Goal: Task Accomplishment & Management: Manage account settings

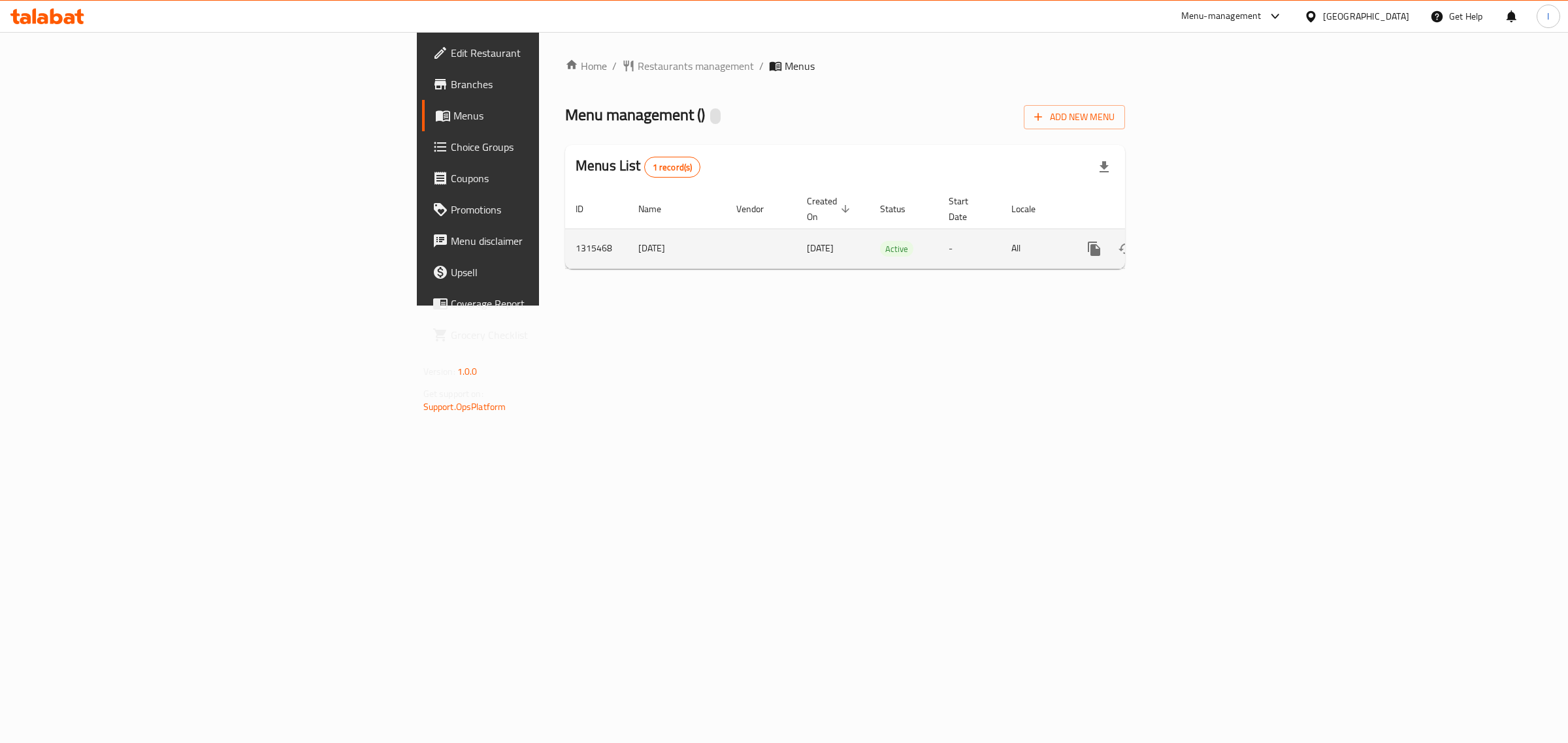
click at [1194, 243] on icon "enhanced table" at bounding box center [1188, 249] width 12 height 12
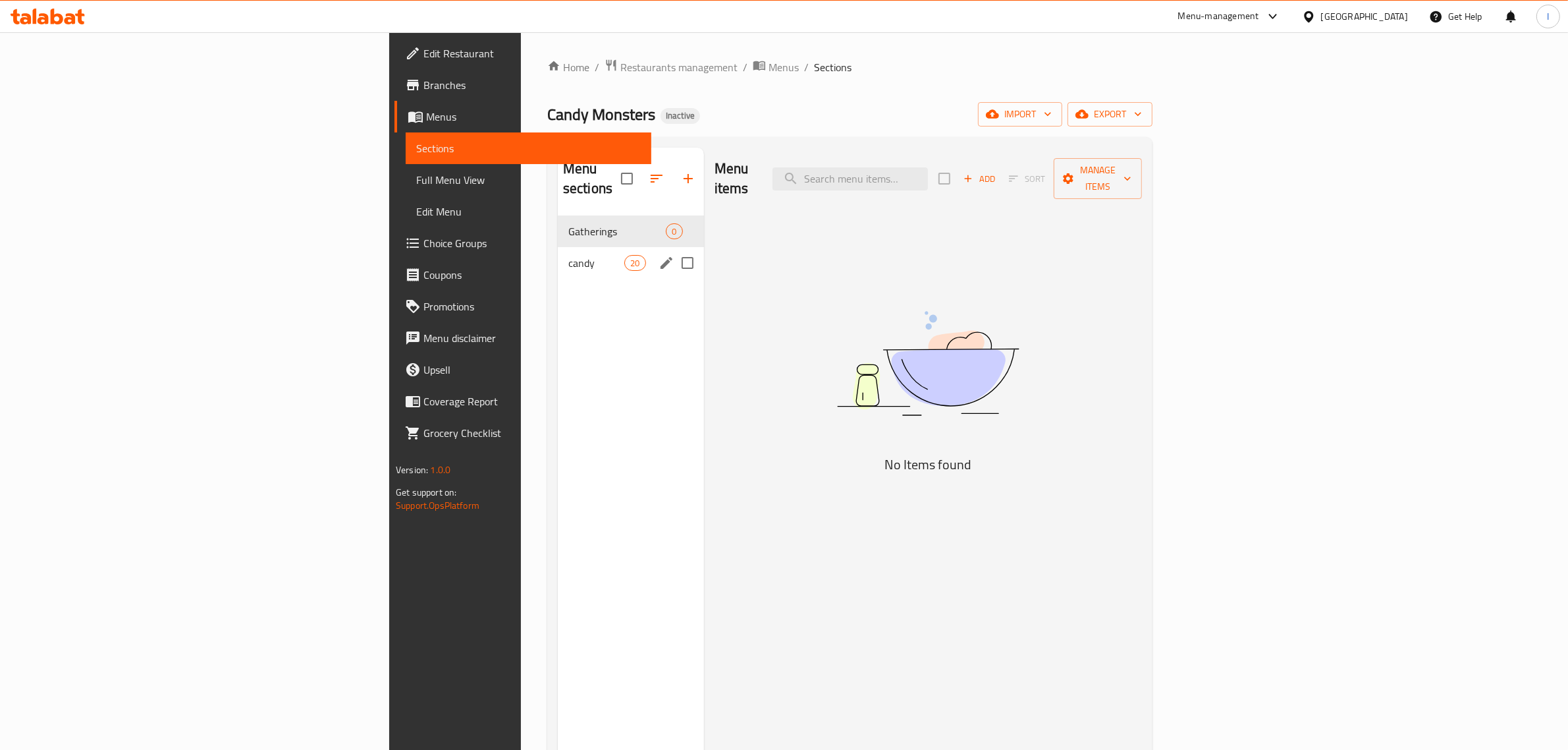
click at [558, 247] on div "candy 20" at bounding box center [631, 262] width 146 height 31
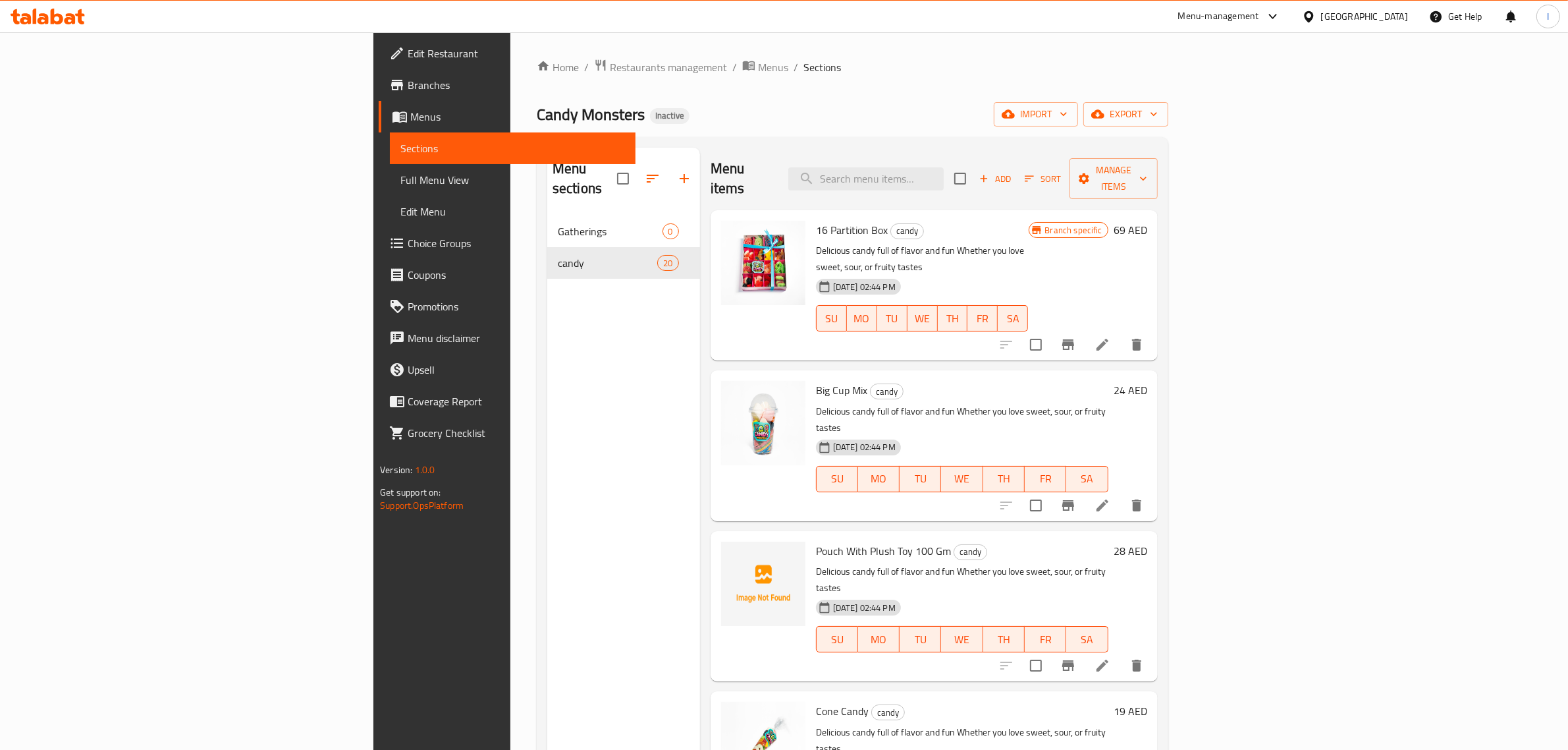
click at [401, 172] on span "Full Menu View" at bounding box center [513, 180] width 224 height 16
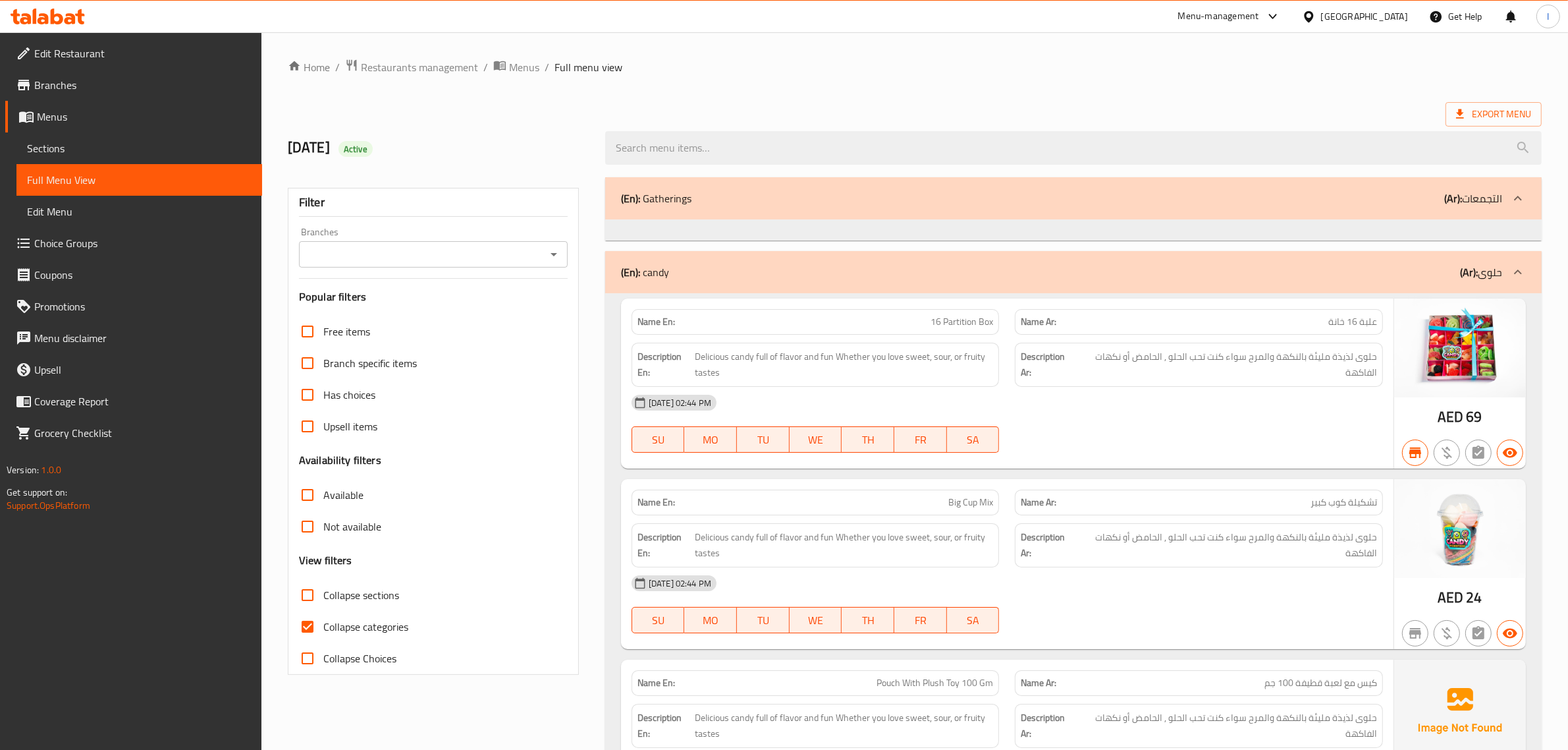
scroll to position [247, 0]
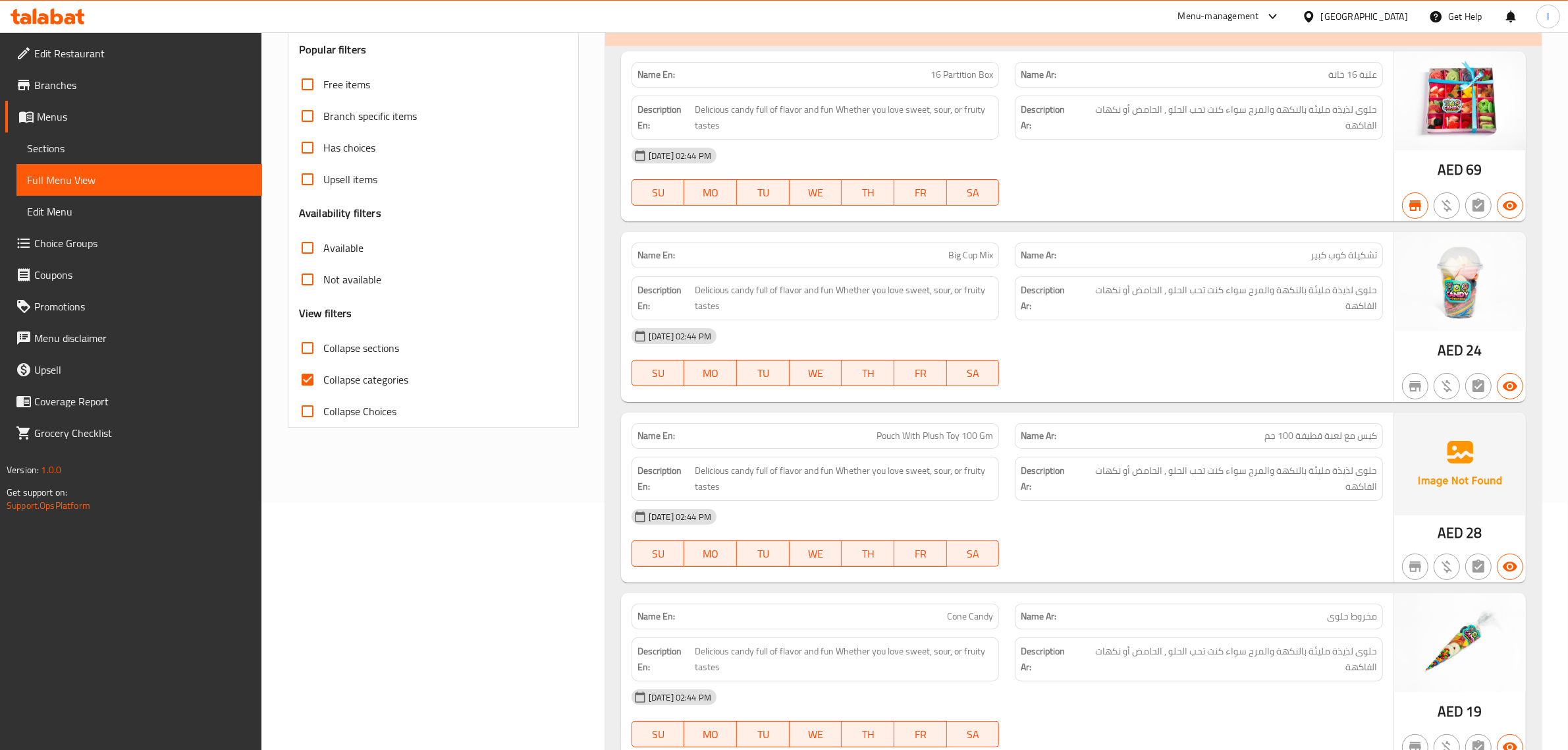
click at [888, 439] on span "Pouch With Plush Toy 100 Gm" at bounding box center [935, 436] width 116 height 14
drag, startPoint x: 888, startPoint y: 439, endPoint x: 346, endPoint y: 236, distance: 578.8
click at [888, 439] on span "Pouch With Plush Toy 100 Gm" at bounding box center [935, 436] width 116 height 14
click at [871, 436] on p "Name En: Pouch With Plush Toy 100 Gm" at bounding box center [815, 436] width 357 height 14
drag, startPoint x: 876, startPoint y: 438, endPoint x: 990, endPoint y: 438, distance: 114.0
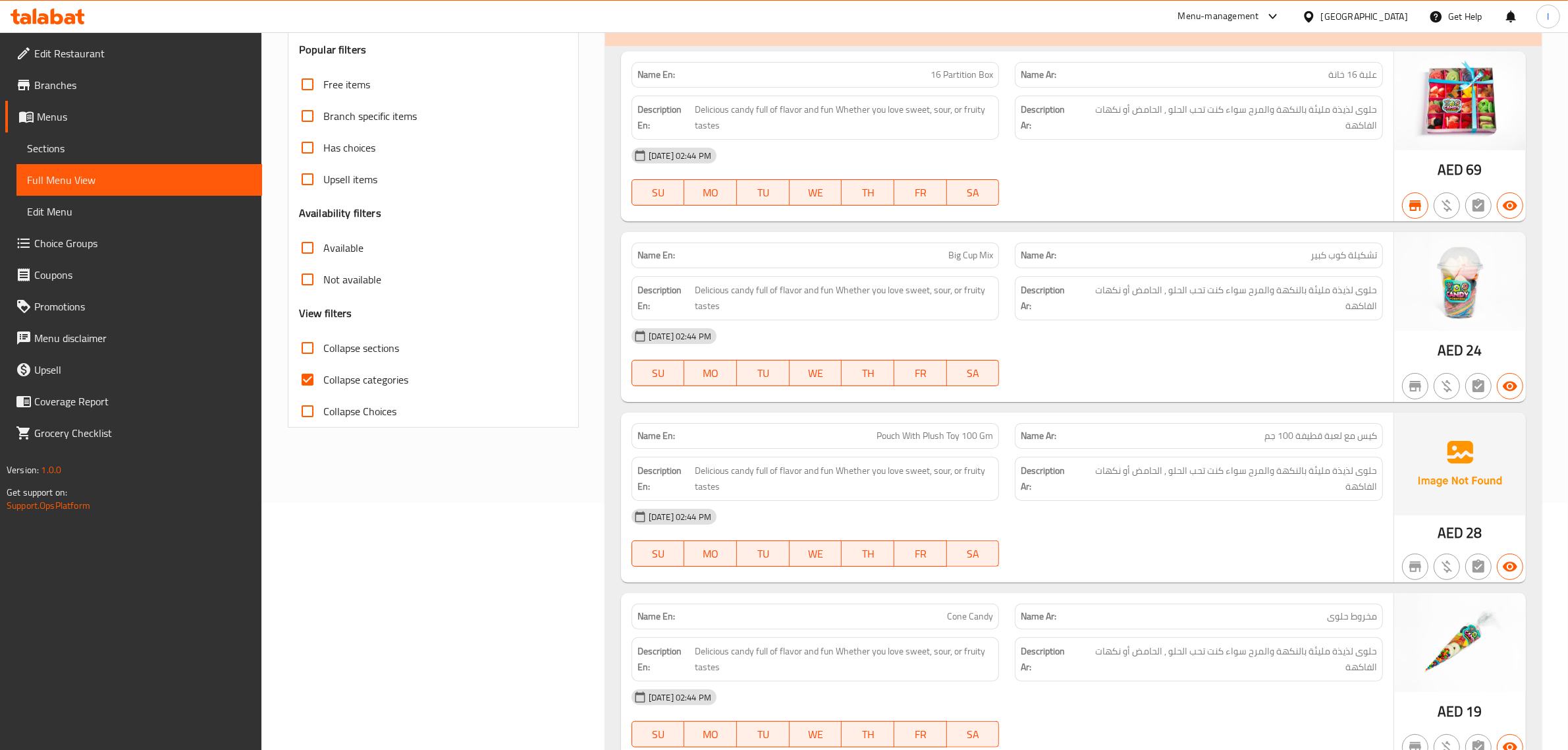
click at [990, 438] on p "Name En: Pouch With Plush Toy 100 Gm" at bounding box center [815, 436] width 357 height 14
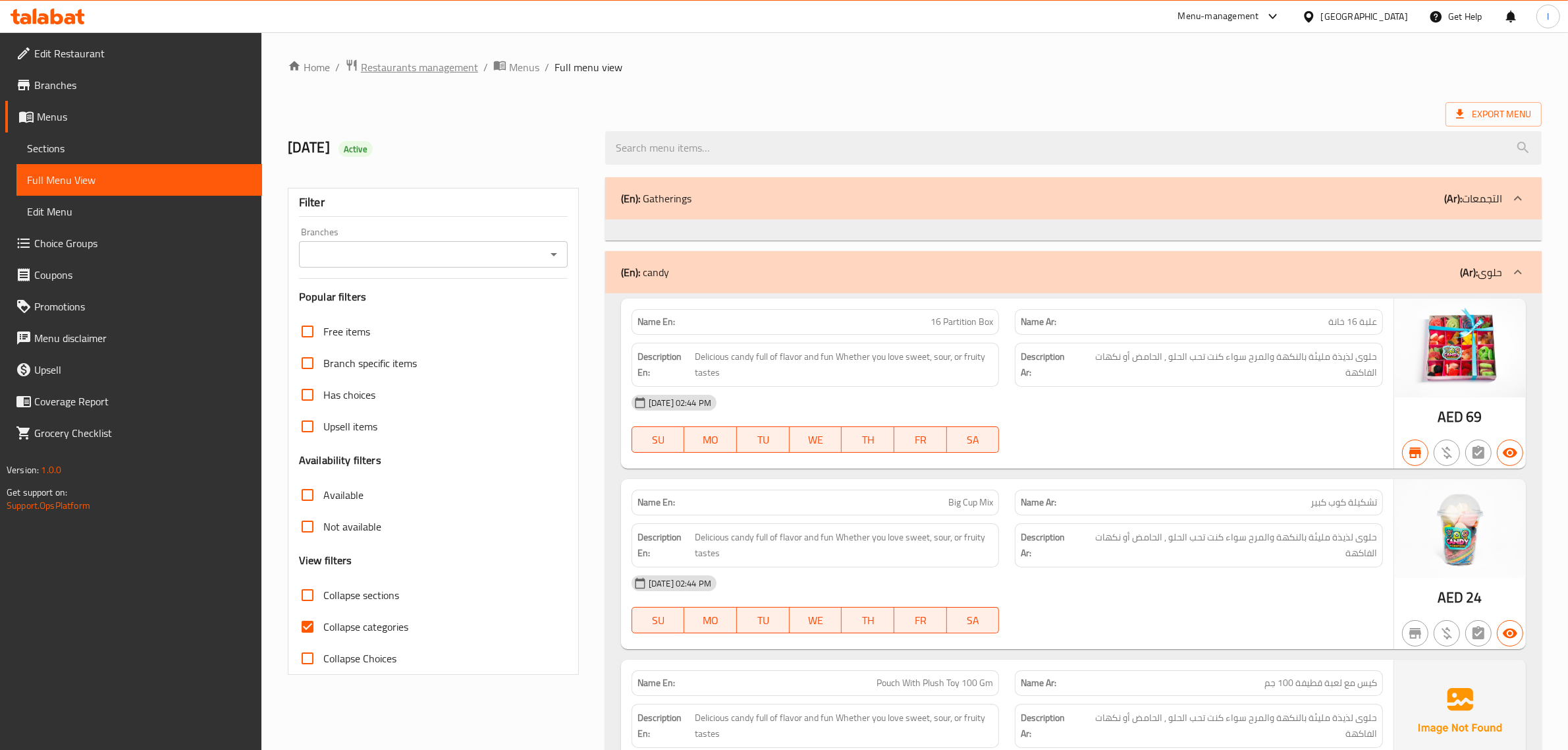
click at [415, 70] on span "Restaurants management" at bounding box center [419, 67] width 117 height 16
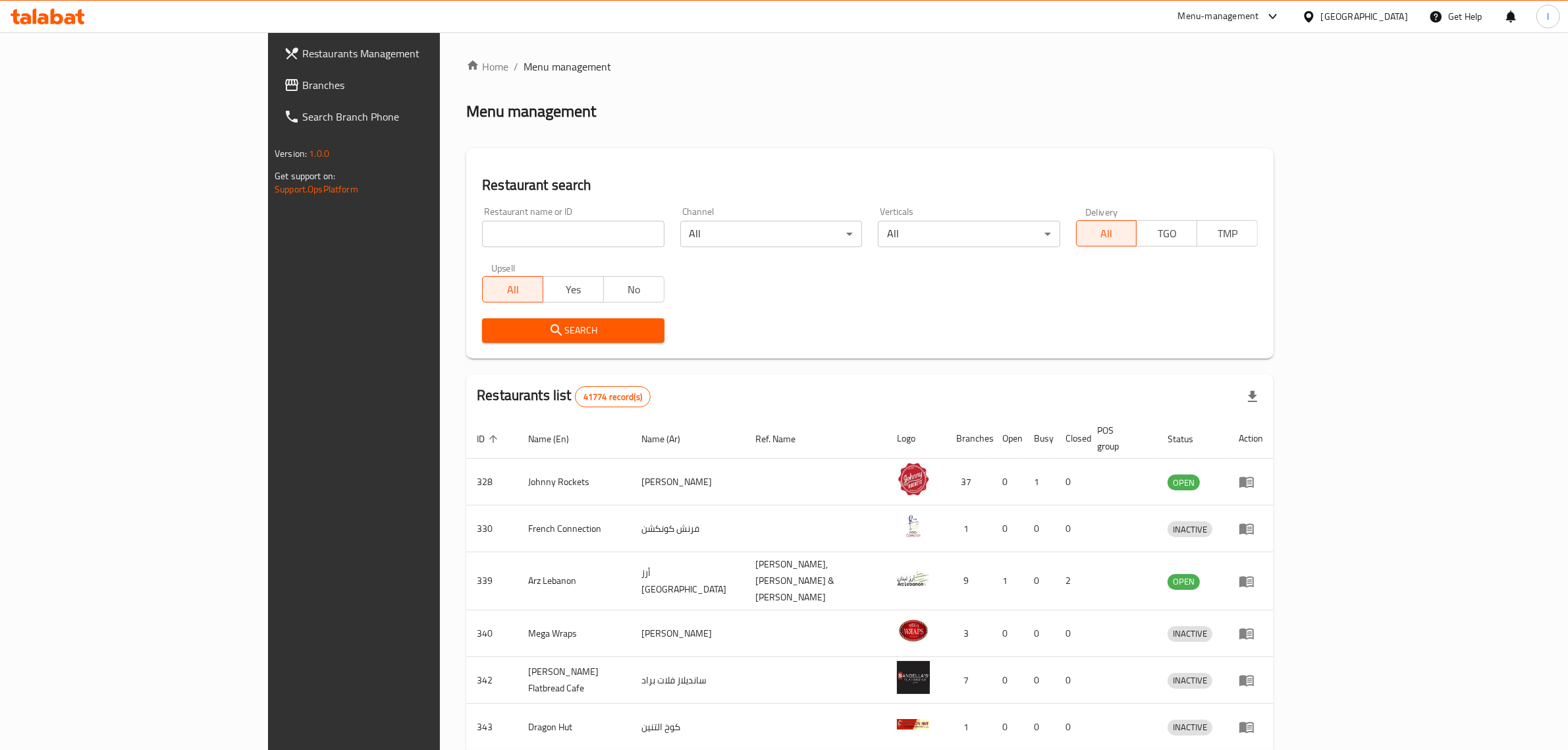
click at [1253, 10] on div "Menu-management" at bounding box center [1218, 17] width 81 height 16
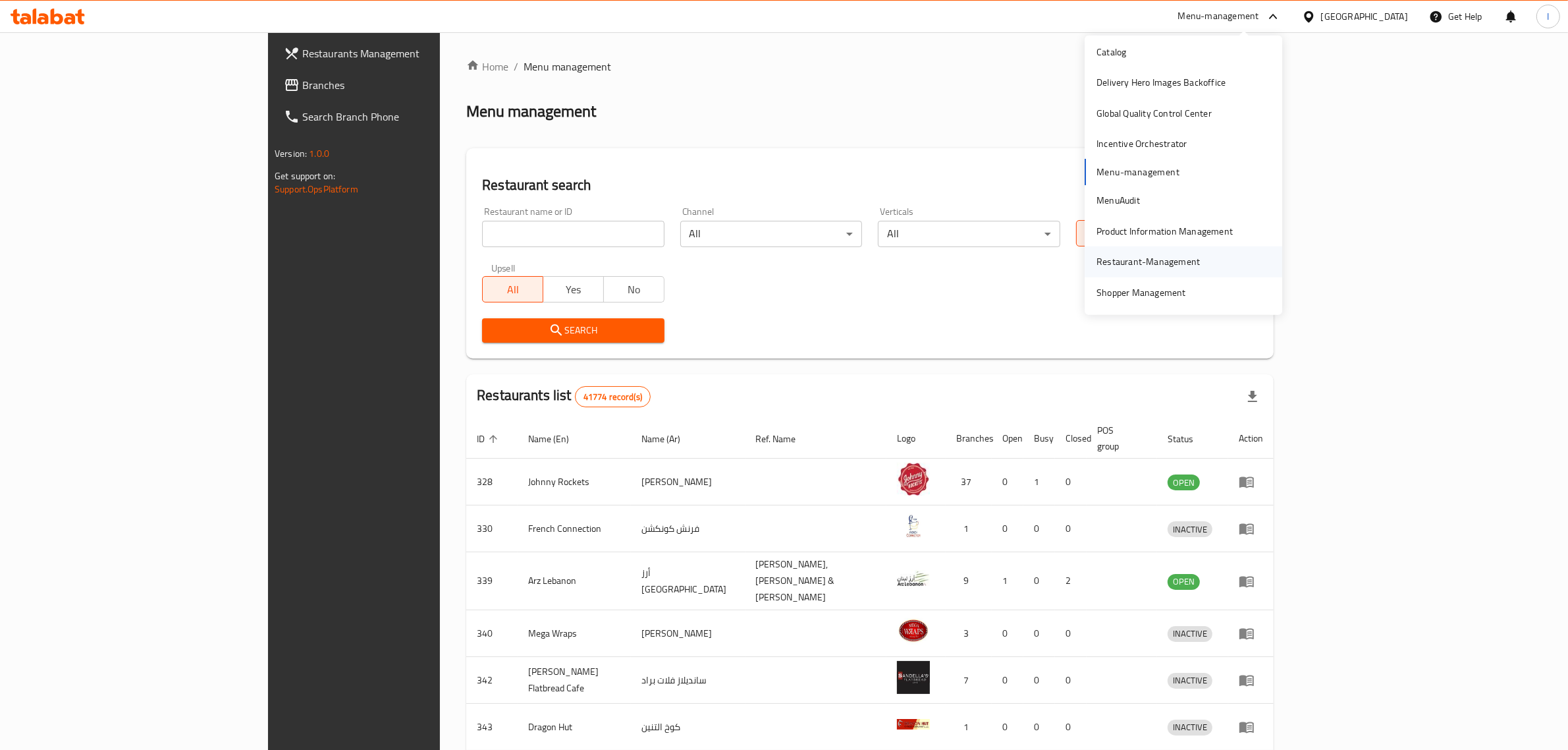
click at [1135, 264] on div "Restaurant-Management" at bounding box center [1148, 261] width 103 height 14
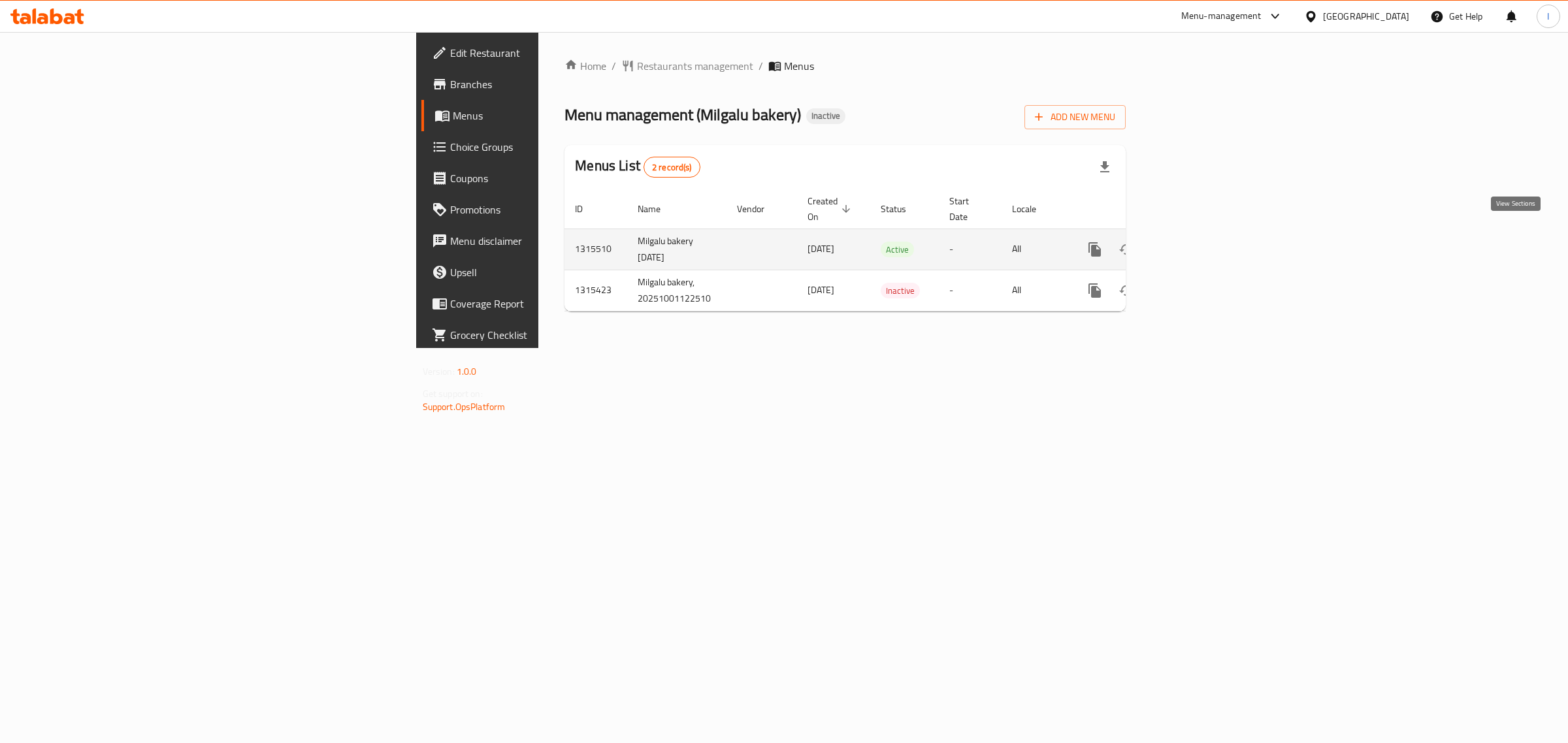
click at [1197, 242] on icon "enhanced table" at bounding box center [1190, 250] width 16 height 16
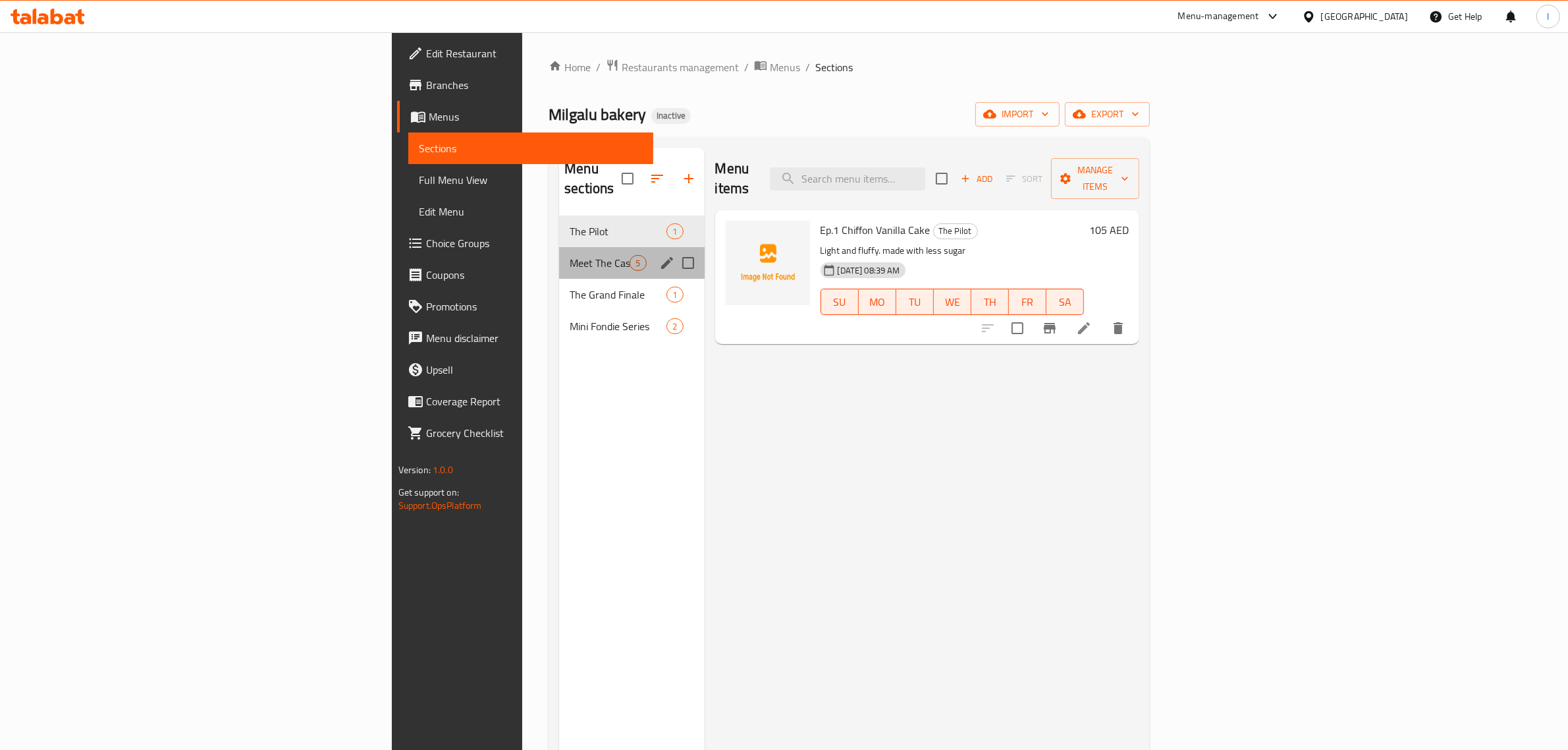
click at [560, 247] on div "Meet The Cast 3 Fondies 5" at bounding box center [632, 262] width 145 height 31
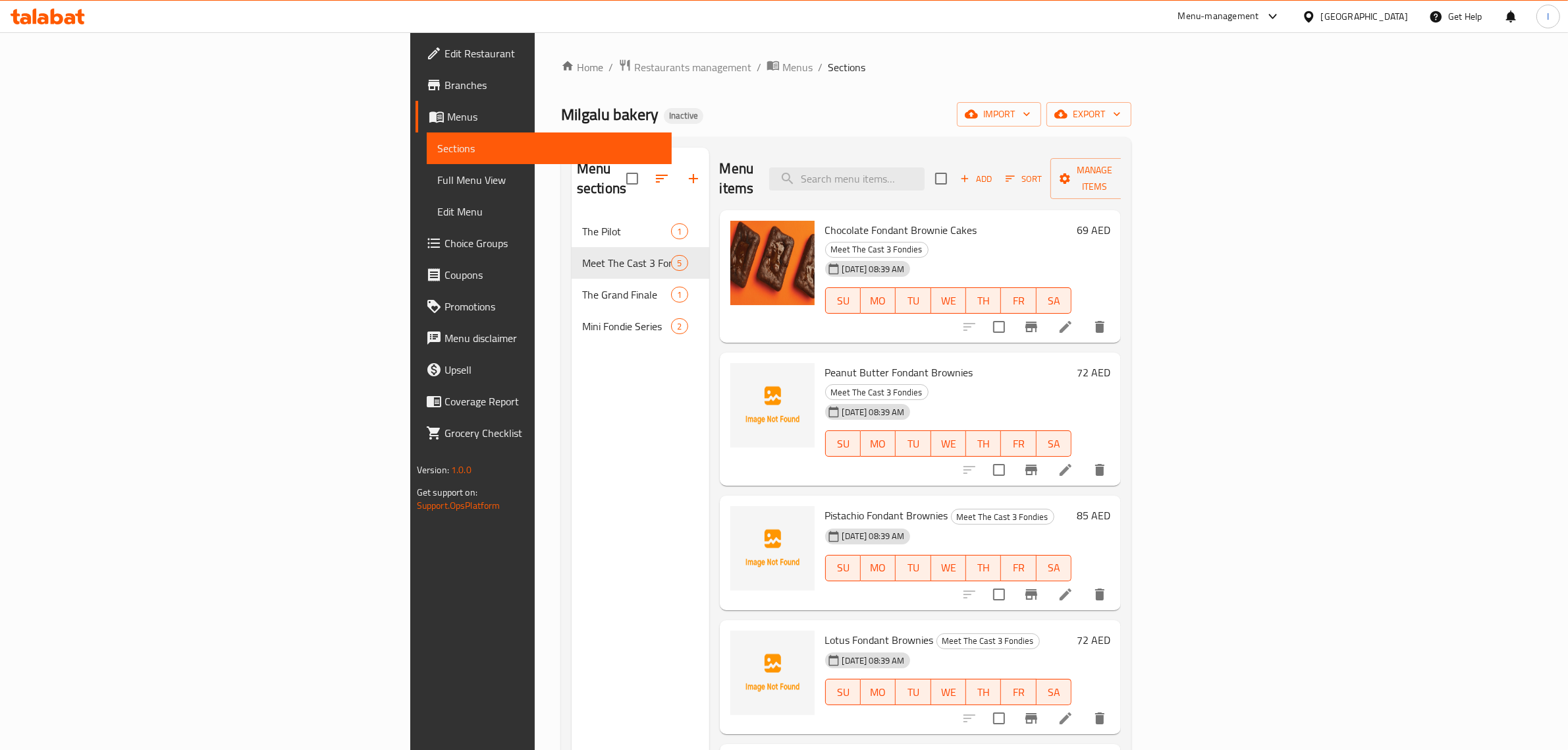
click at [1072, 464] on icon at bounding box center [1065, 469] width 12 height 12
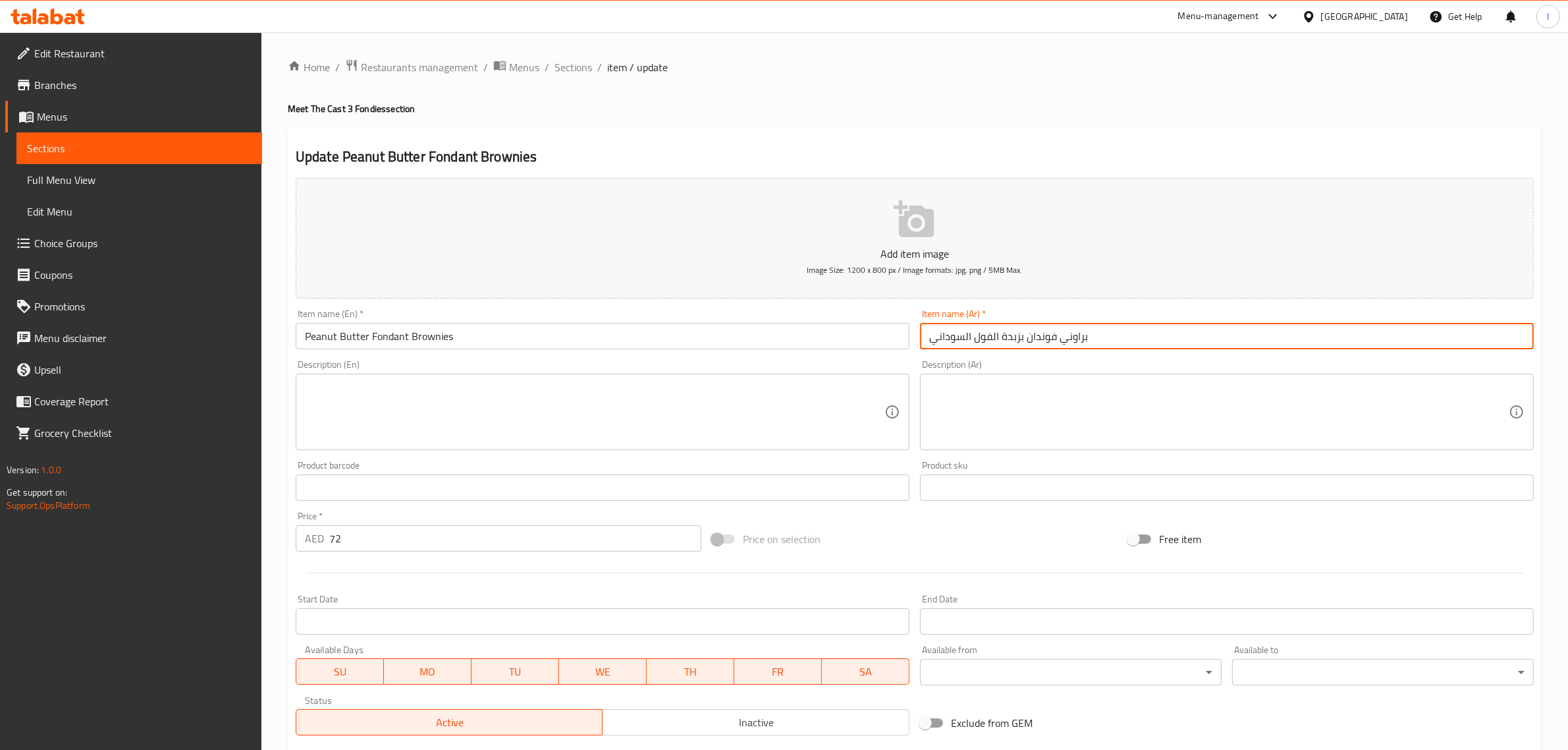
click at [1047, 340] on input "براوني فوندان بزبدة الفول السوداني" at bounding box center [1227, 336] width 614 height 26
click at [394, 343] on input "Peanut Butter Fondant Brownies" at bounding box center [603, 336] width 614 height 26
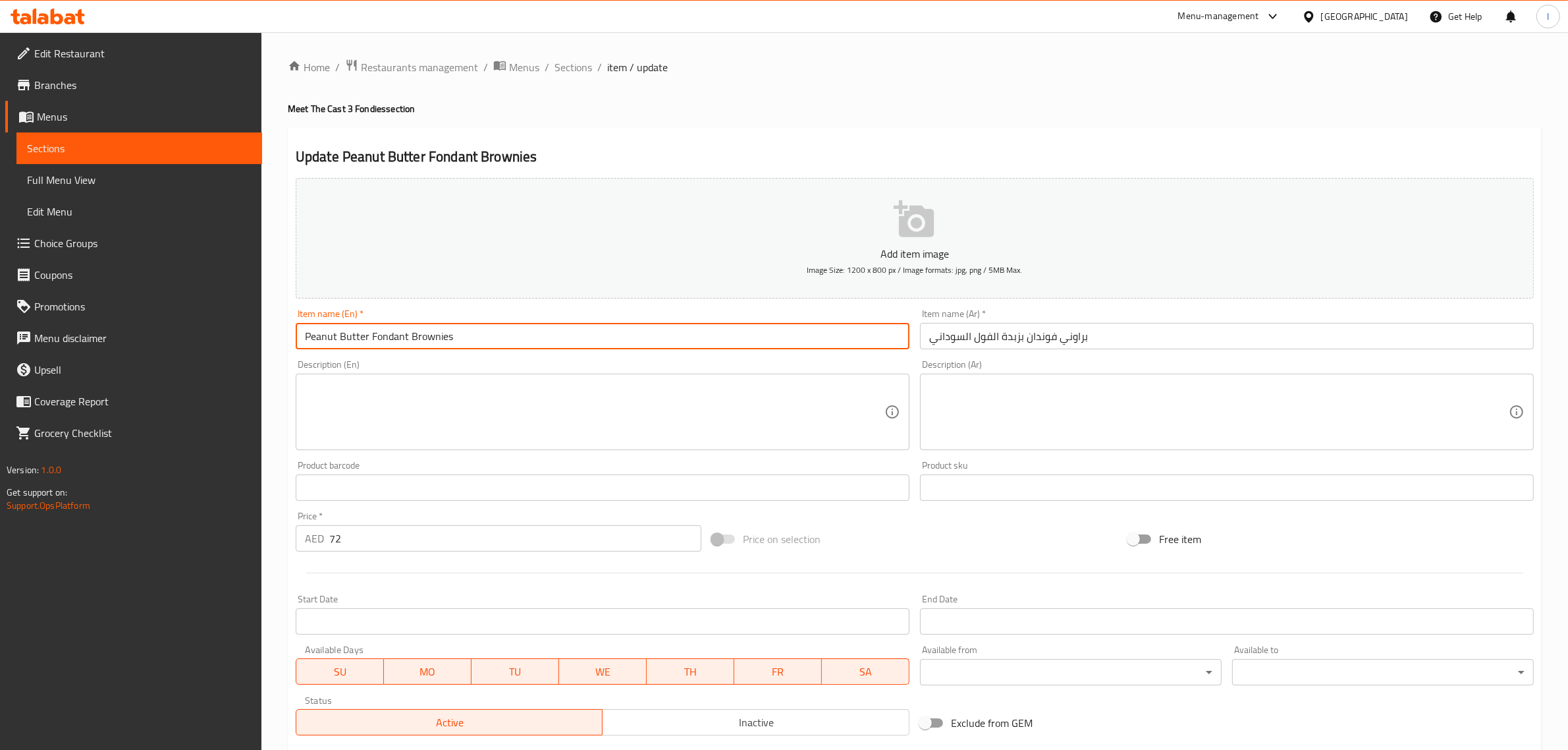
click at [394, 343] on input "Peanut Butter Fondant Brownies" at bounding box center [603, 336] width 614 height 26
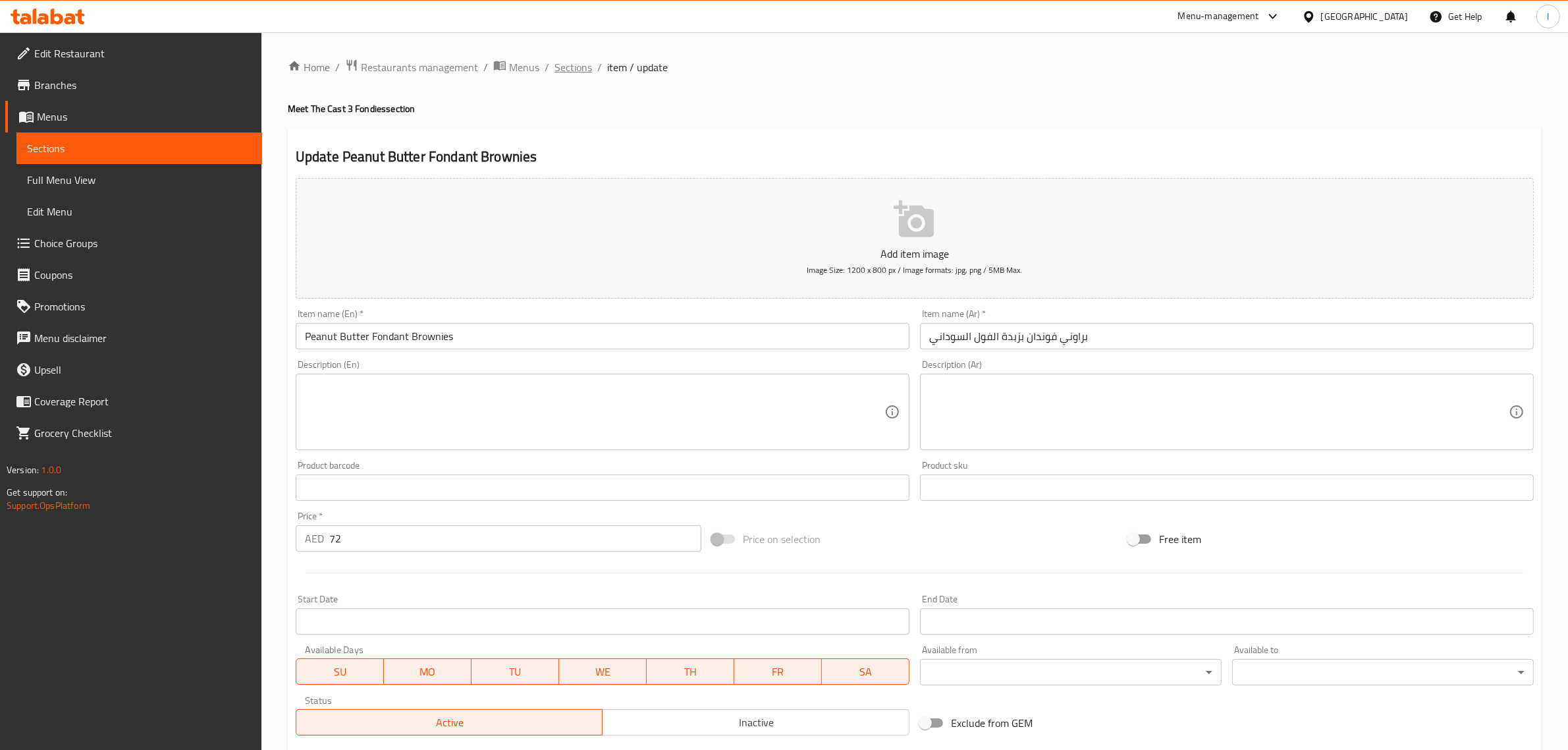
click at [568, 67] on span "Sections" at bounding box center [573, 67] width 38 height 16
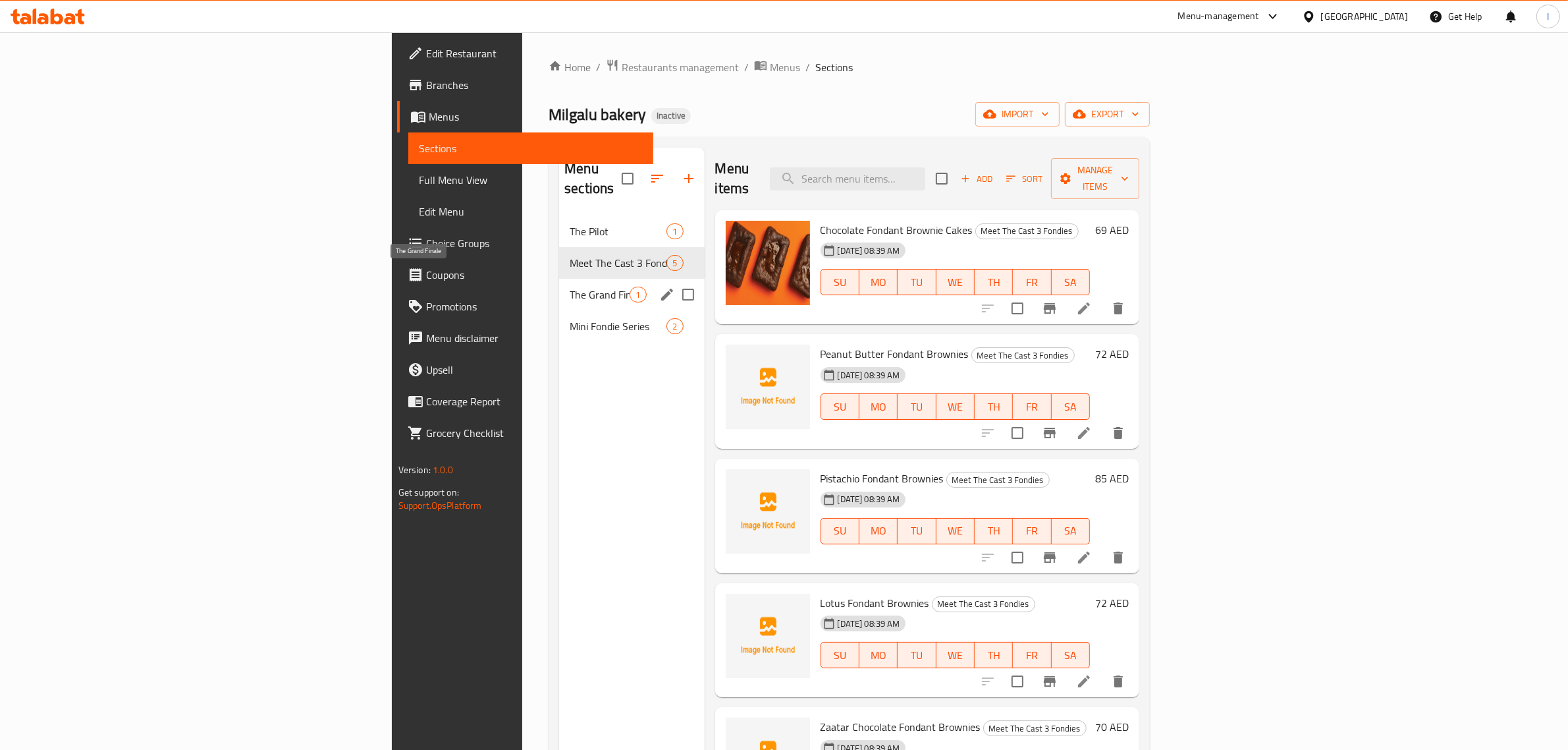
click at [570, 286] on span "The Grand Finale" at bounding box center [600, 294] width 60 height 16
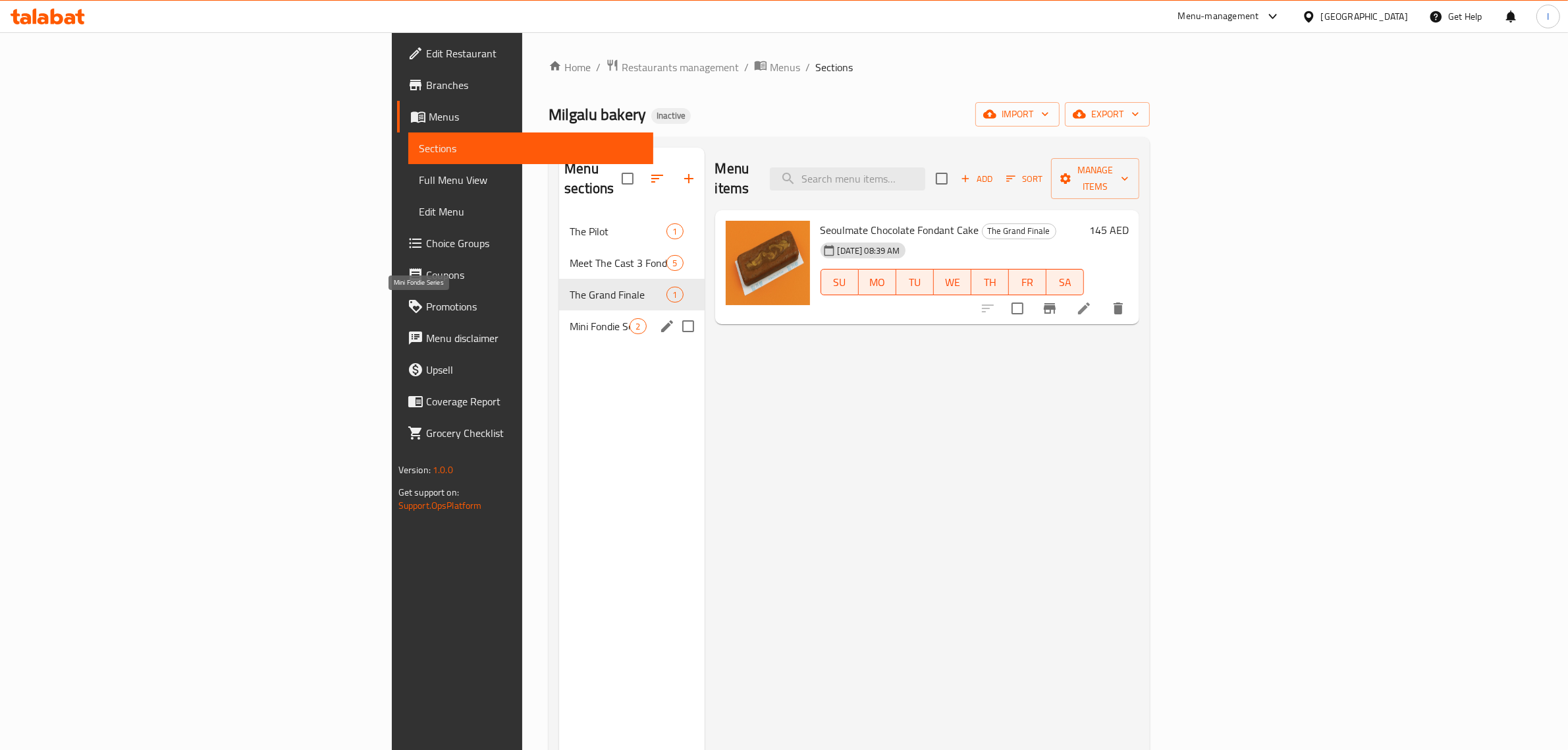
click at [570, 318] on span "Mini Fondie Series" at bounding box center [600, 326] width 60 height 16
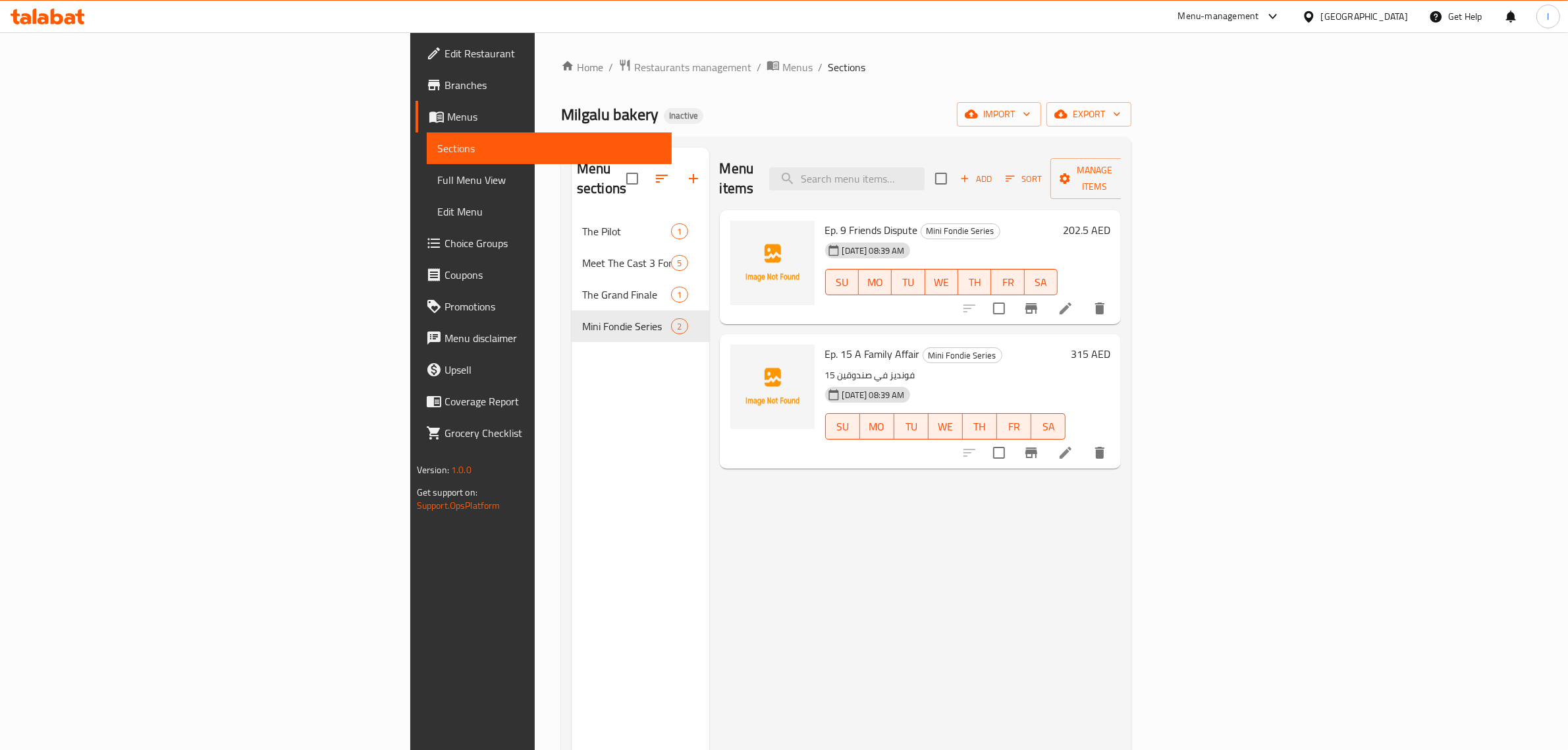
click at [438, 172] on span "Full Menu View" at bounding box center [550, 180] width 224 height 16
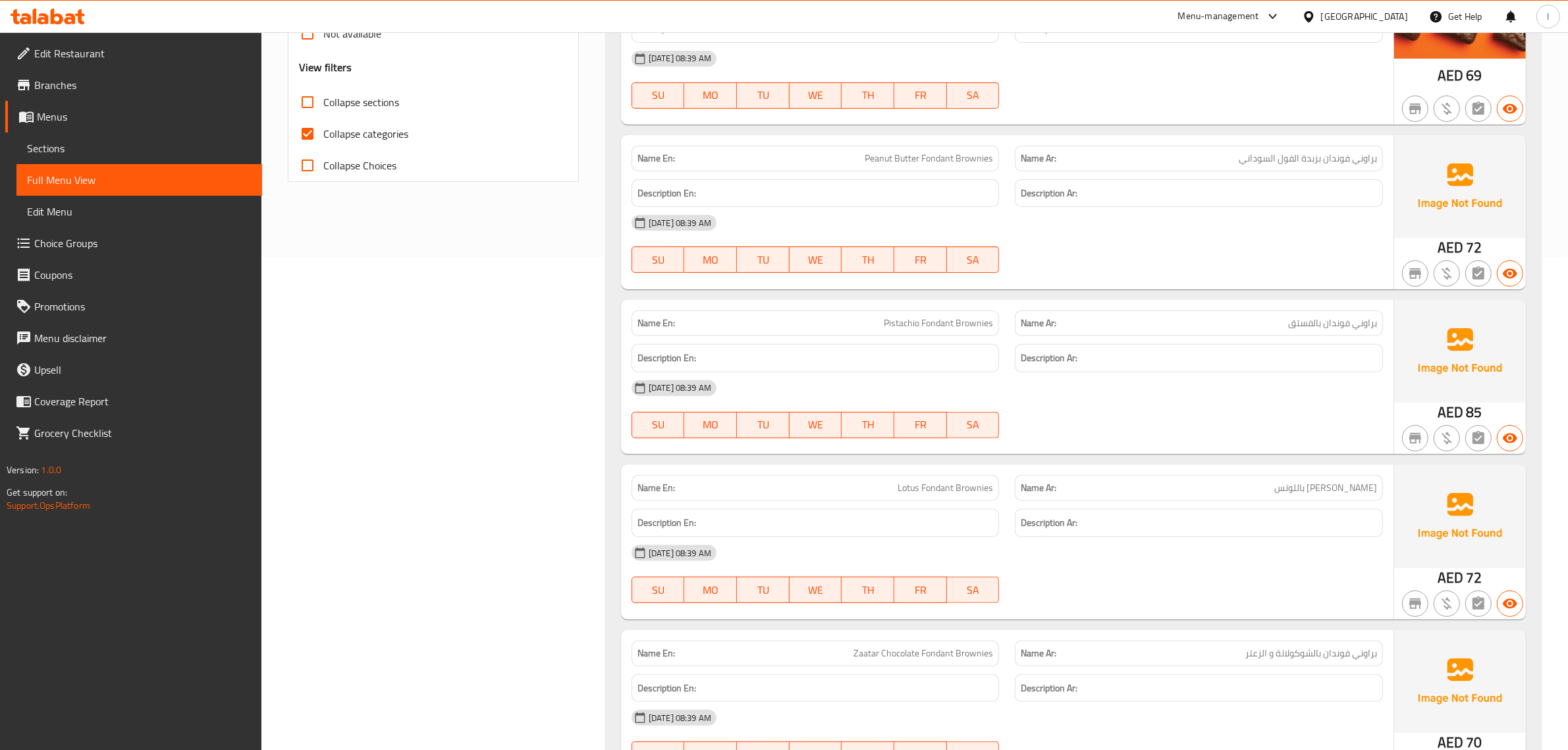
scroll to position [494, 0]
click at [973, 158] on span "Peanut Butter Fondant Brownies" at bounding box center [929, 156] width 128 height 14
copy span "Brownies"
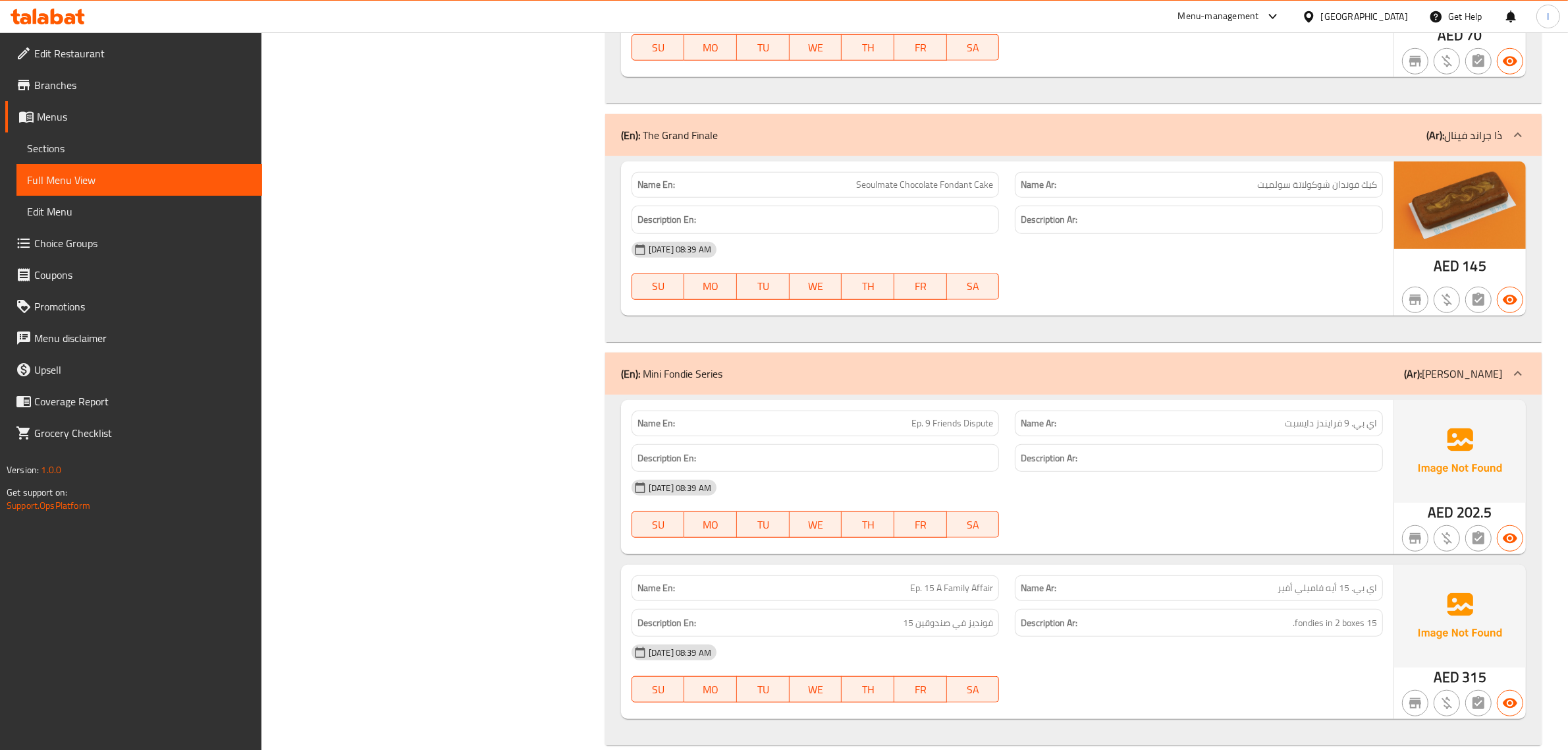
scroll to position [1223, 0]
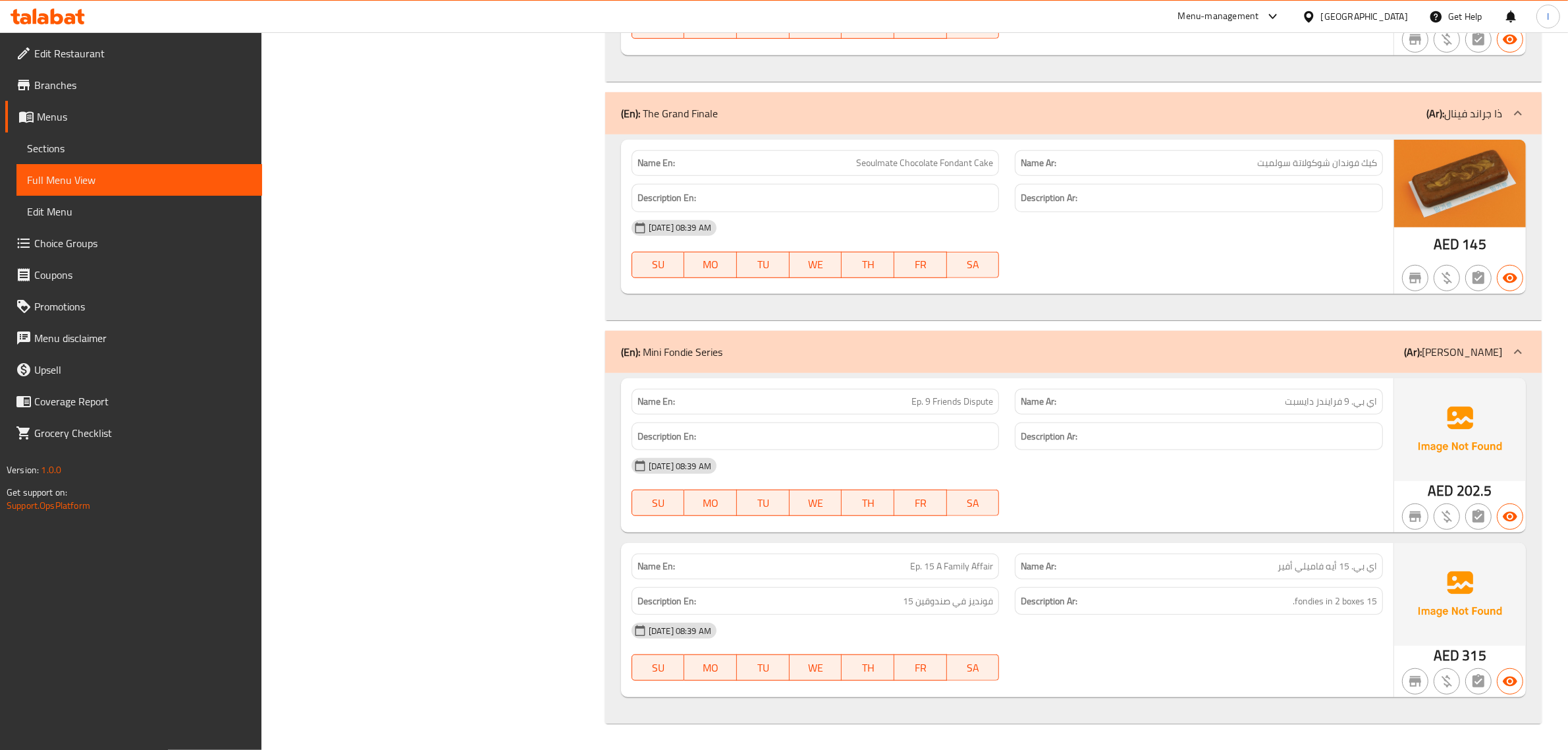
click at [967, 397] on span "Ep. 9 Friends Dispute" at bounding box center [952, 401] width 82 height 14
click at [944, 406] on span "Ep. 9 Friends Dispute" at bounding box center [952, 401] width 82 height 14
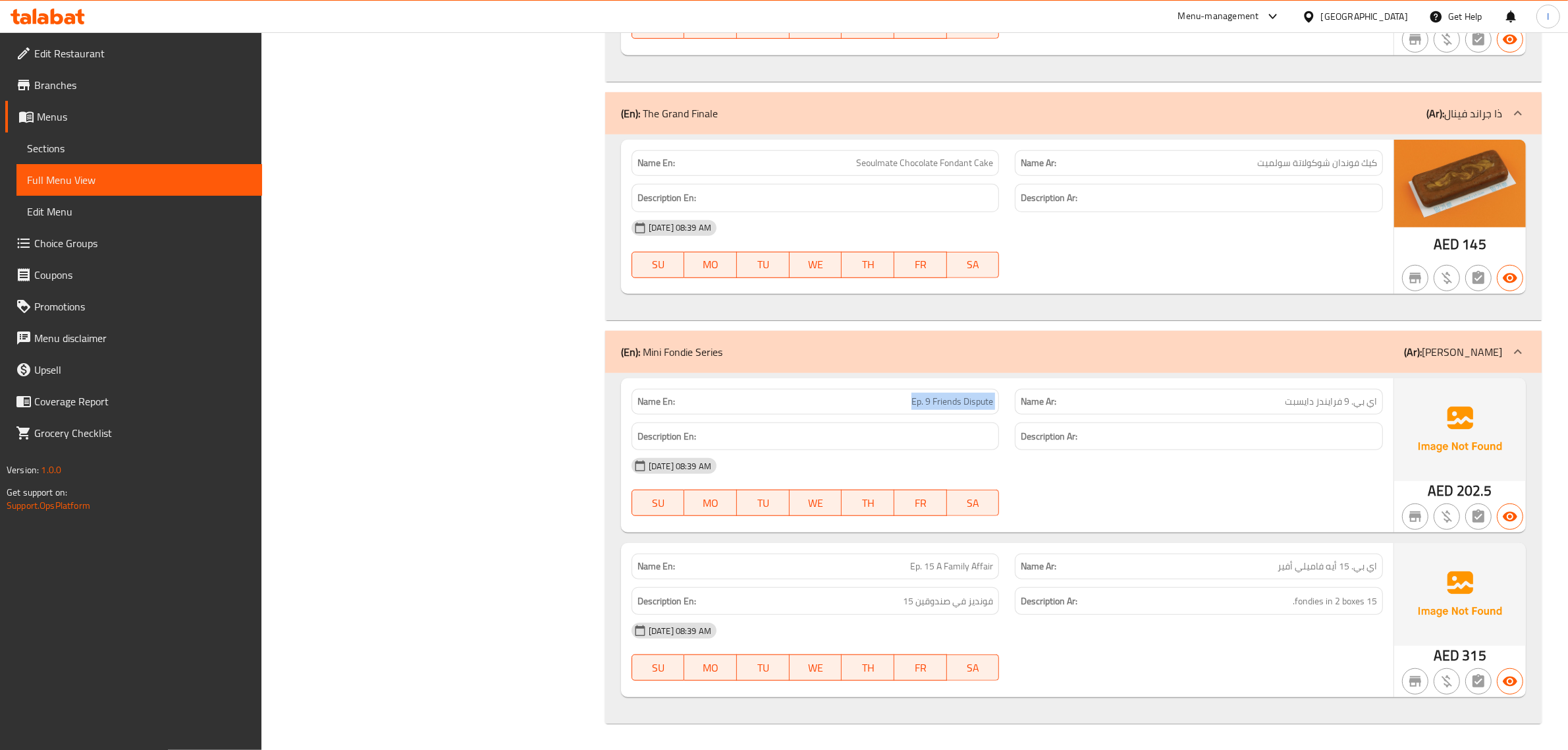
copy span "Ep. 9 Friends Dispute"
click at [1346, 601] on span "15 fondies in 2 boxes." at bounding box center [1335, 601] width 84 height 17
click at [1345, 601] on span "15 fondies in 2 boxes." at bounding box center [1335, 601] width 84 height 17
copy span "boxes"
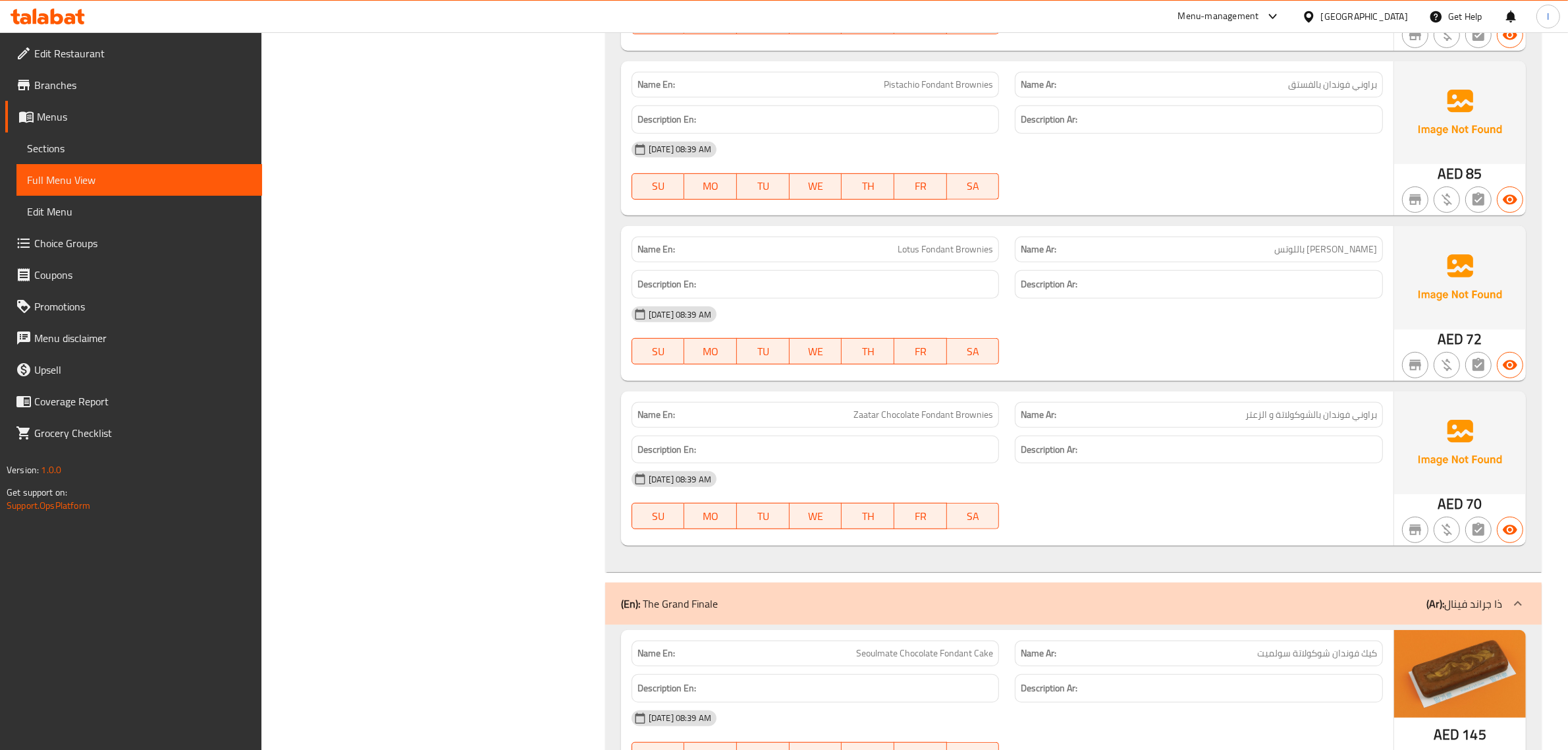
scroll to position [729, 0]
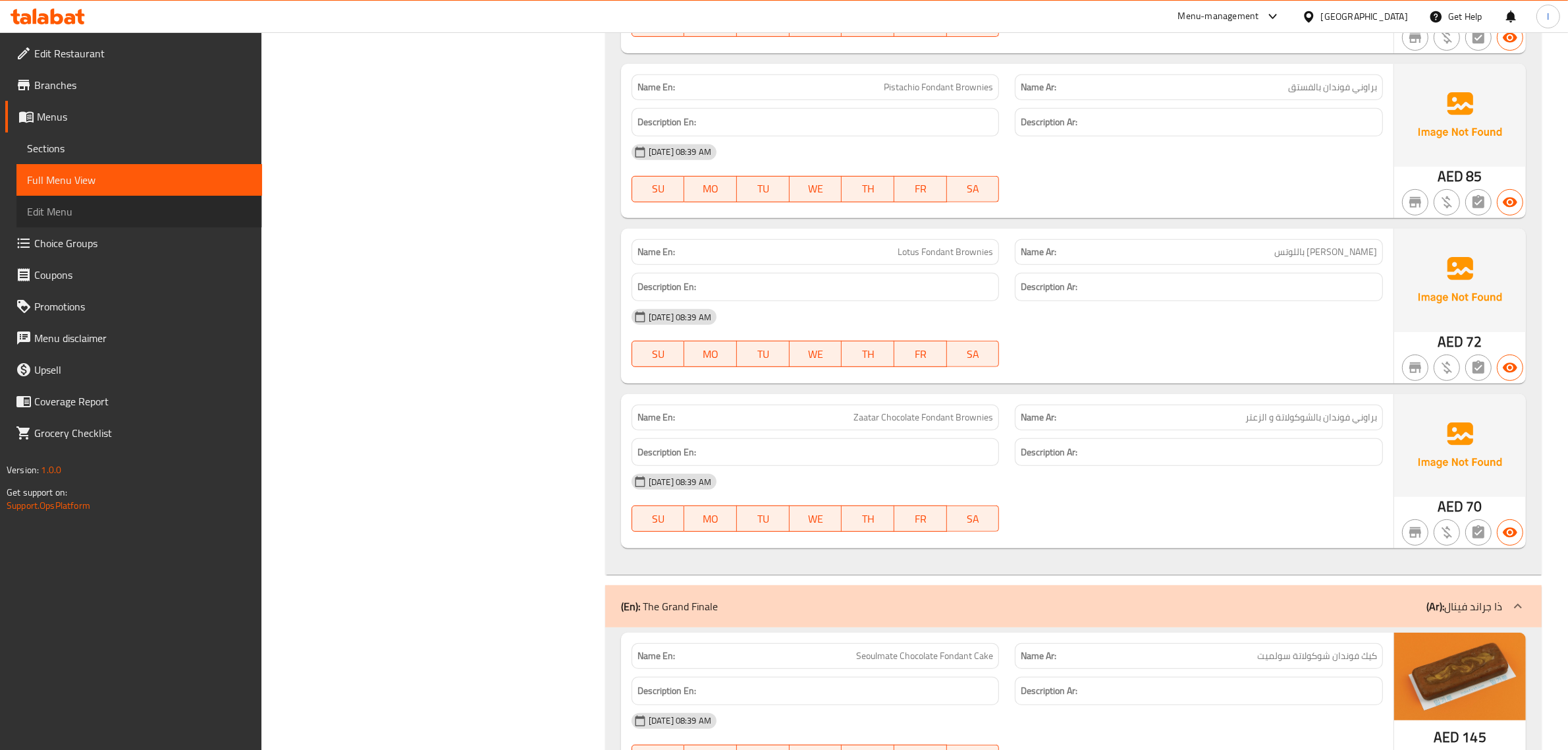
click at [68, 213] on span "Edit Menu" at bounding box center [139, 212] width 224 height 16
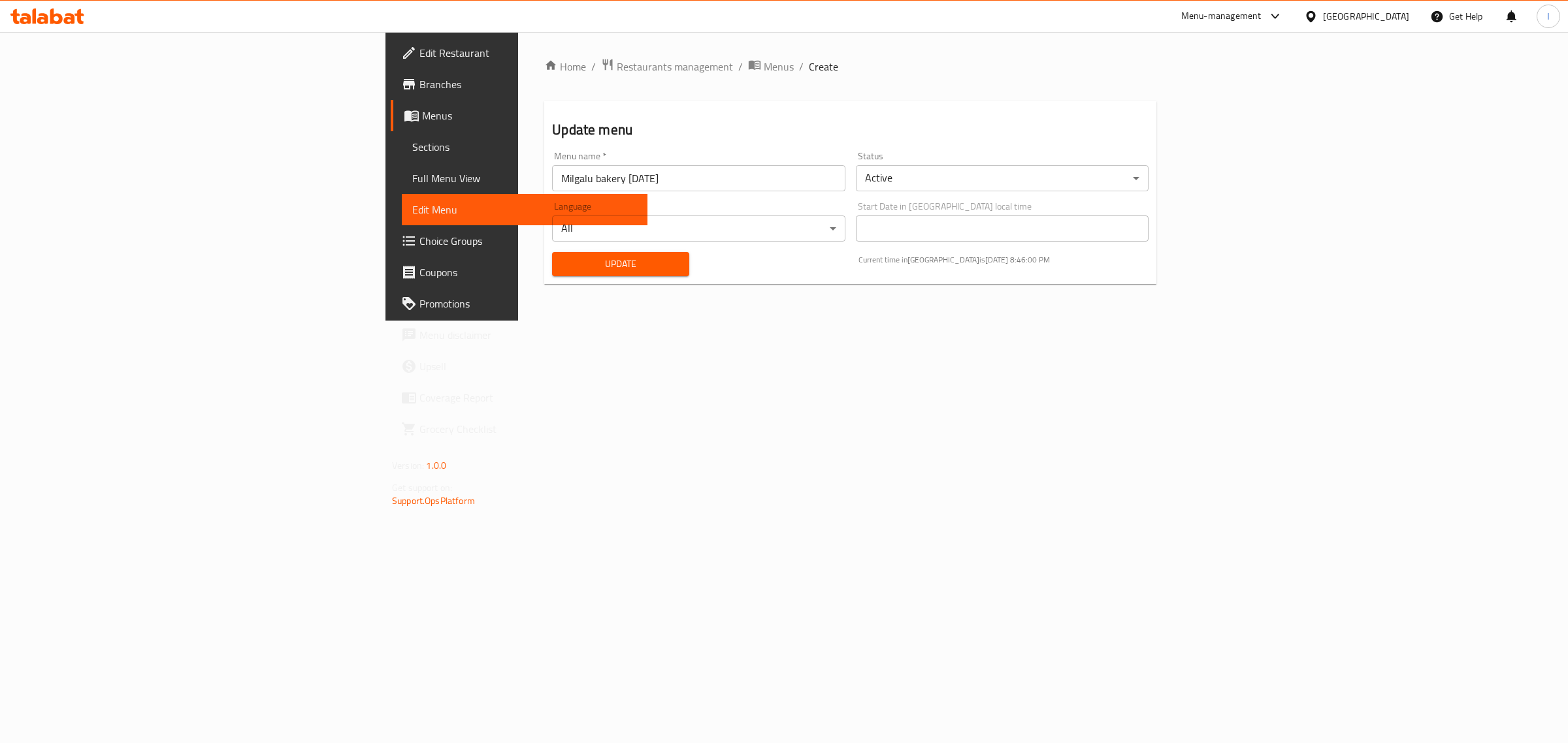
click at [412, 149] on span "Sections" at bounding box center [524, 147] width 225 height 16
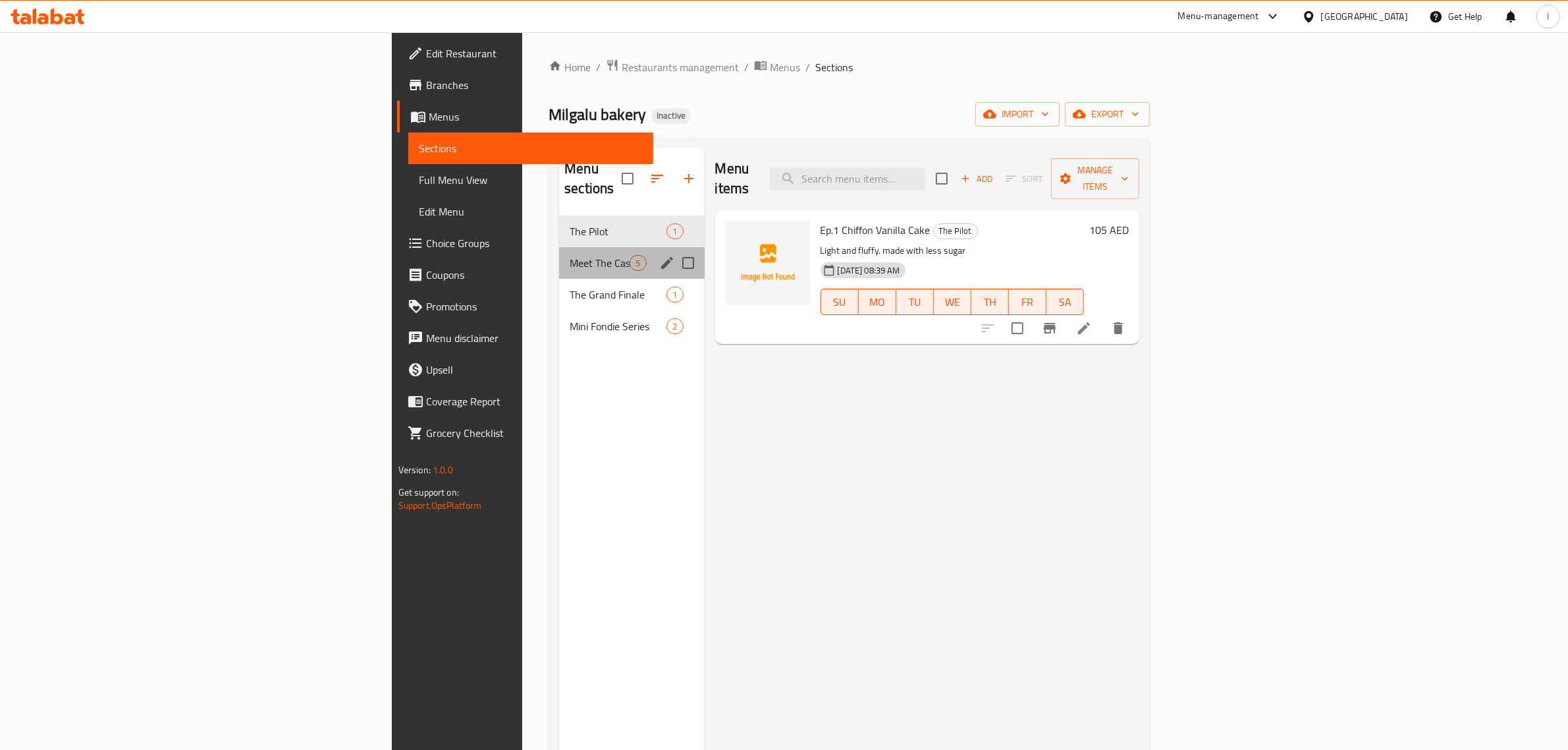
click at [560, 247] on div "Meet The Cast 3 Fondies 5" at bounding box center [632, 262] width 145 height 31
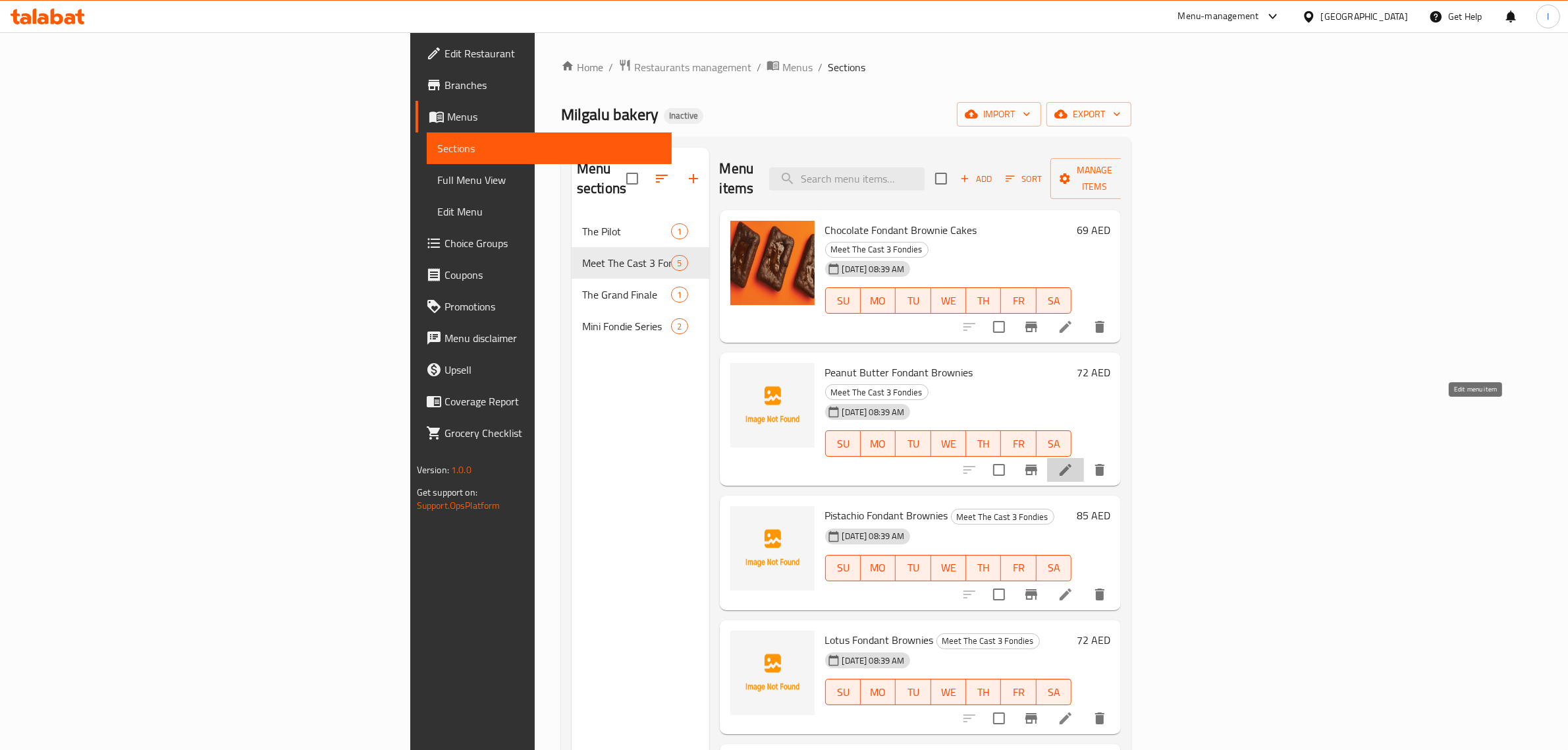
click at [1073, 462] on icon at bounding box center [1066, 470] width 16 height 16
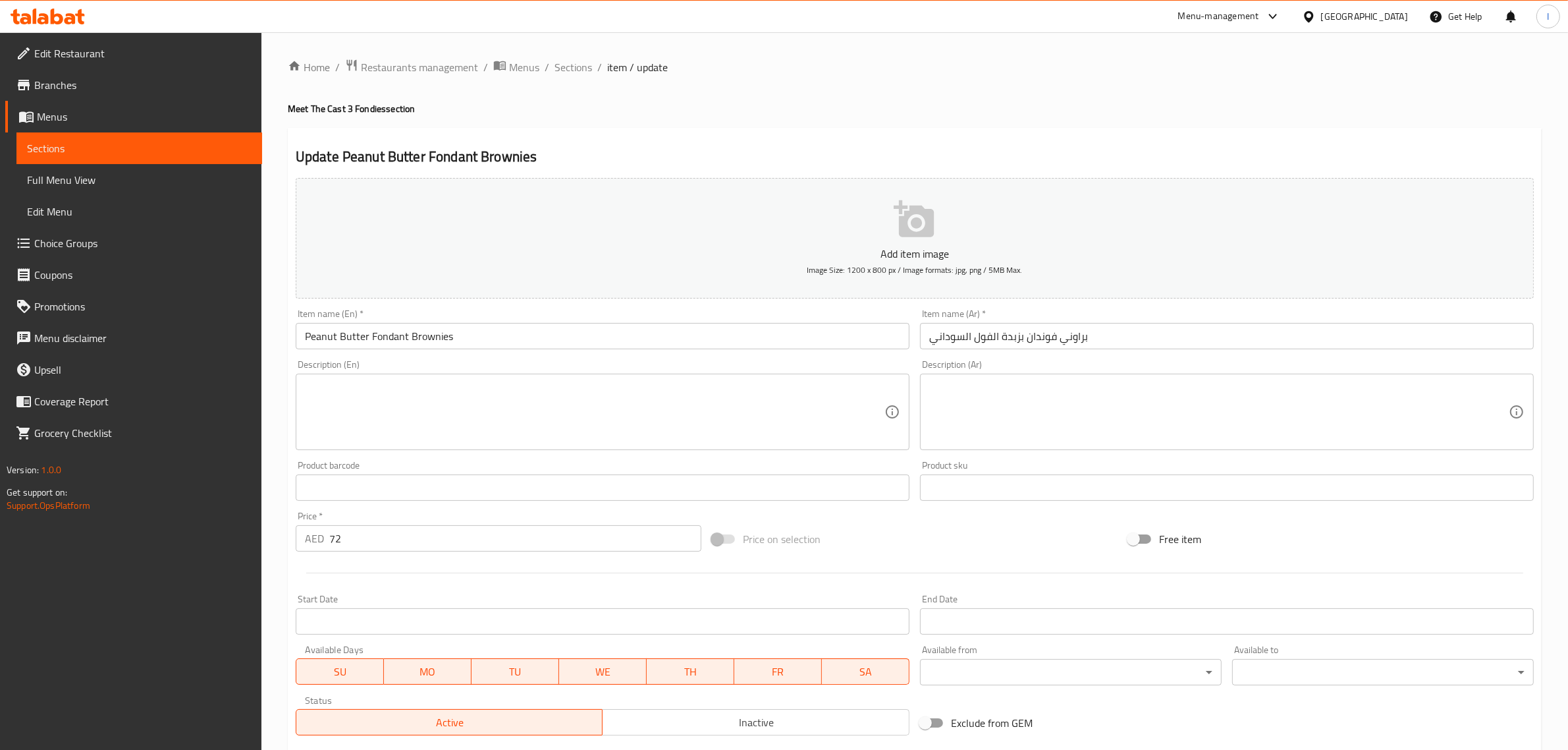
click at [1064, 338] on input "براوني فوندان بزبدة الفول السوداني" at bounding box center [1227, 336] width 614 height 26
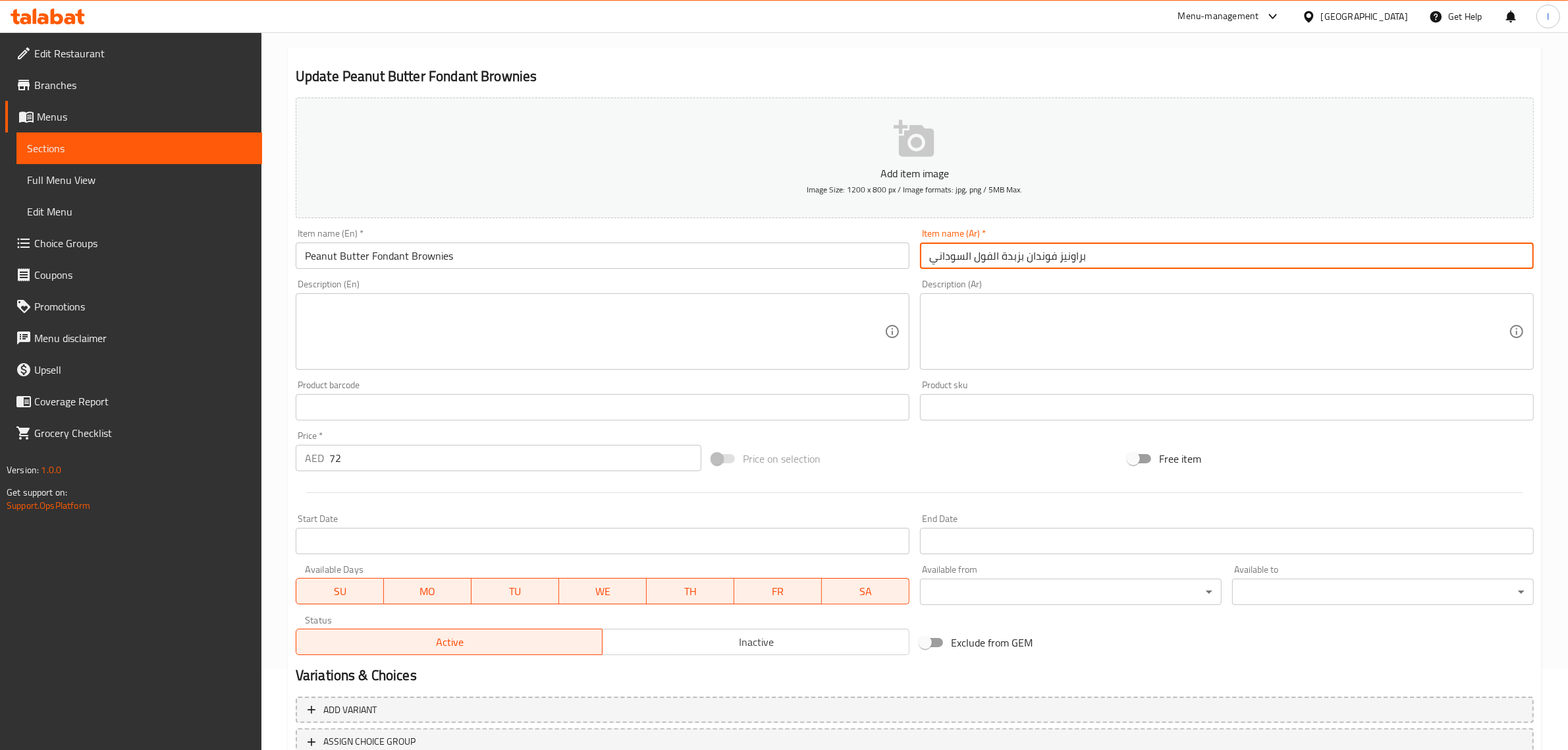
scroll to position [179, 0]
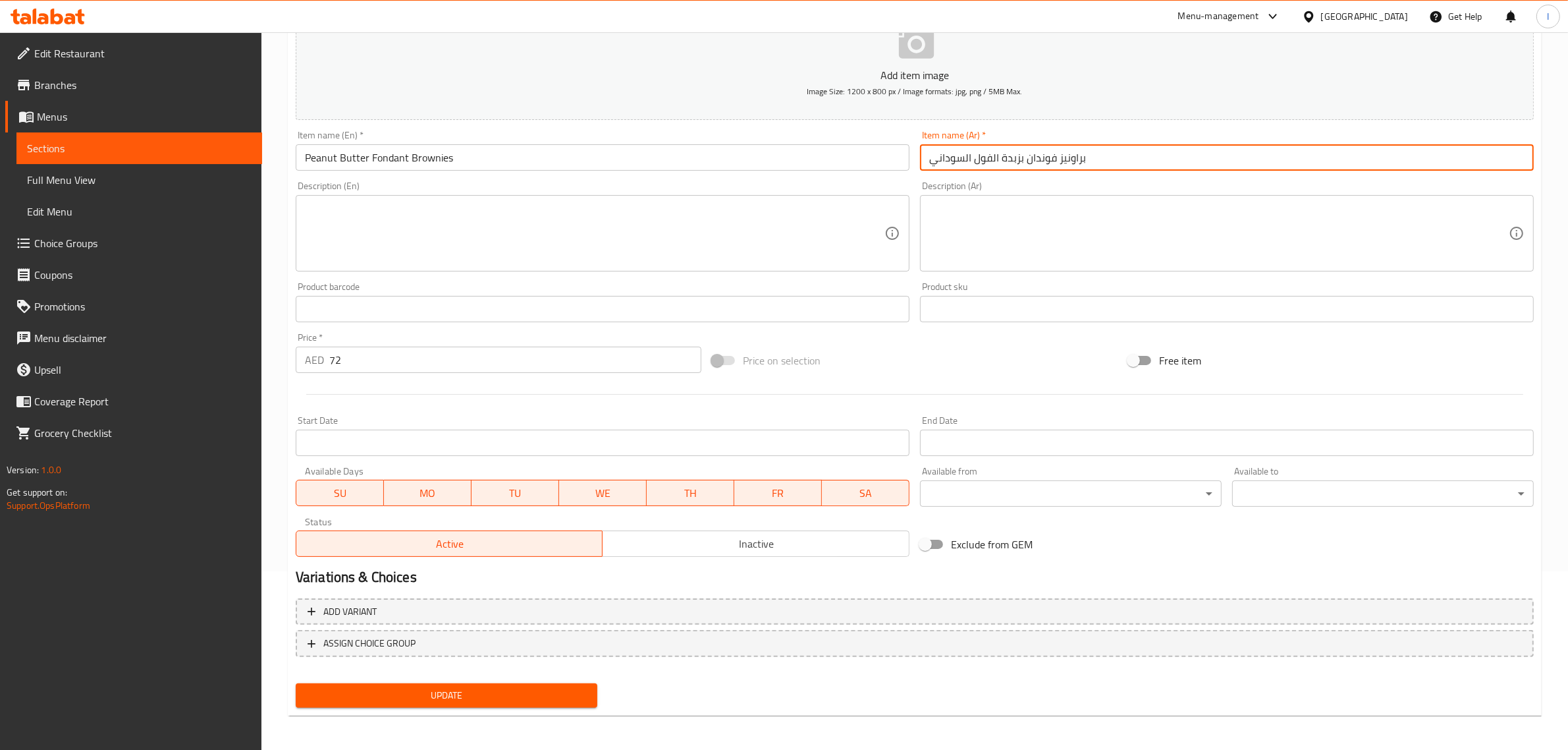
type input "براونيز فوندان بزبدة الفول السوداني"
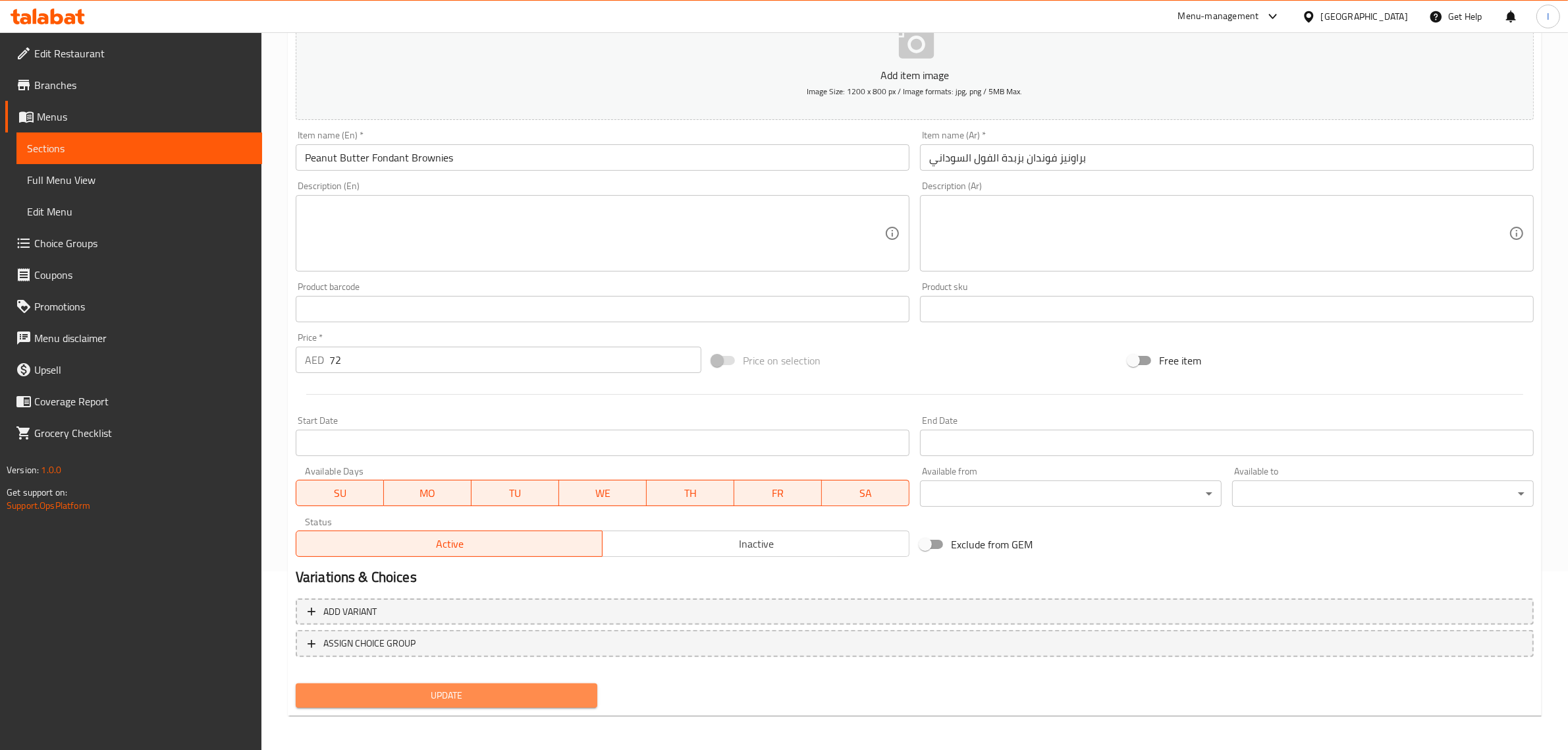
click at [430, 705] on button "Update" at bounding box center [447, 695] width 301 height 24
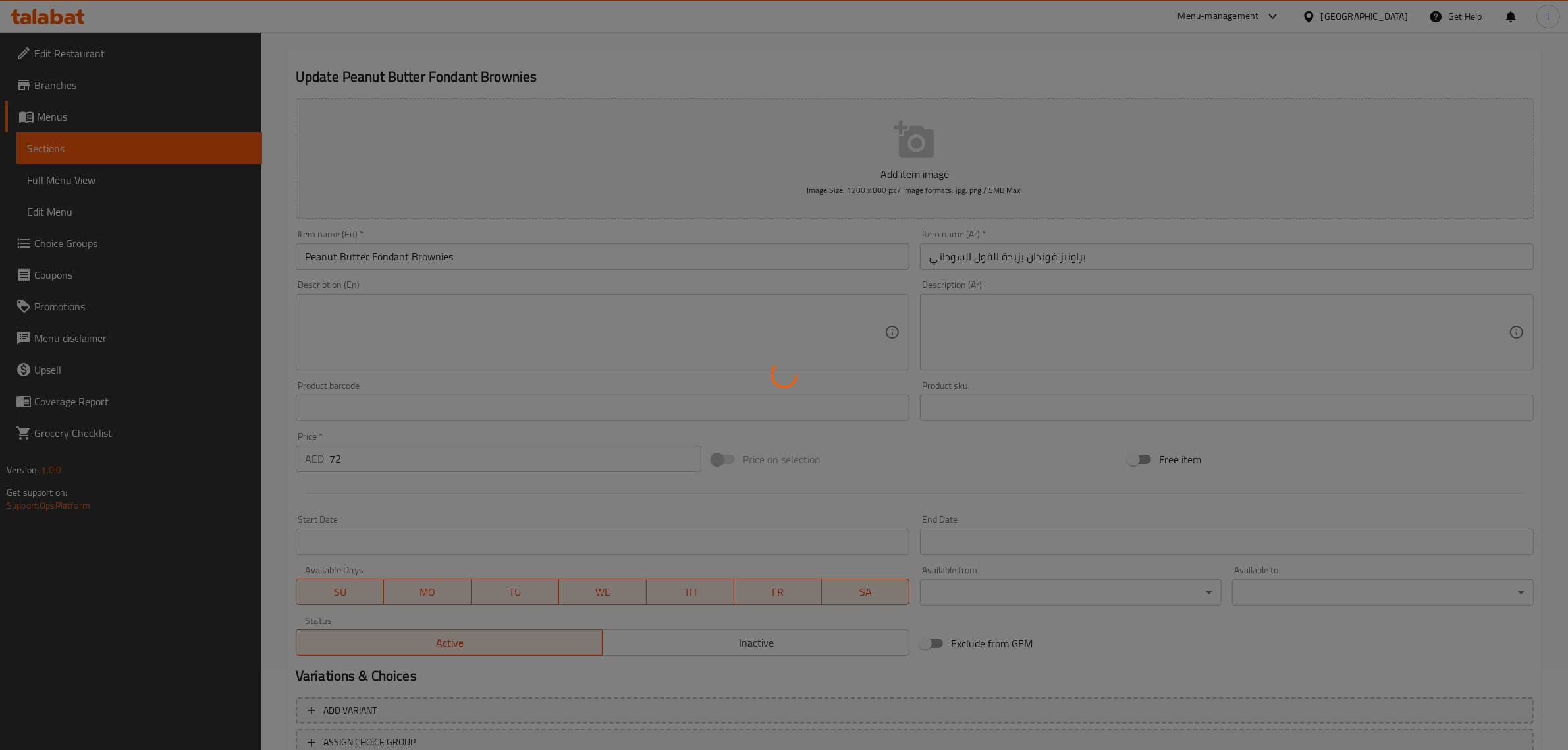
scroll to position [0, 0]
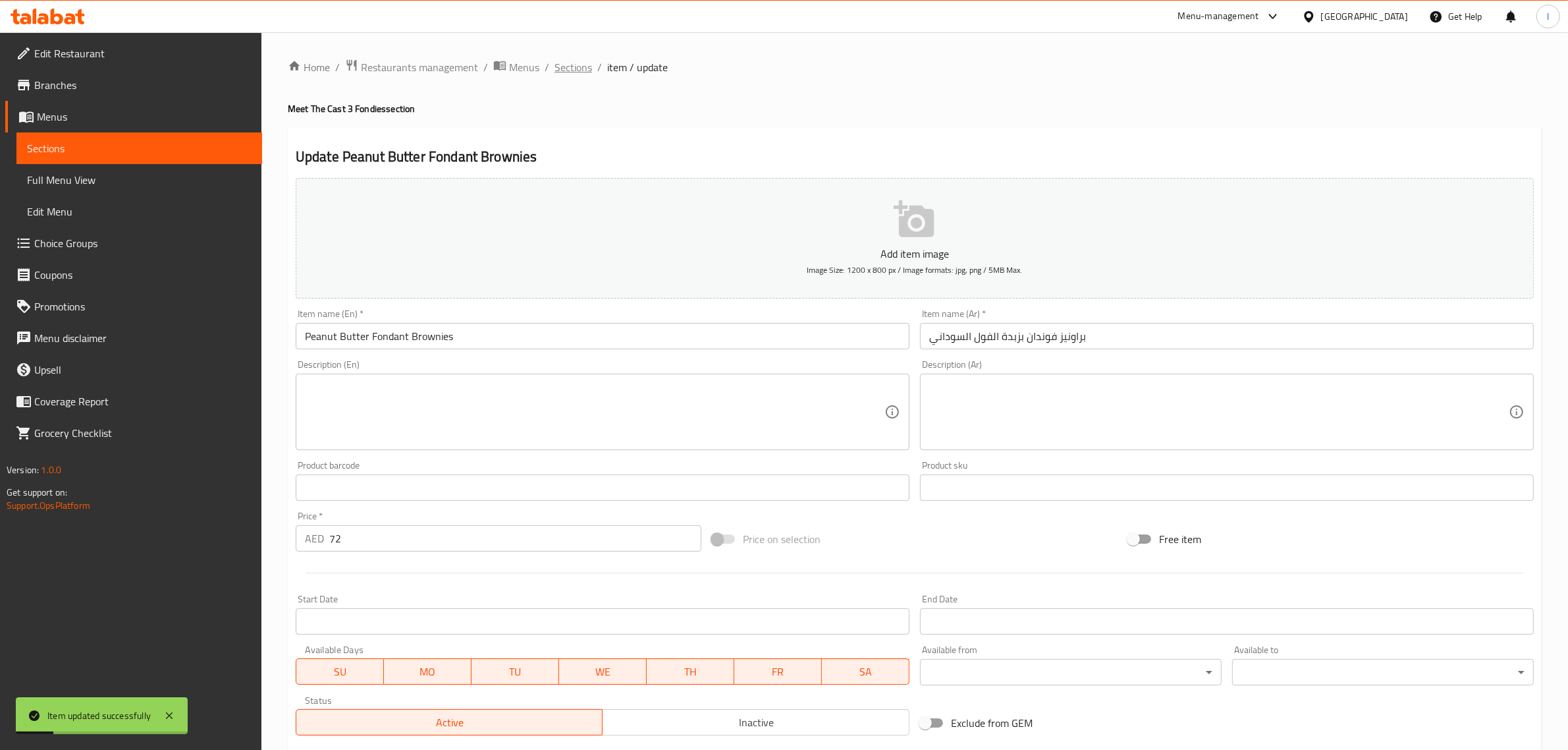
click at [572, 71] on span "Sections" at bounding box center [573, 67] width 38 height 16
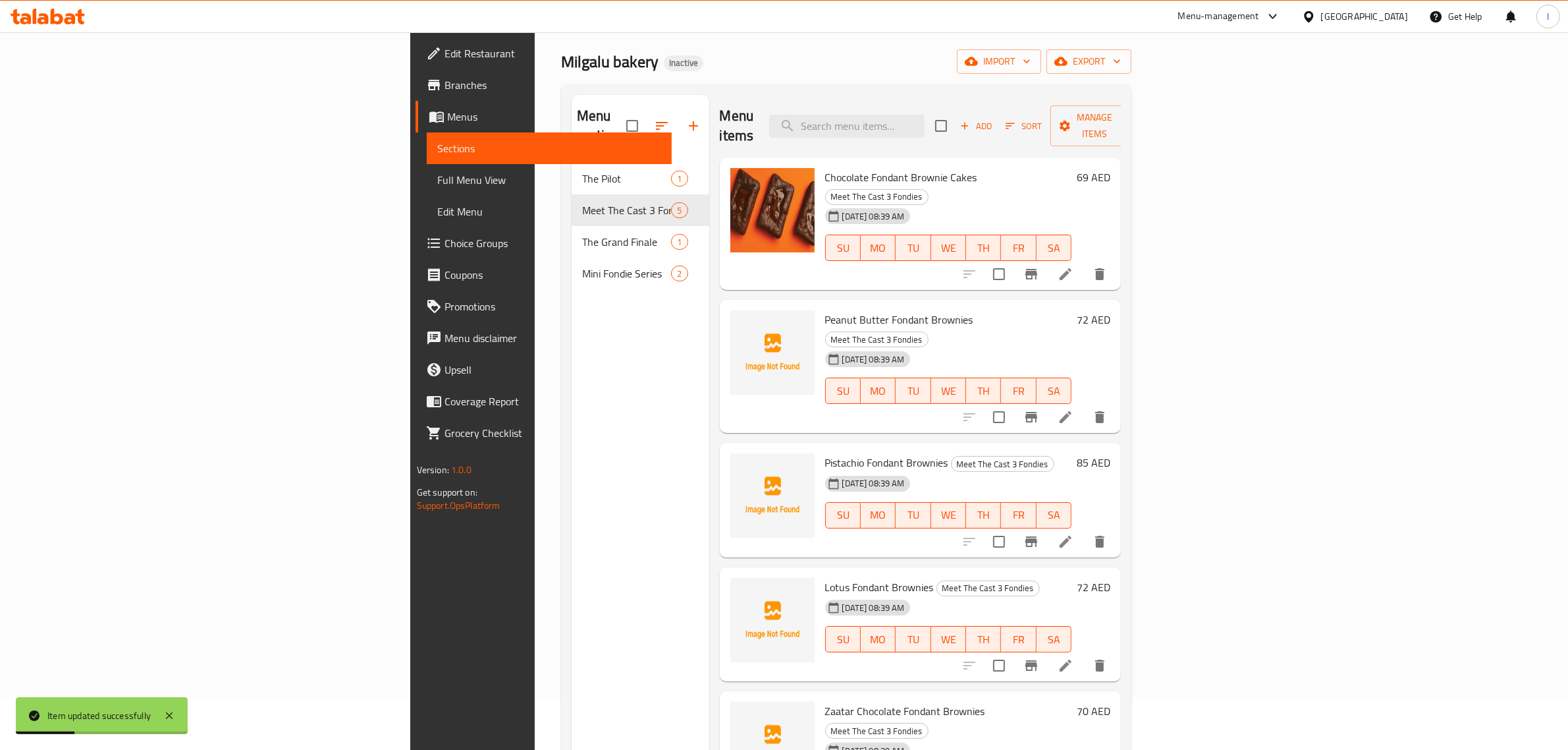
scroll to position [83, 0]
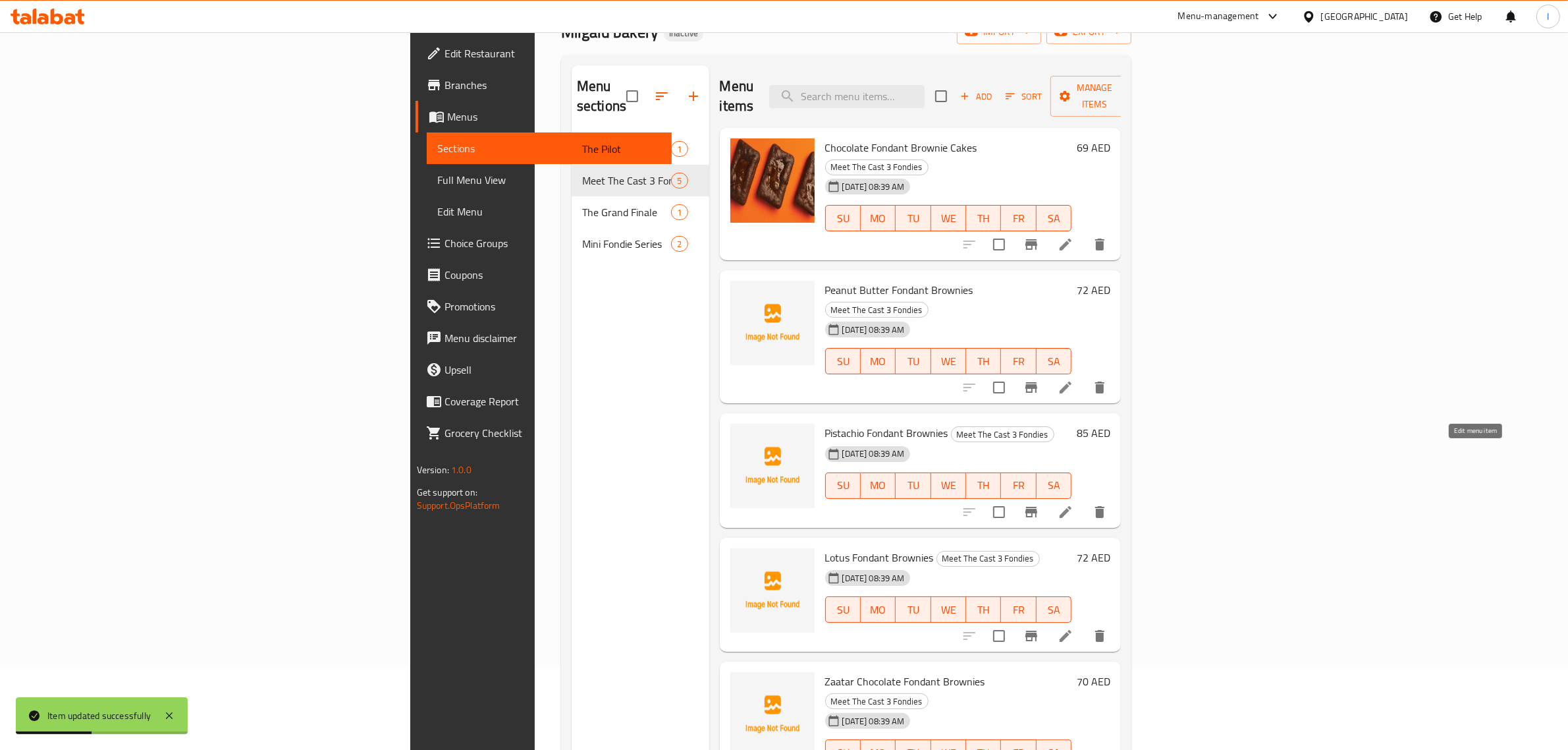
click at [1072, 506] on icon at bounding box center [1065, 512] width 12 height 12
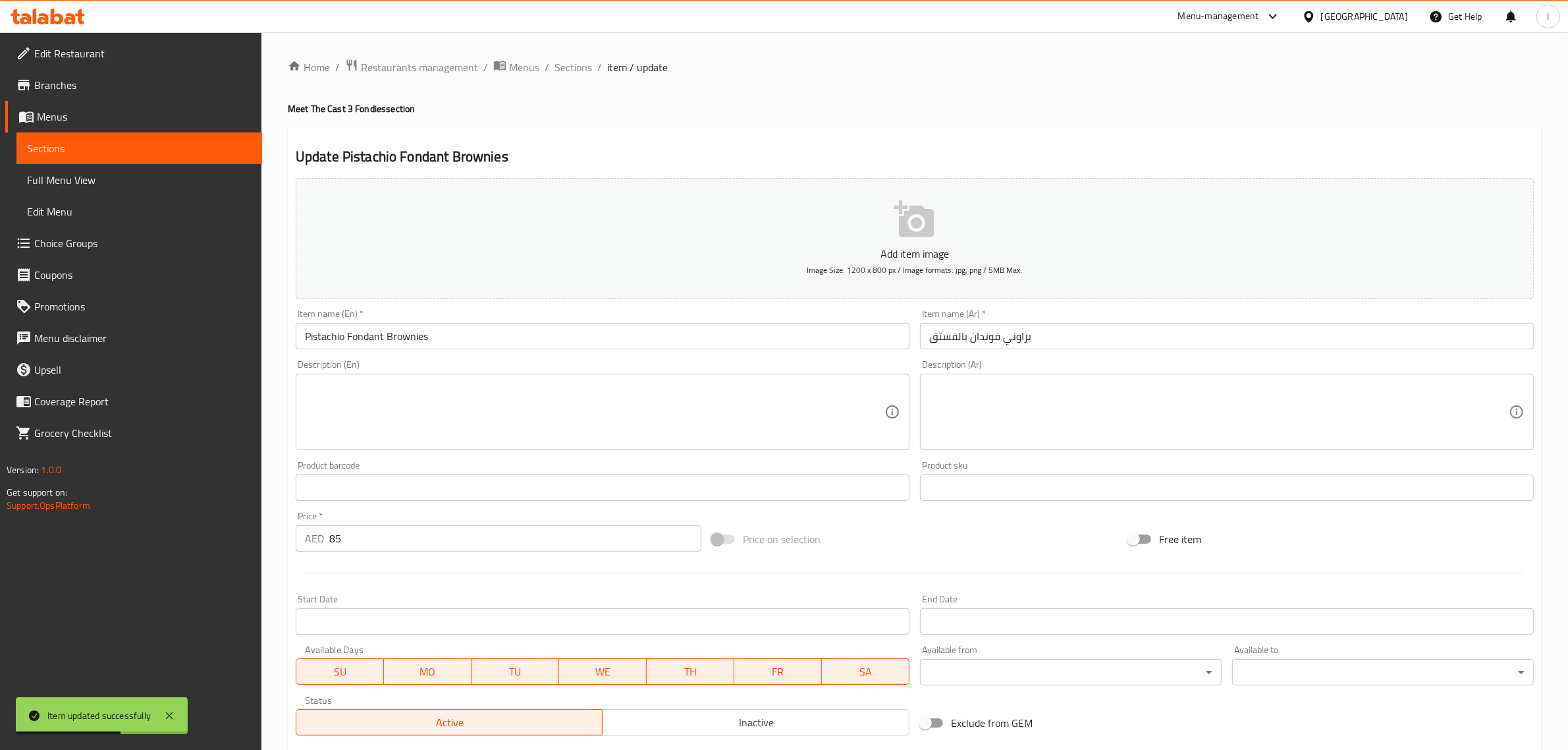
click at [1006, 339] on input "براوني فوندان بالفستق" at bounding box center [1227, 336] width 614 height 26
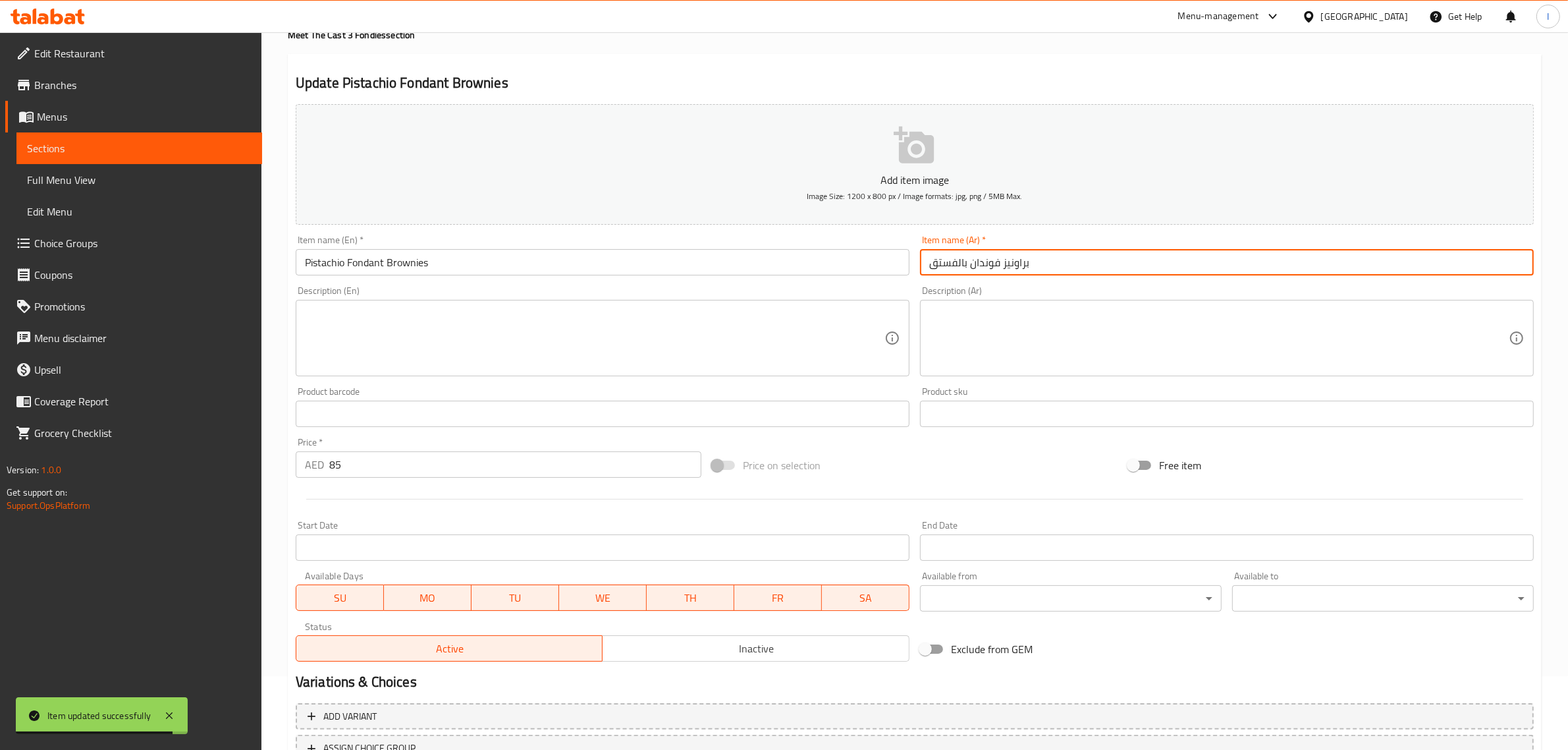
scroll to position [179, 0]
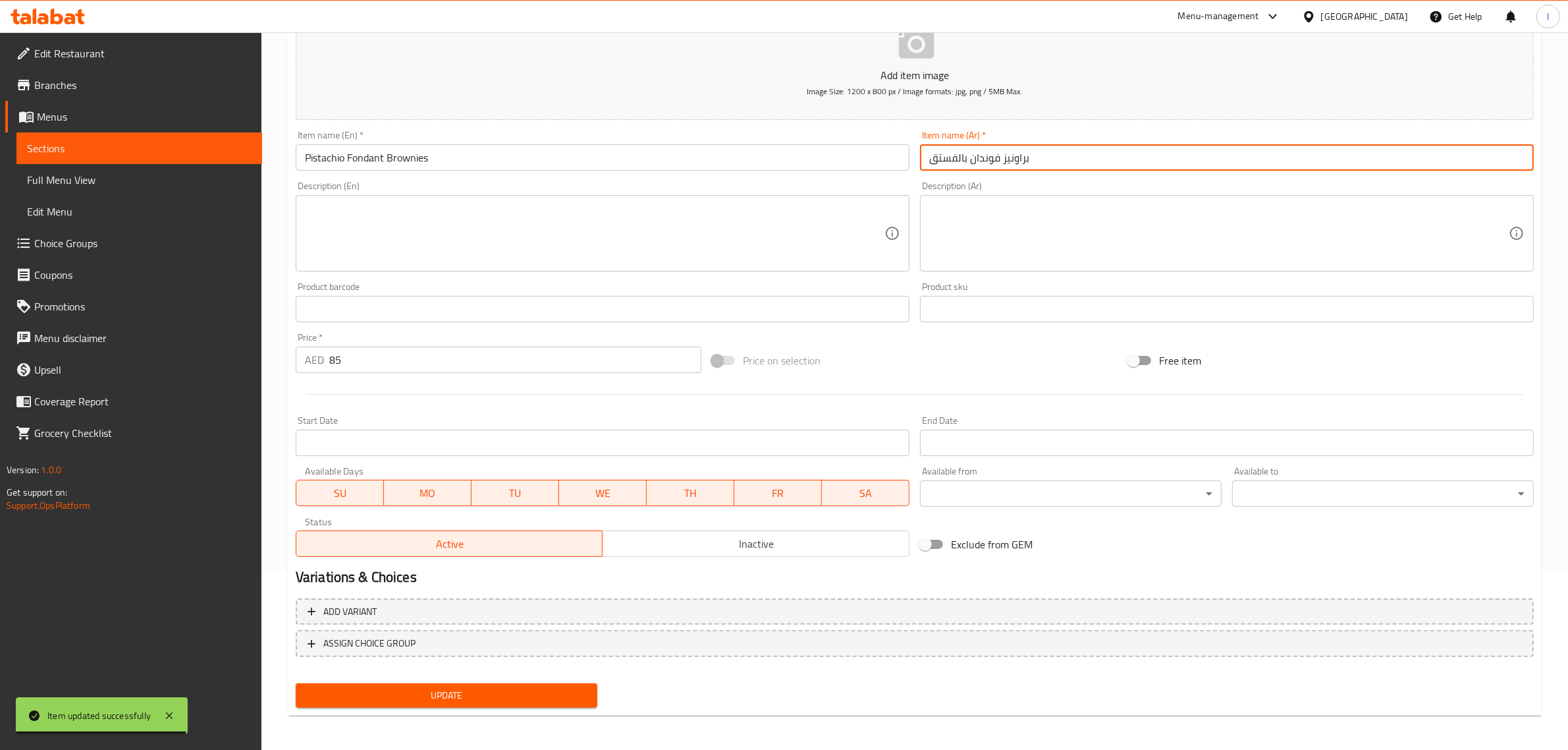
type input "براونيز فوندان بالفستق"
click at [406, 699] on span "Update" at bounding box center [447, 695] width 281 height 17
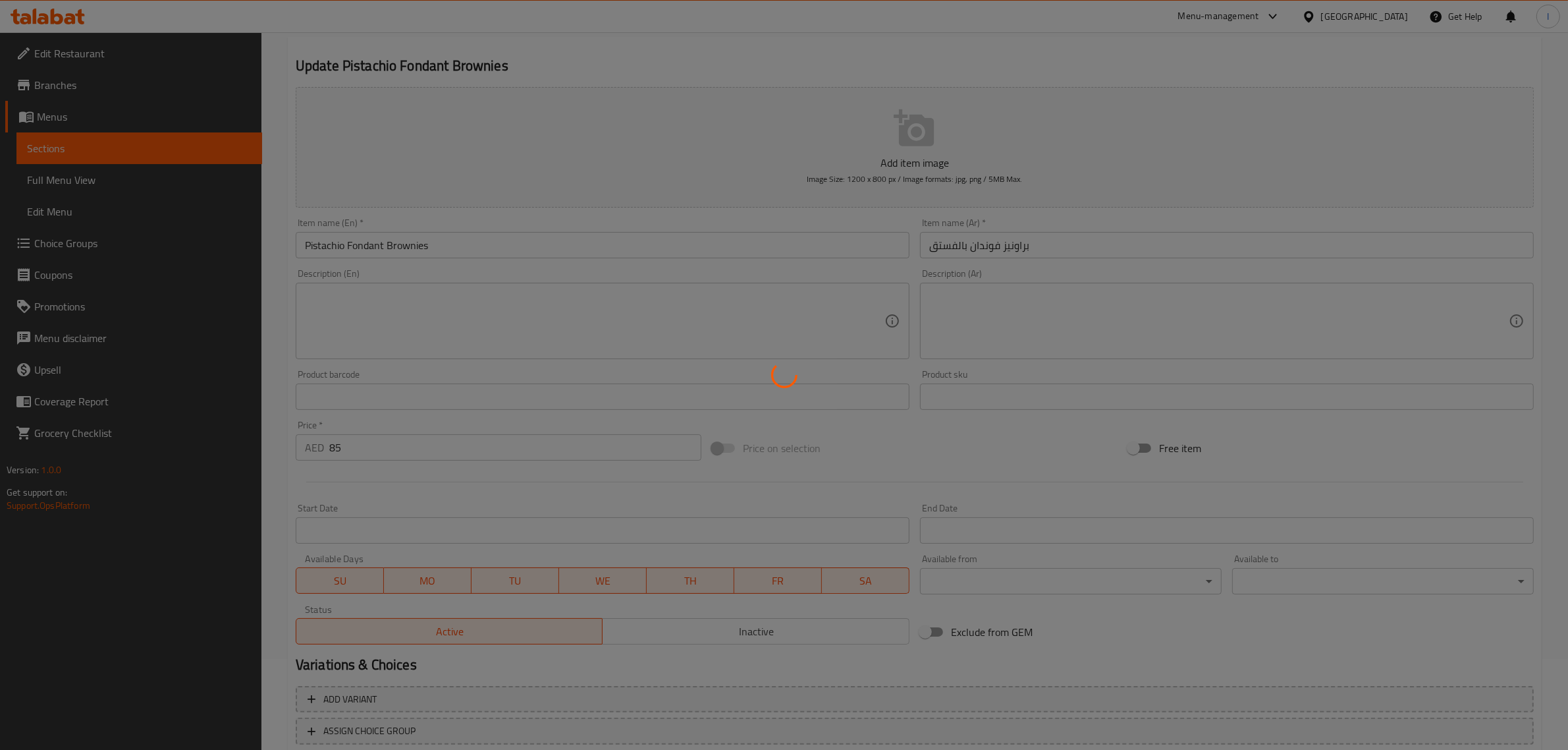
scroll to position [0, 0]
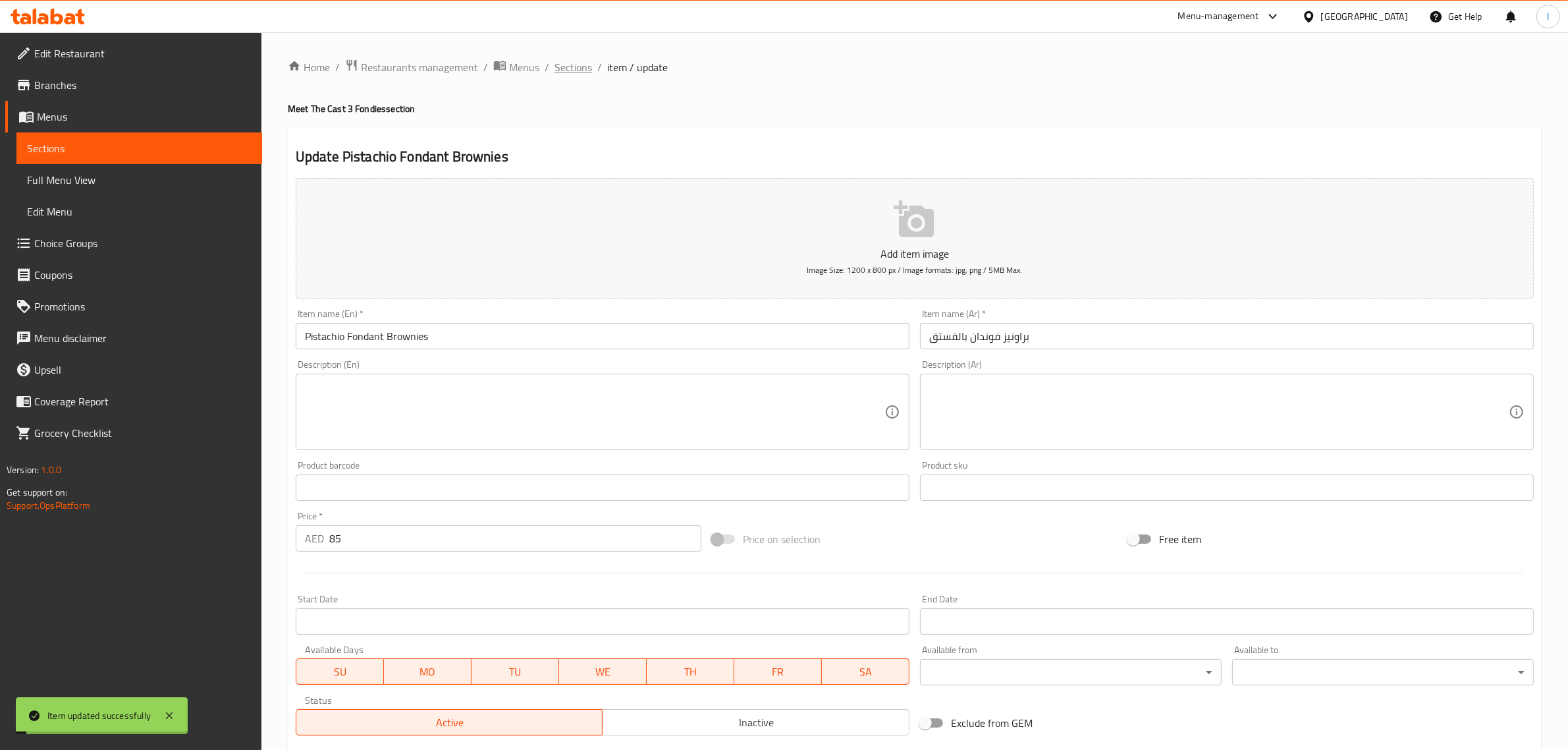
click at [557, 65] on span "Sections" at bounding box center [573, 67] width 38 height 16
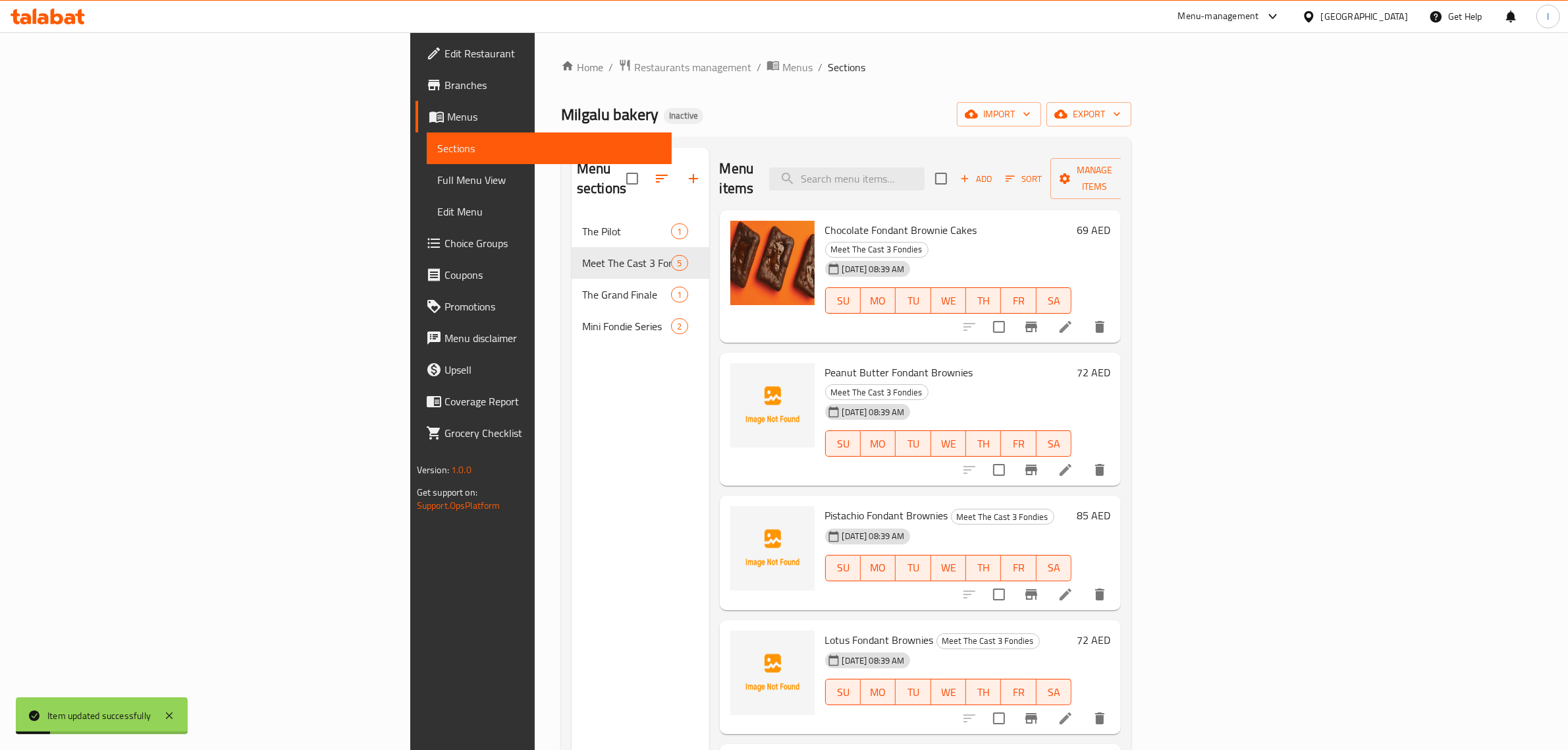
scroll to position [185, 0]
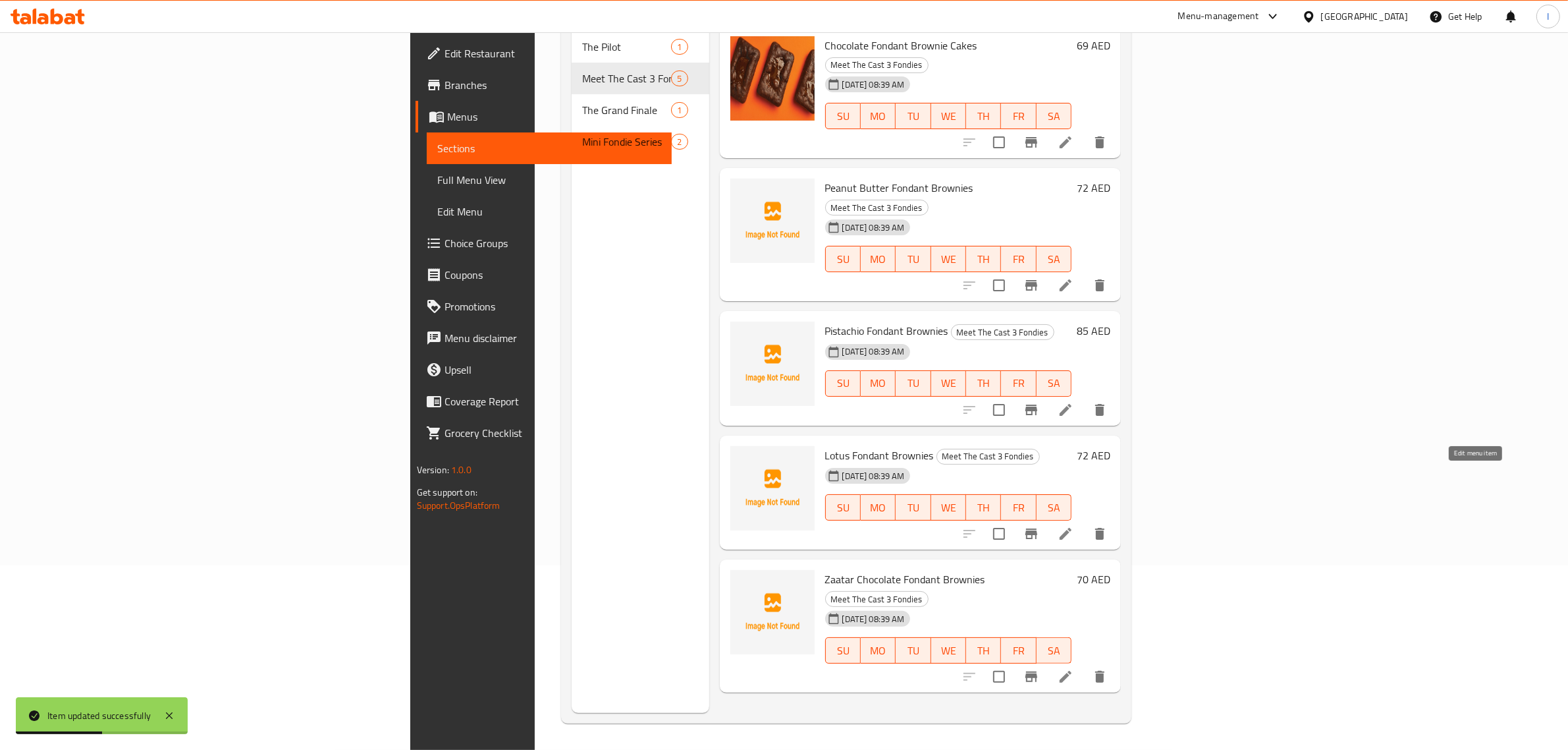
click at [1073, 526] on icon at bounding box center [1066, 534] width 16 height 16
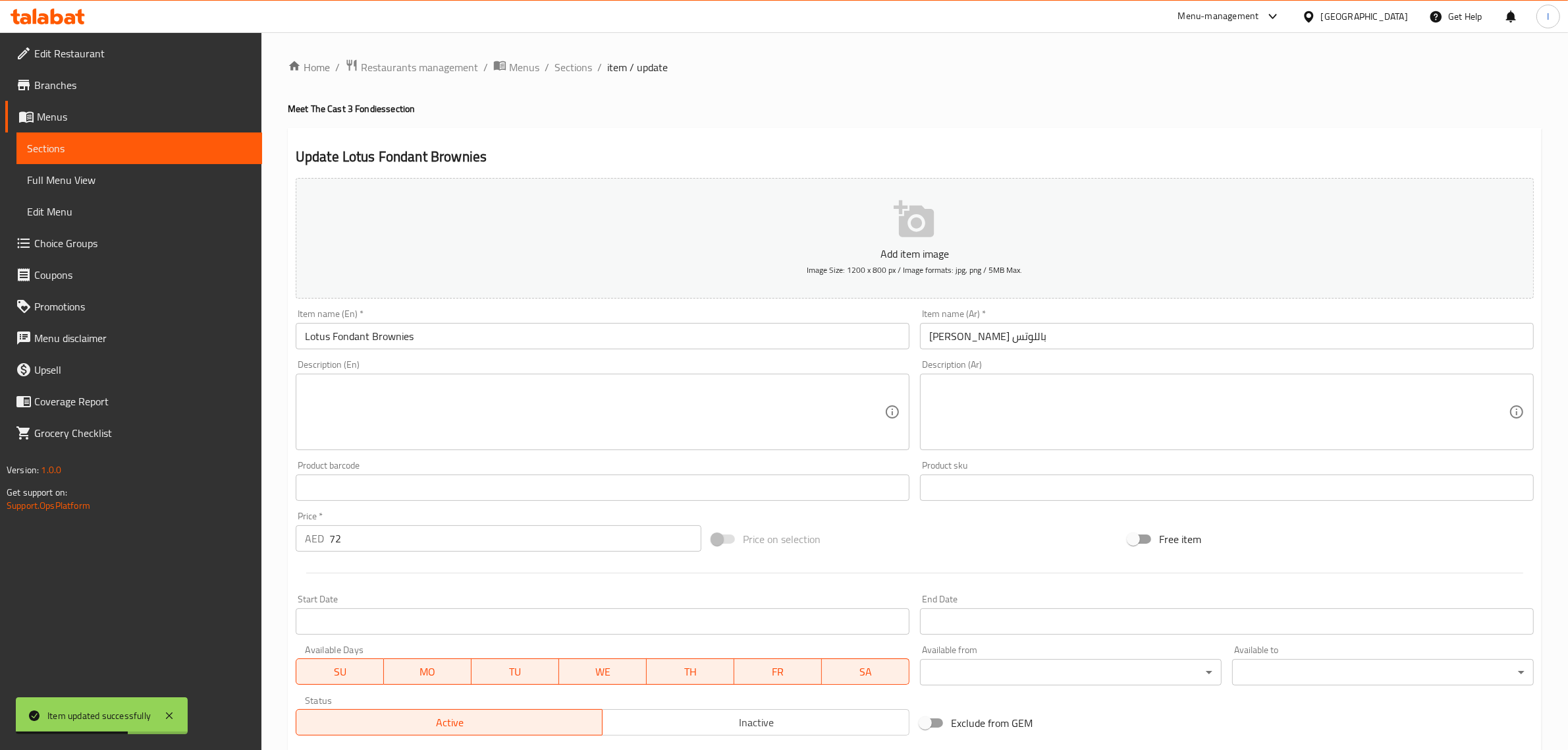
click at [998, 344] on input "[PERSON_NAME] باللوتس" at bounding box center [1227, 336] width 614 height 26
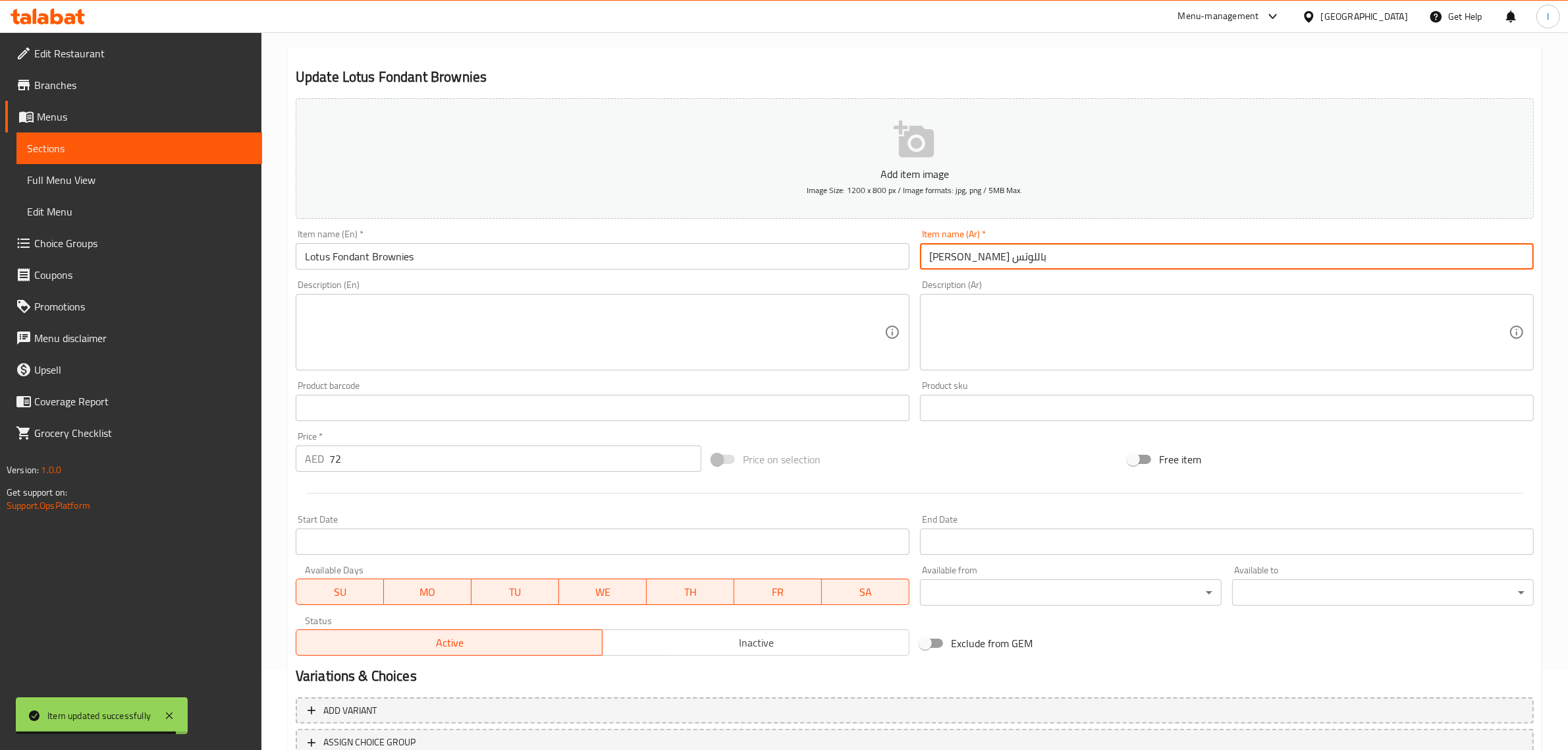
scroll to position [179, 0]
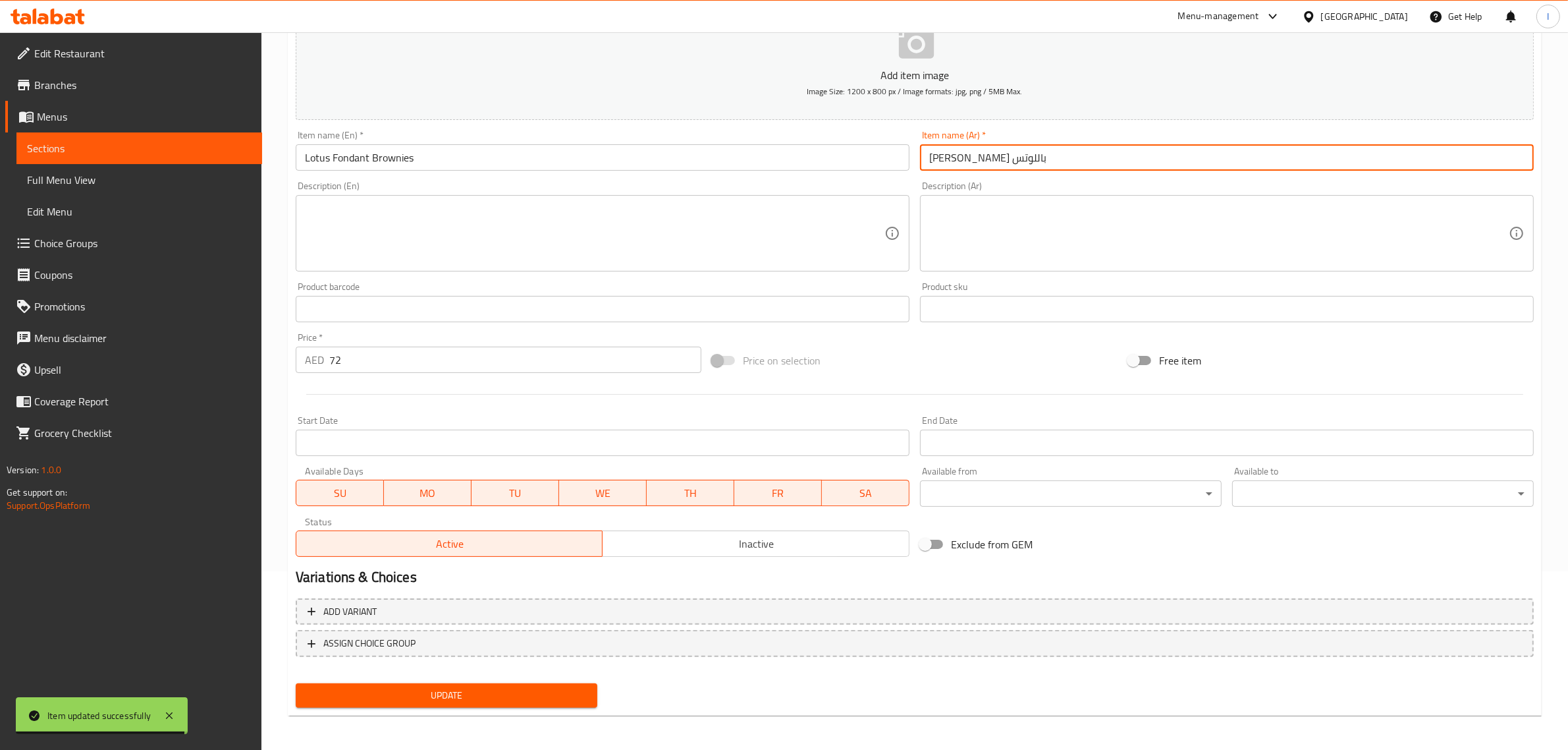
type input "[PERSON_NAME] باللوتس"
click at [479, 691] on span "Update" at bounding box center [447, 695] width 281 height 17
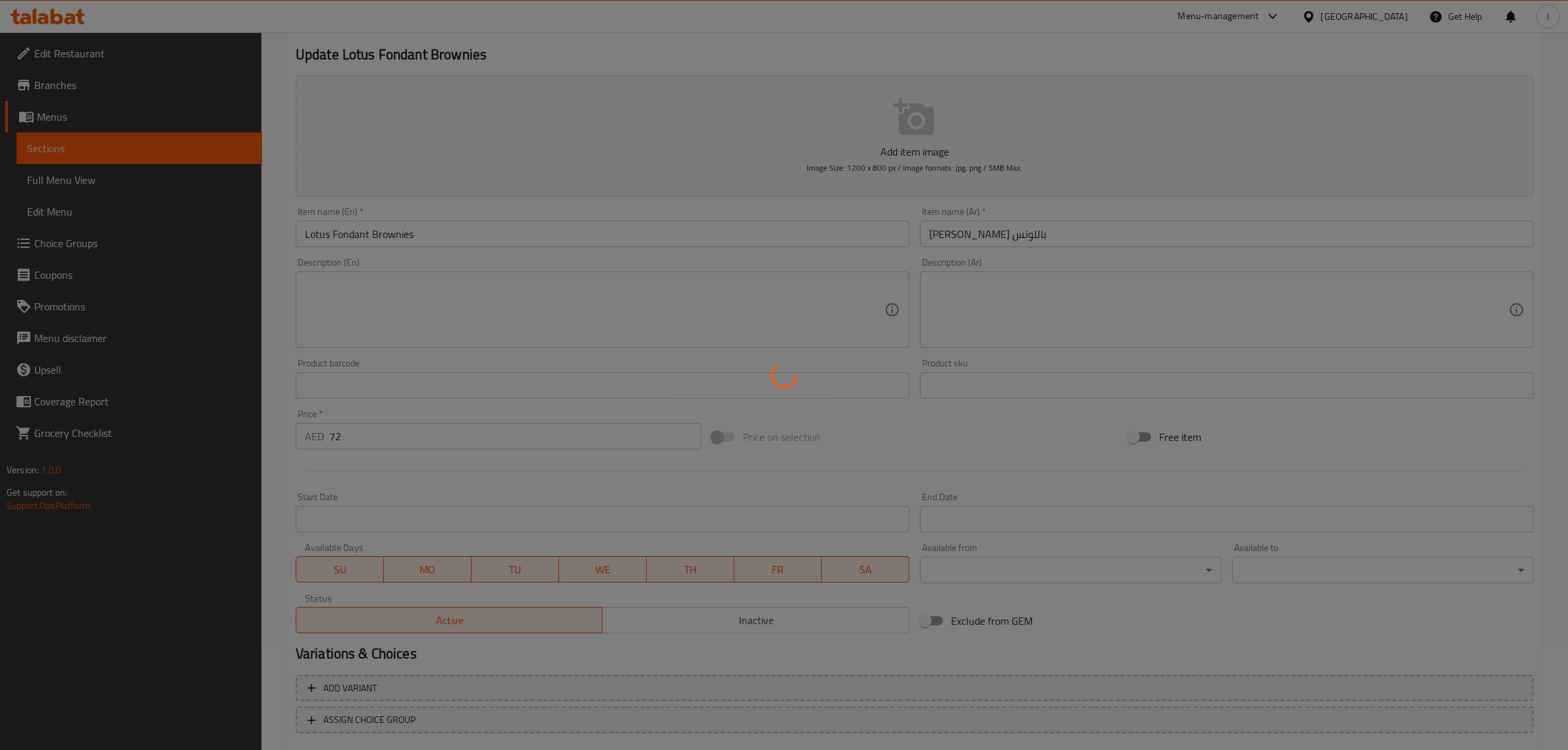
scroll to position [0, 0]
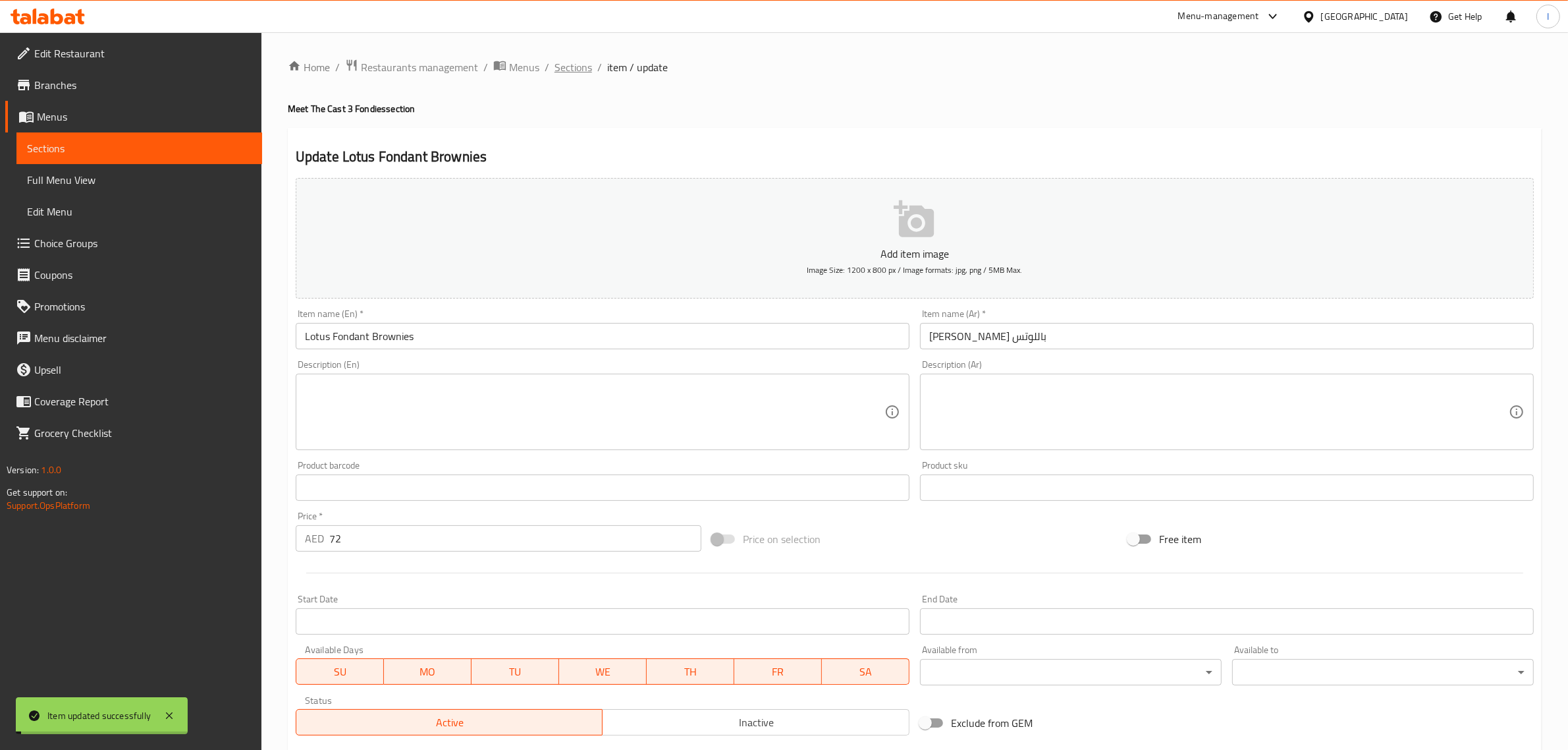
click at [574, 70] on span "Sections" at bounding box center [573, 67] width 38 height 16
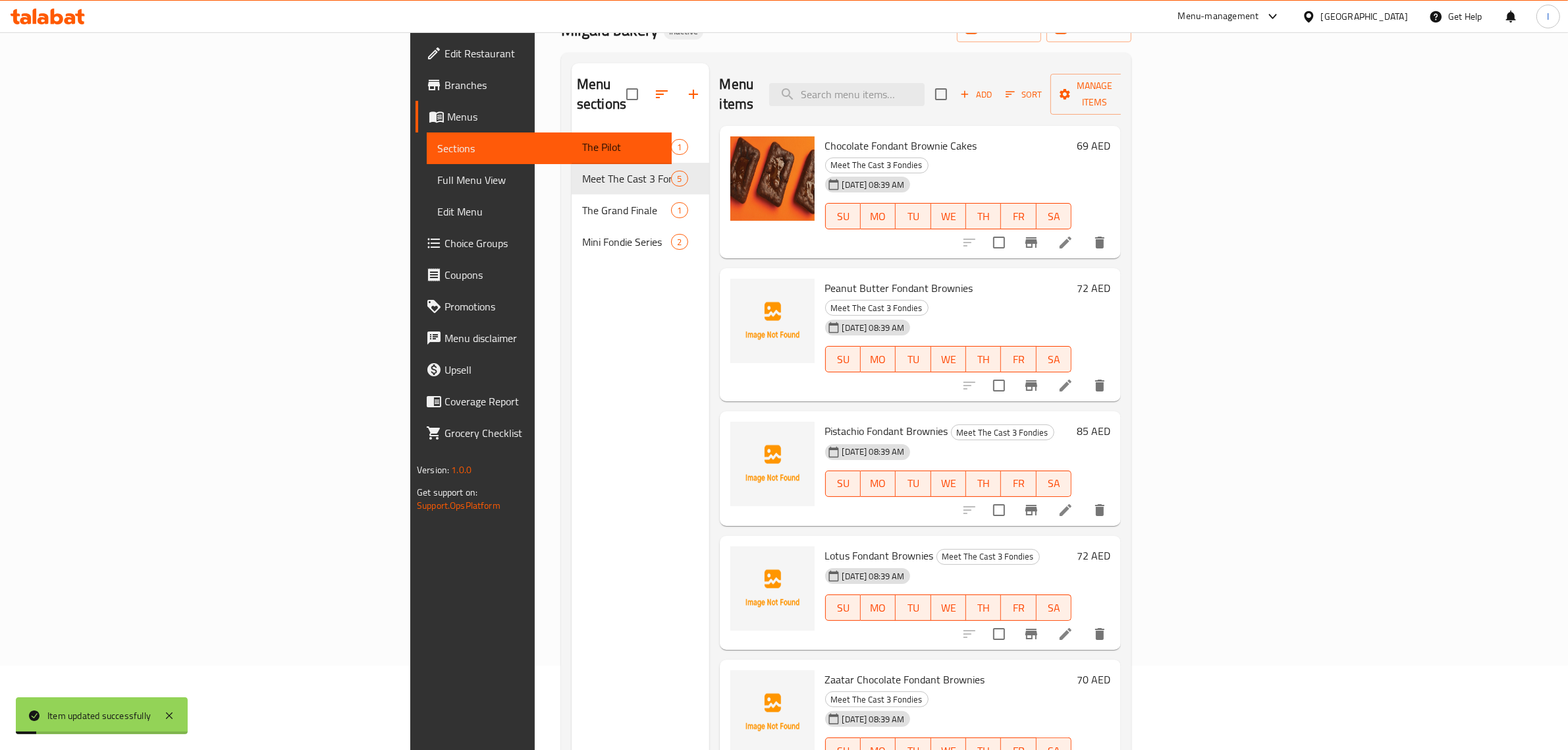
scroll to position [185, 0]
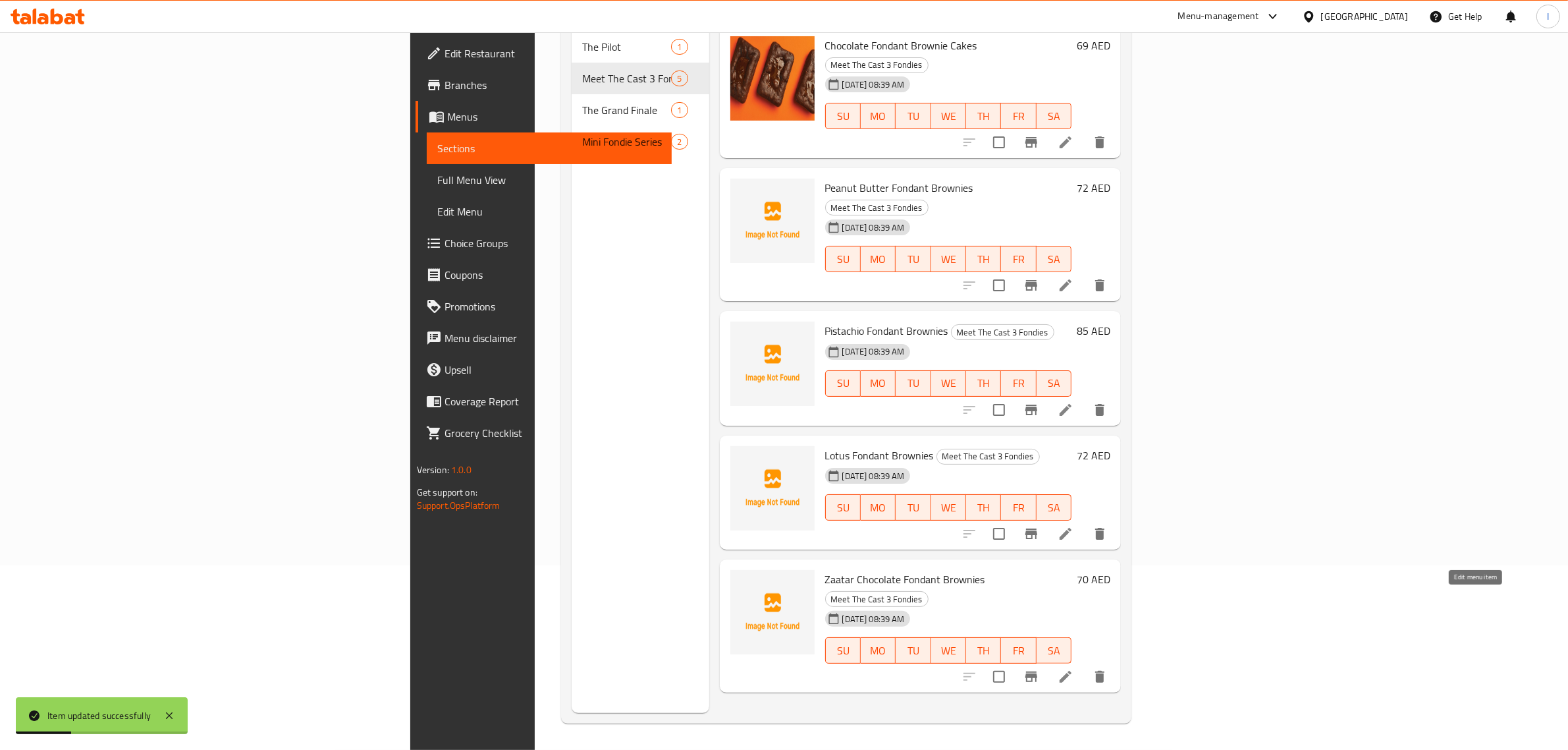
click at [1073, 669] on icon at bounding box center [1066, 677] width 16 height 16
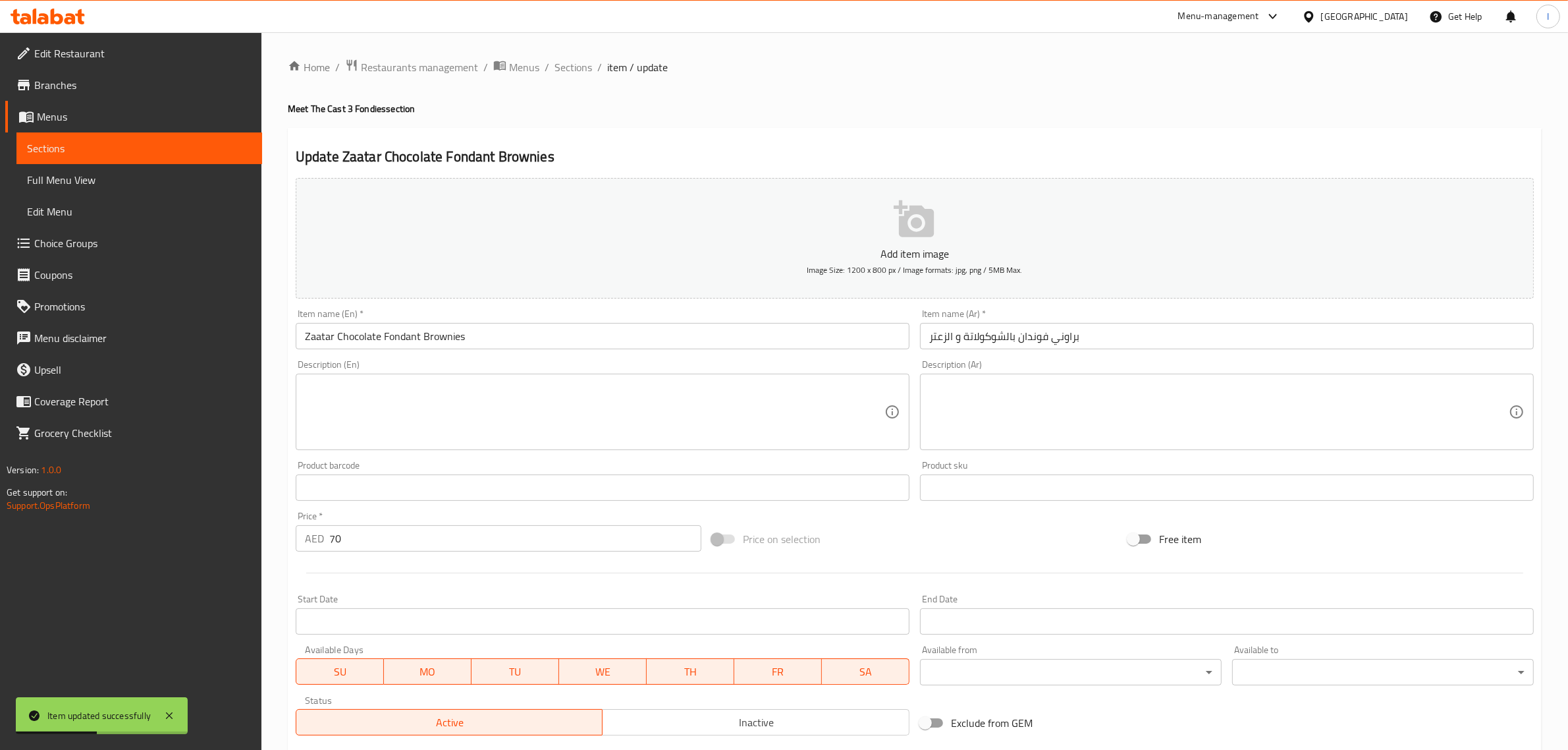
click at [1051, 339] on input "براوني فوندان بالشوكولاتة و الزعتر" at bounding box center [1227, 336] width 614 height 26
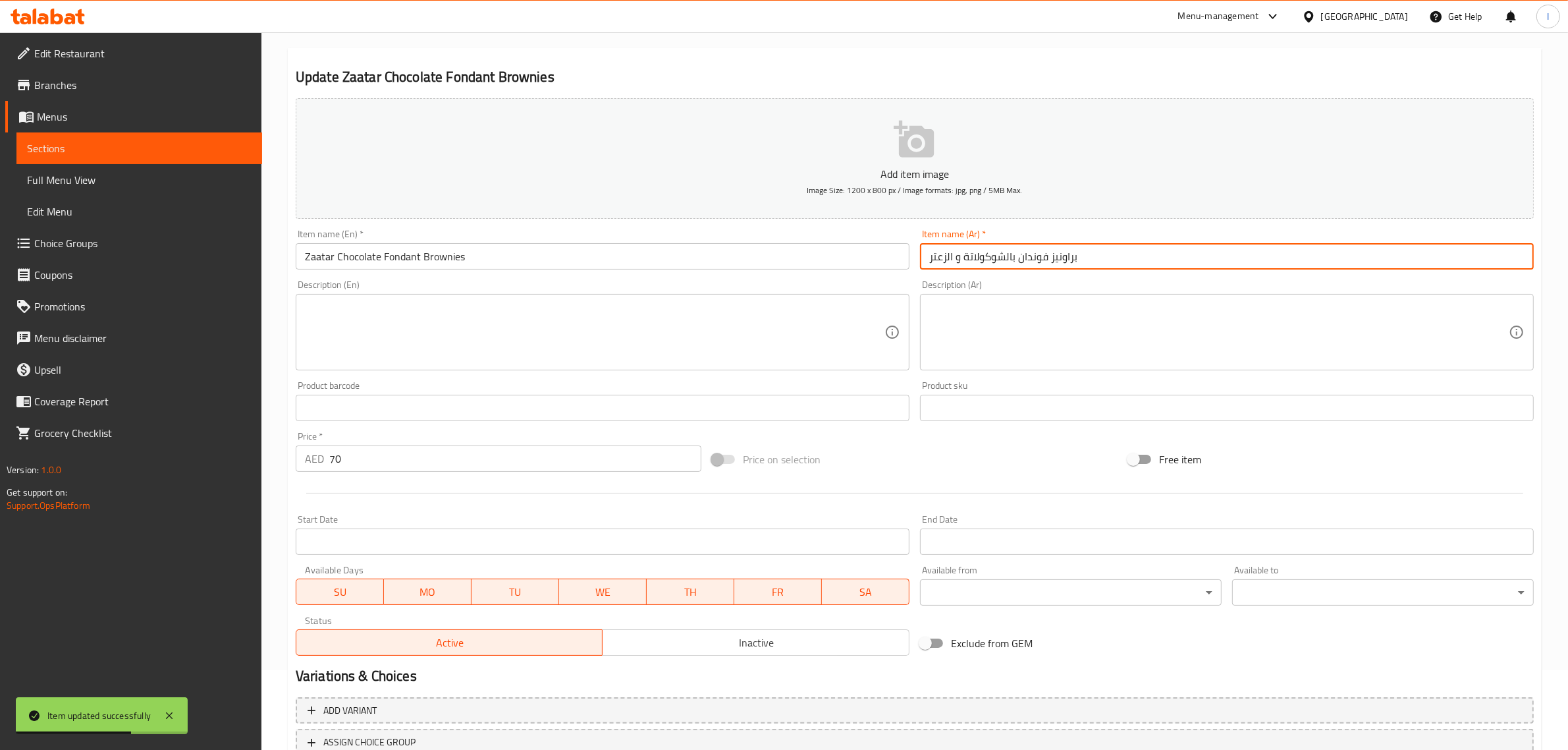
scroll to position [179, 0]
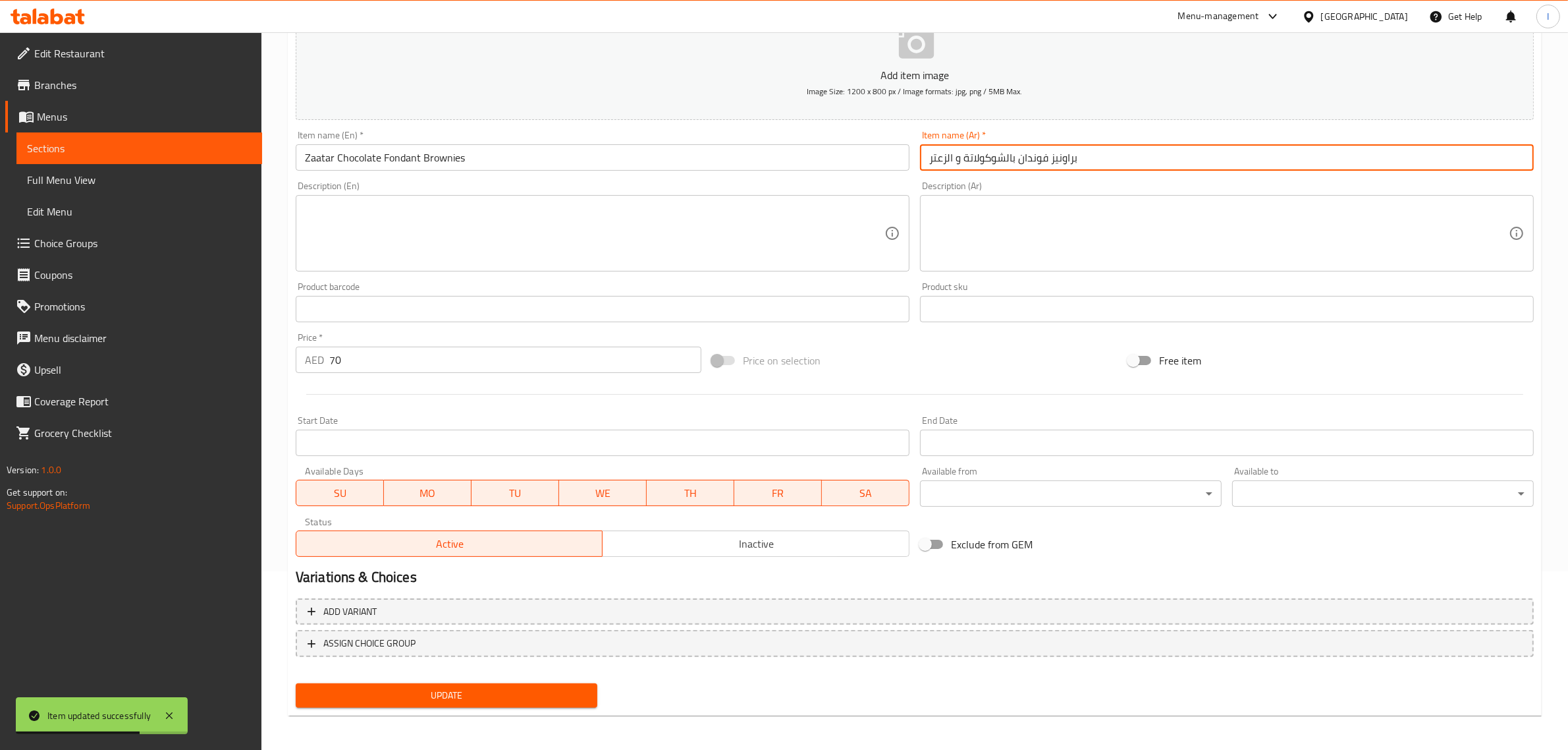
type input "براونيز فوندان بالشوكولاتة و الزعتر"
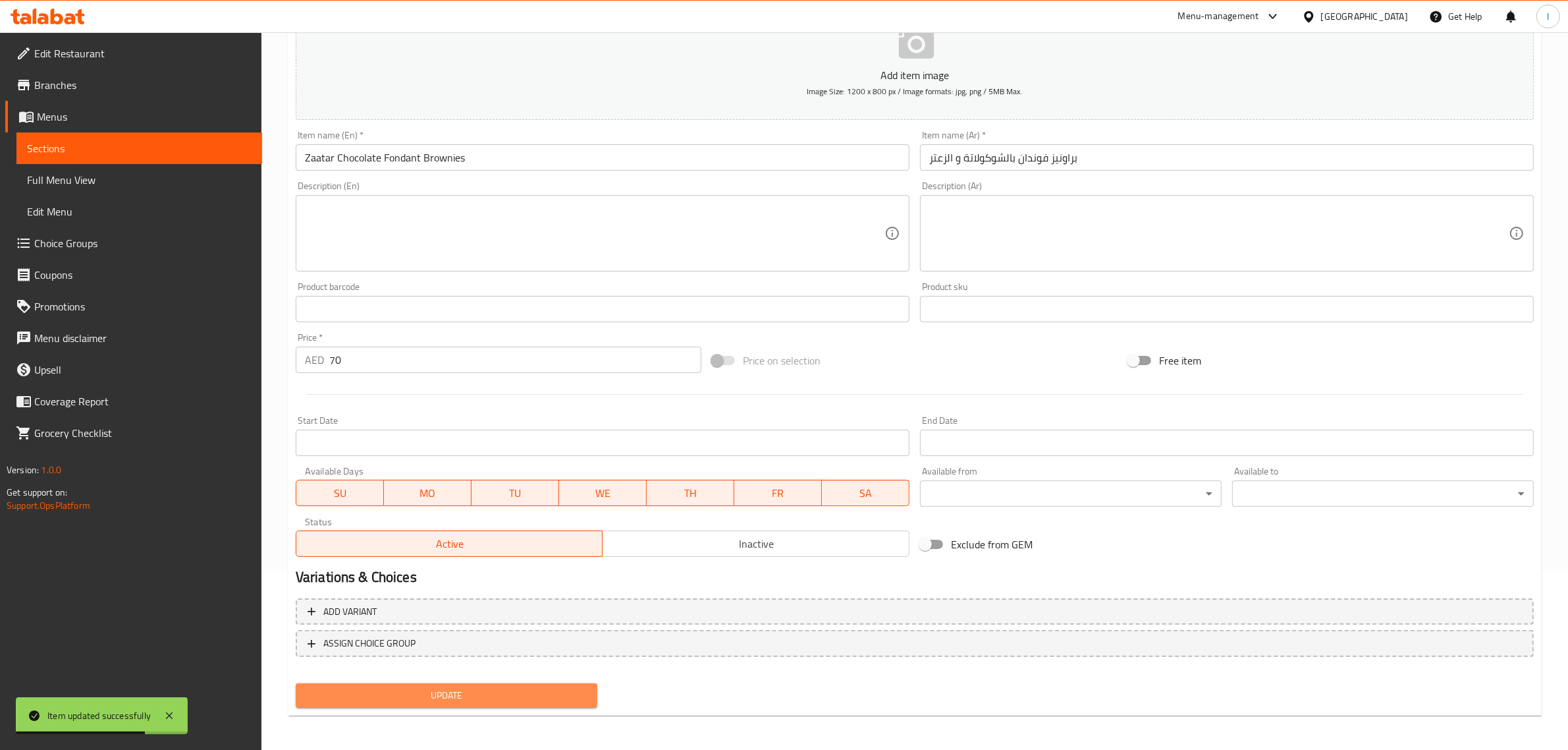
click at [380, 689] on span "Update" at bounding box center [447, 695] width 281 height 17
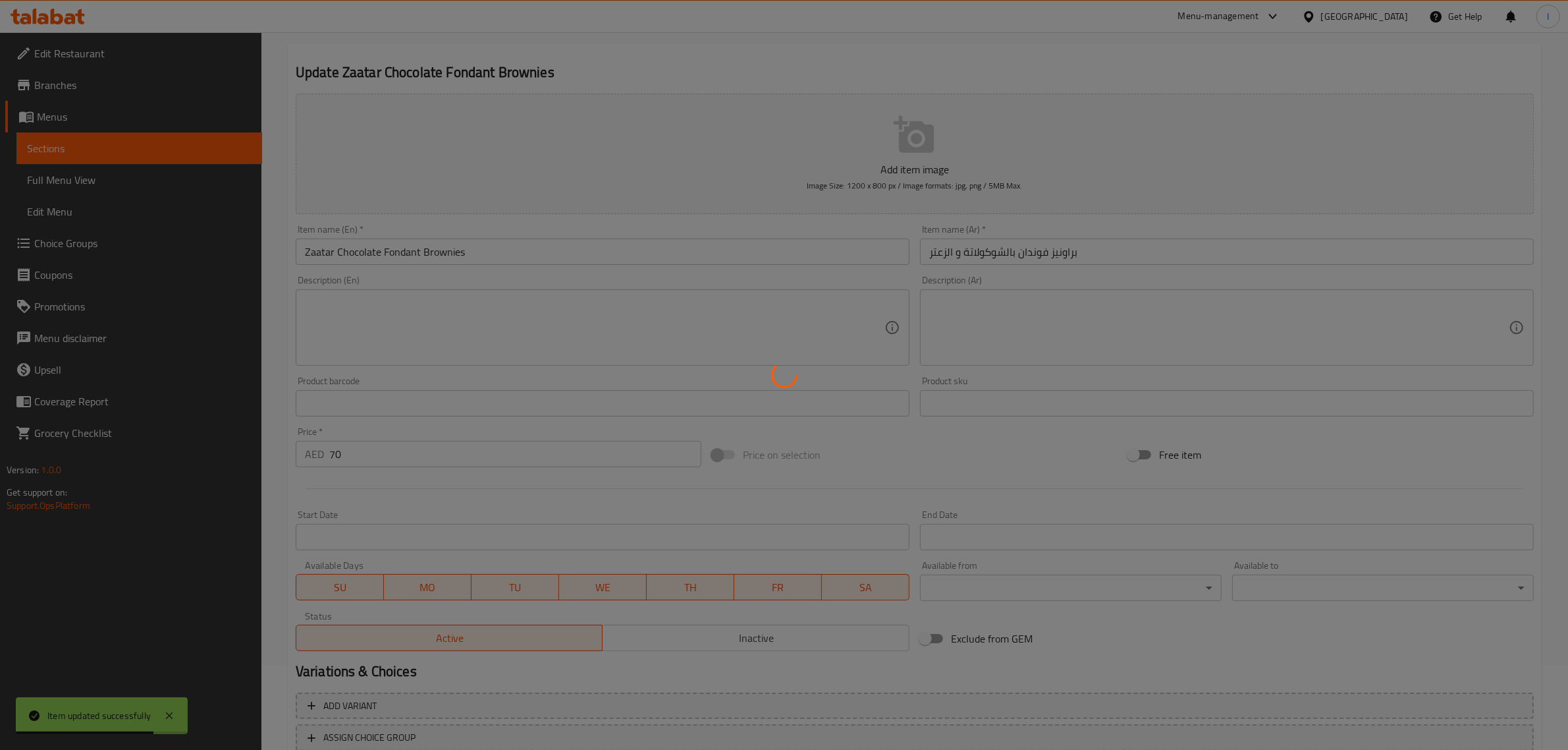
scroll to position [0, 0]
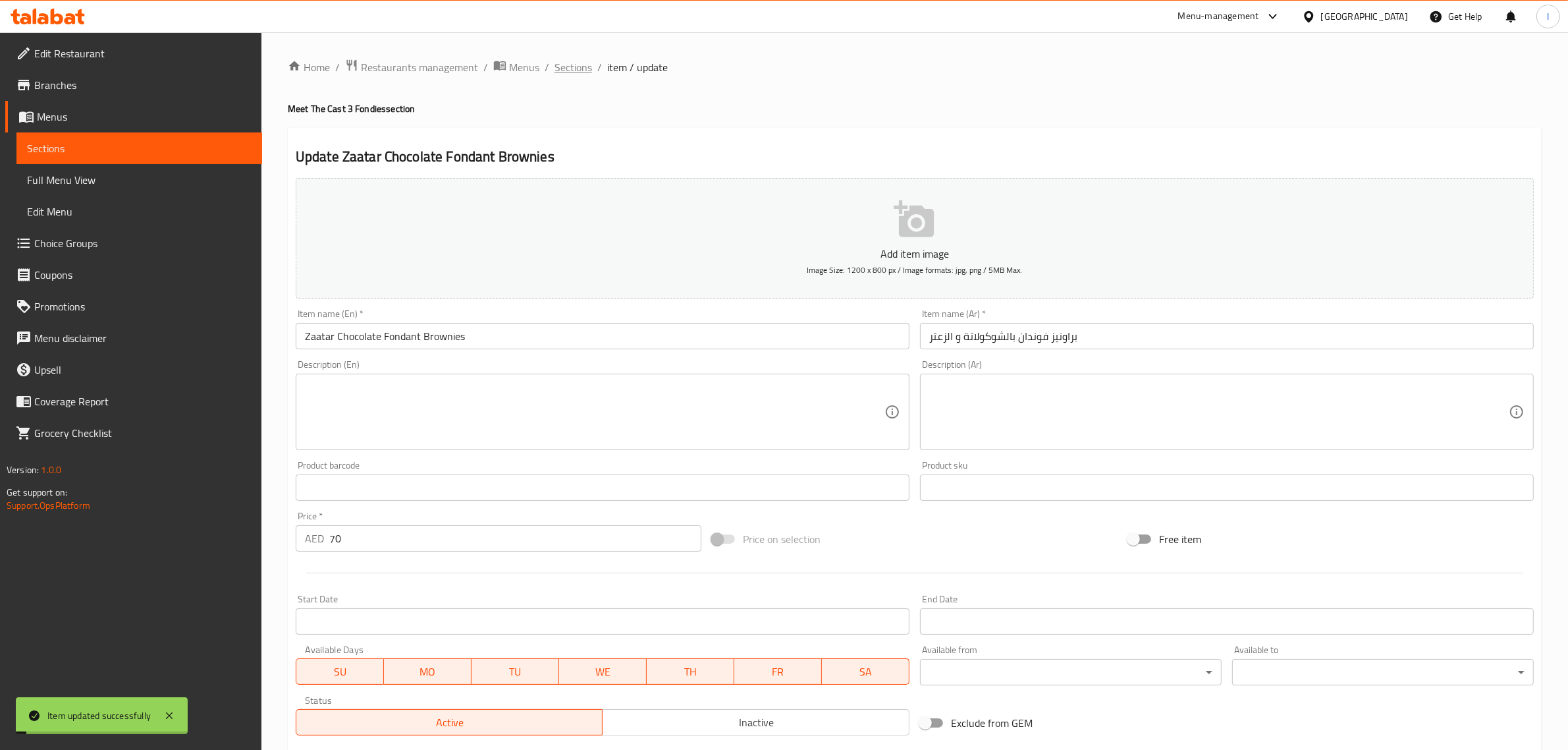
click at [568, 61] on span "Sections" at bounding box center [573, 67] width 38 height 16
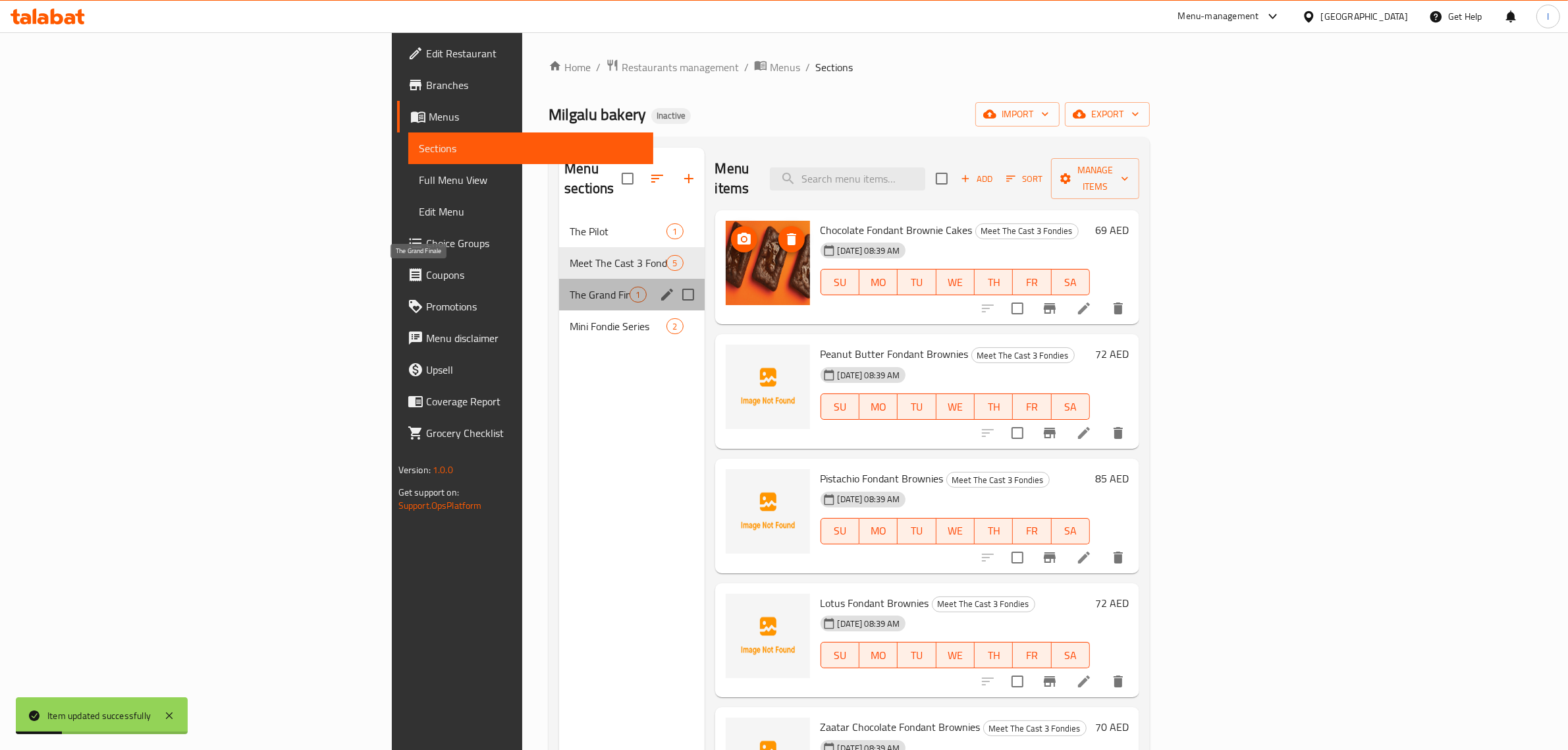
click at [570, 286] on span "The Grand Finale" at bounding box center [600, 294] width 60 height 16
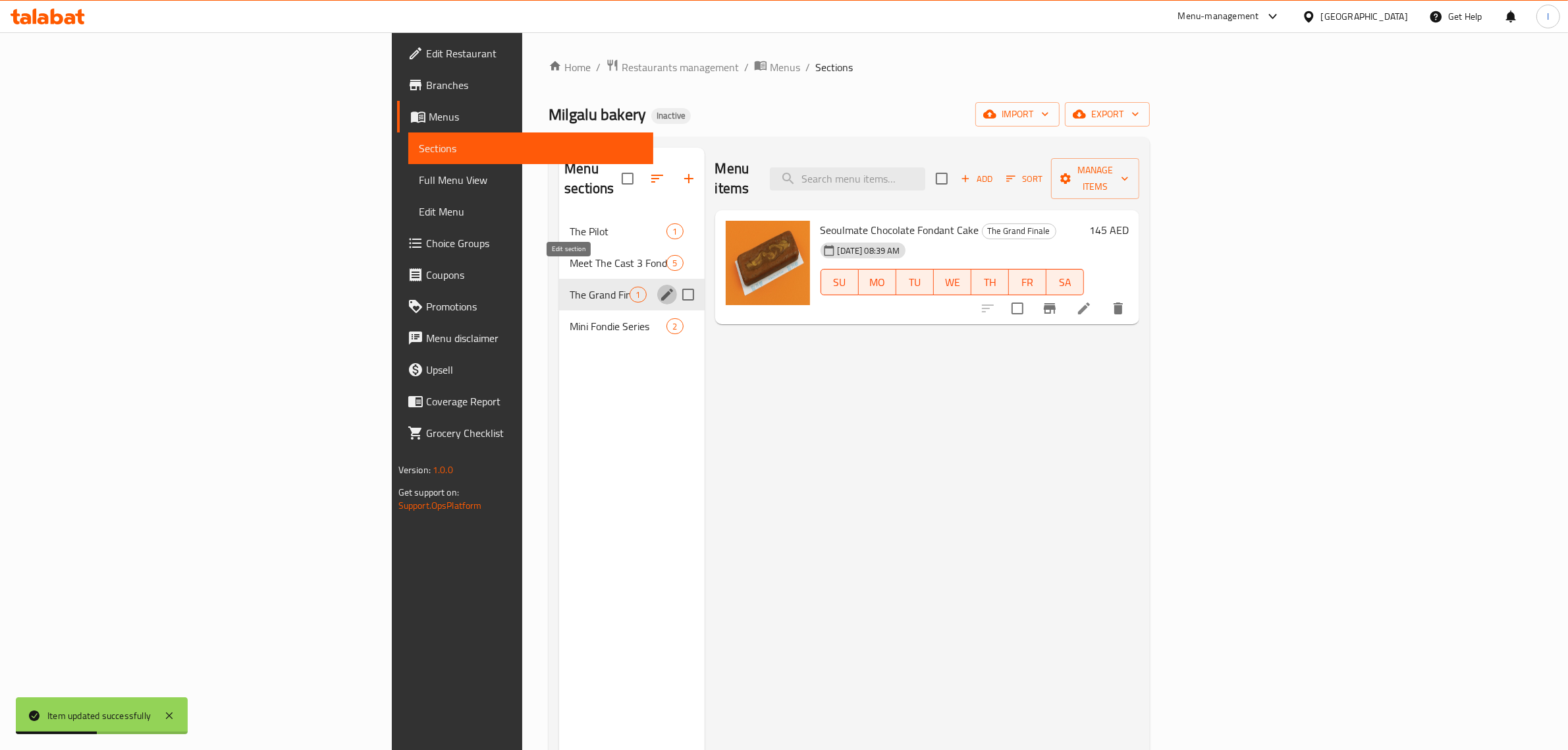
click at [659, 286] on icon "edit" at bounding box center [667, 294] width 16 height 16
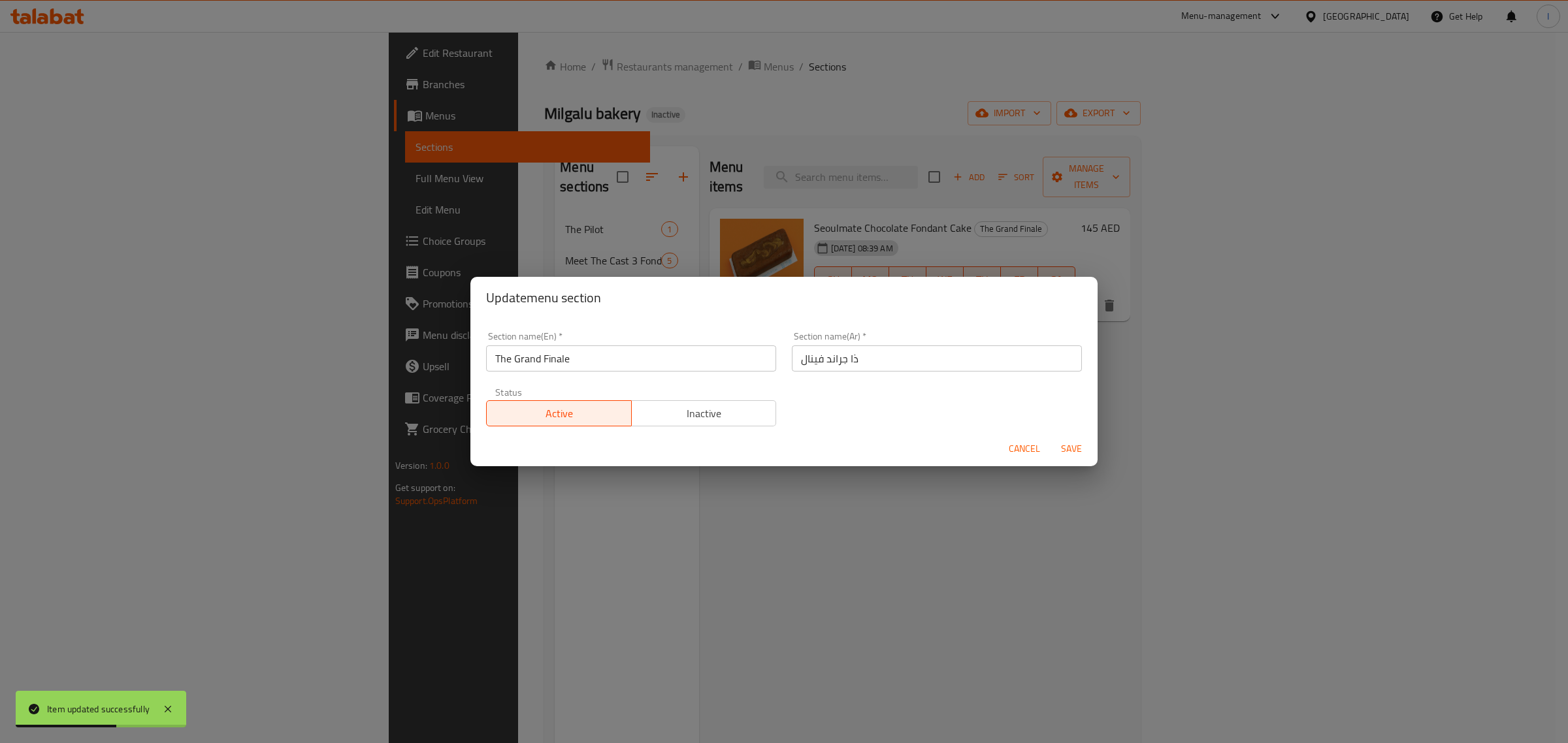
click at [384, 428] on div "Update menu section Section name(En)   * The Grand Finale Section name(En) * Se…" at bounding box center [784, 371] width 1568 height 743
drag, startPoint x: 1020, startPoint y: 445, endPoint x: 1013, endPoint y: 446, distance: 7.1
click at [1020, 445] on span "Cancel" at bounding box center [1024, 449] width 31 height 17
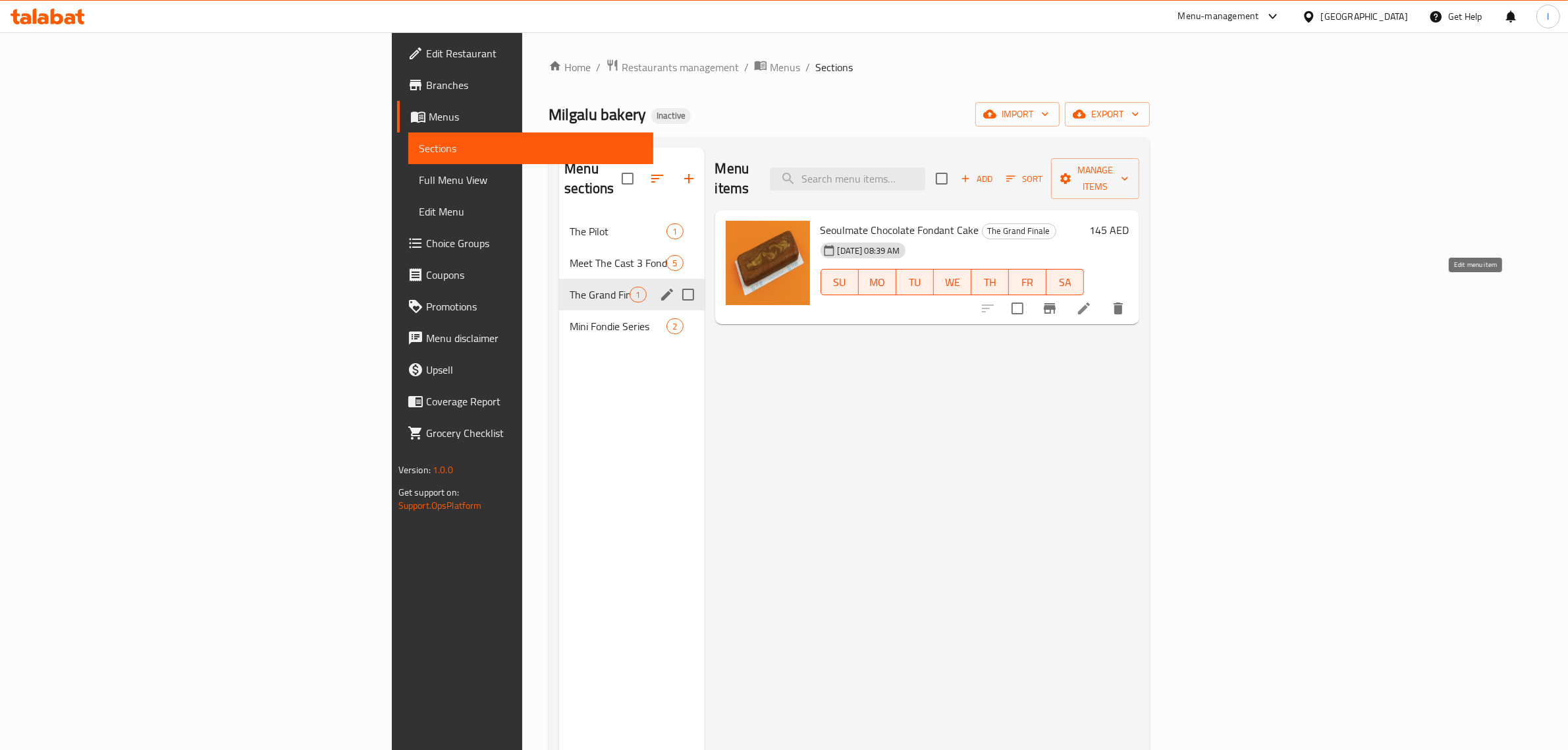
click at [1092, 301] on icon at bounding box center [1085, 309] width 16 height 16
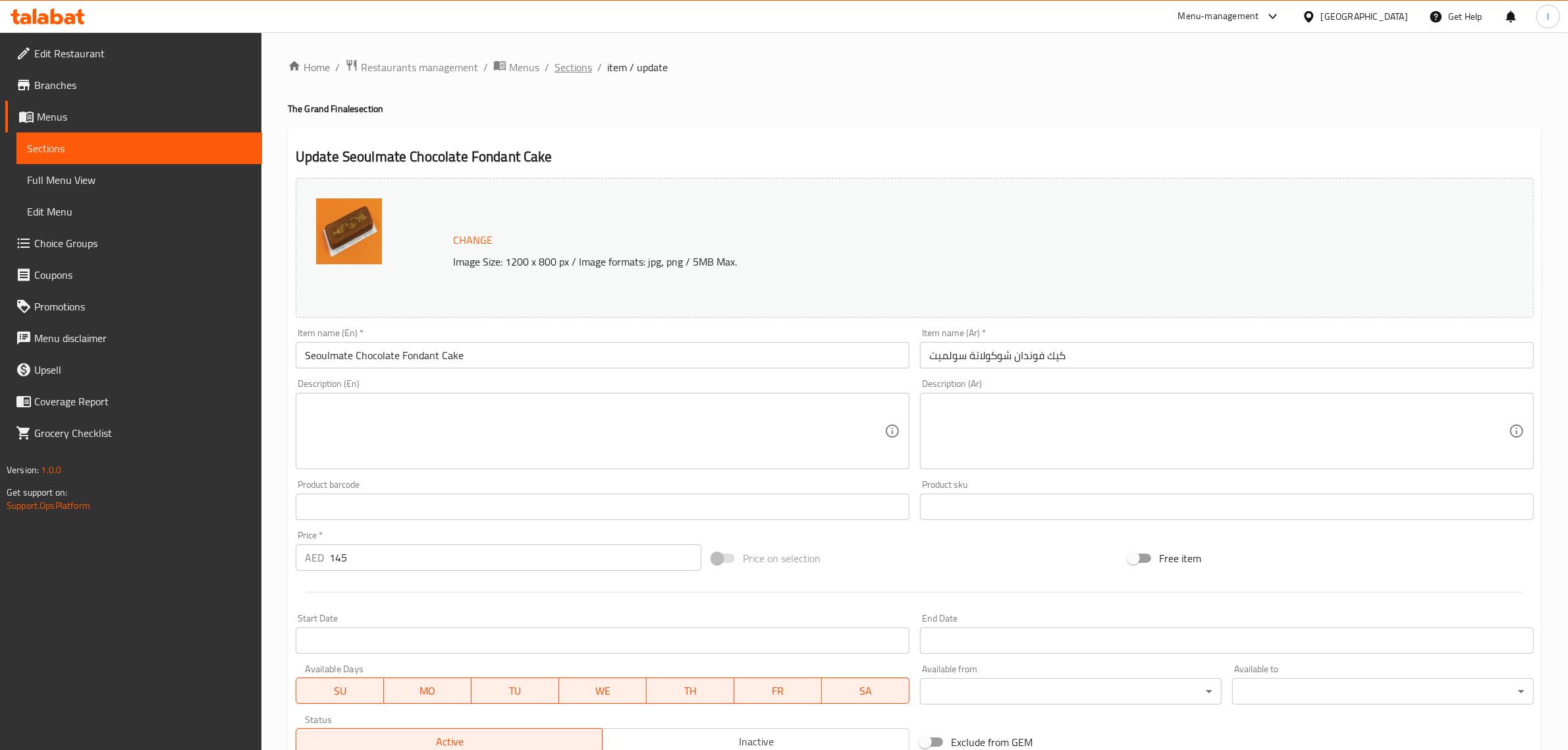
click at [580, 73] on span "Sections" at bounding box center [573, 67] width 38 height 16
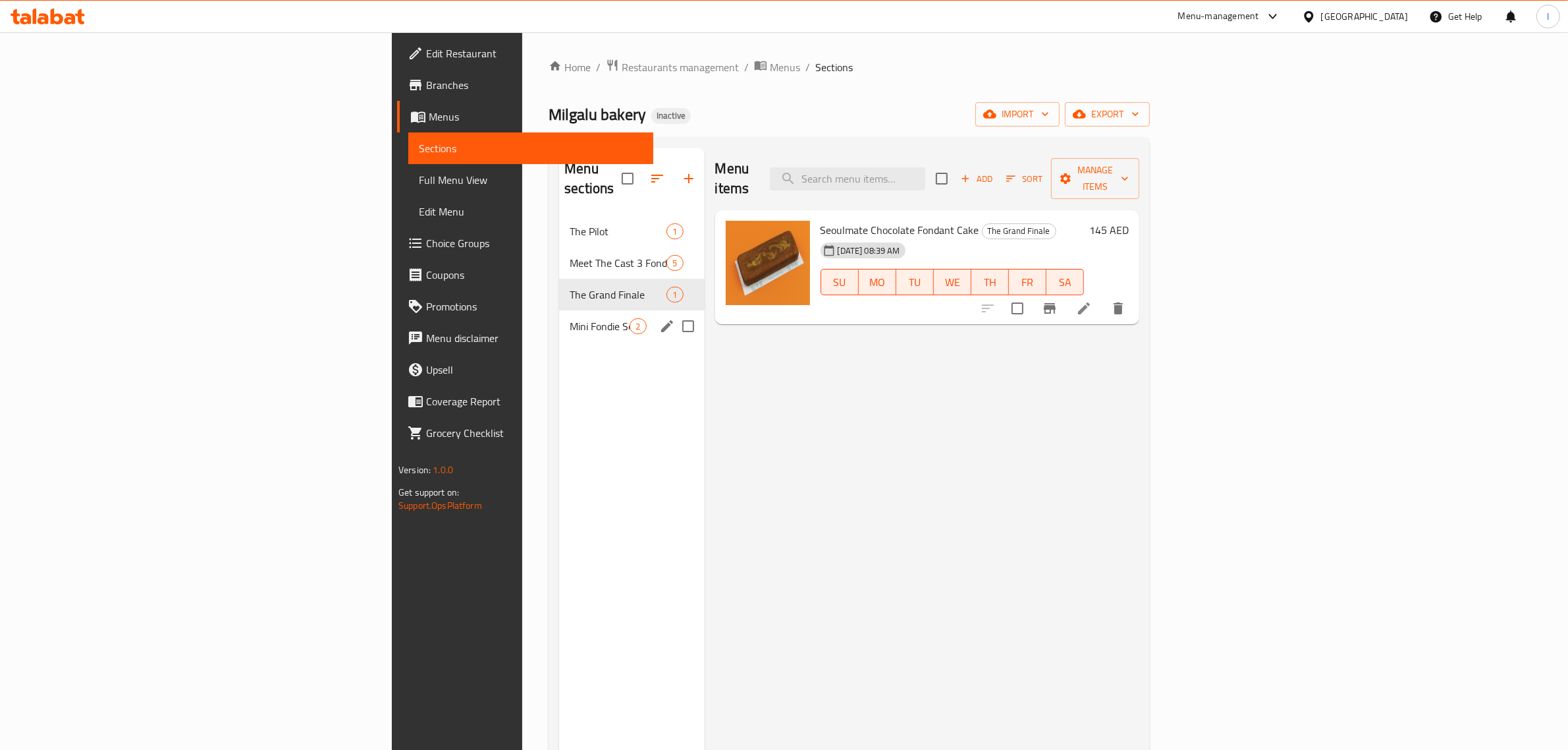
click at [570, 318] on span "Mini Fondie Series" at bounding box center [600, 326] width 60 height 16
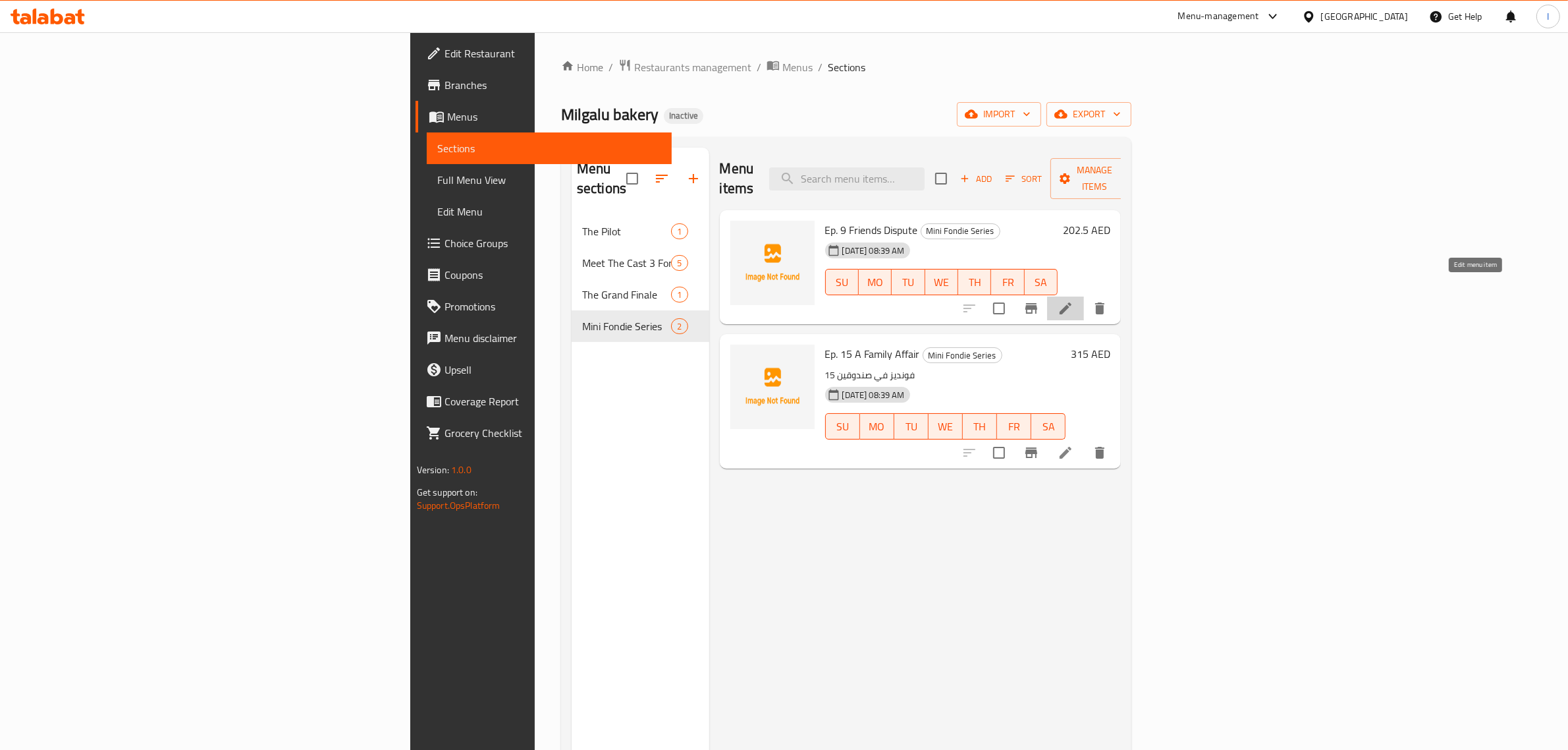
click at [1073, 301] on icon at bounding box center [1066, 309] width 16 height 16
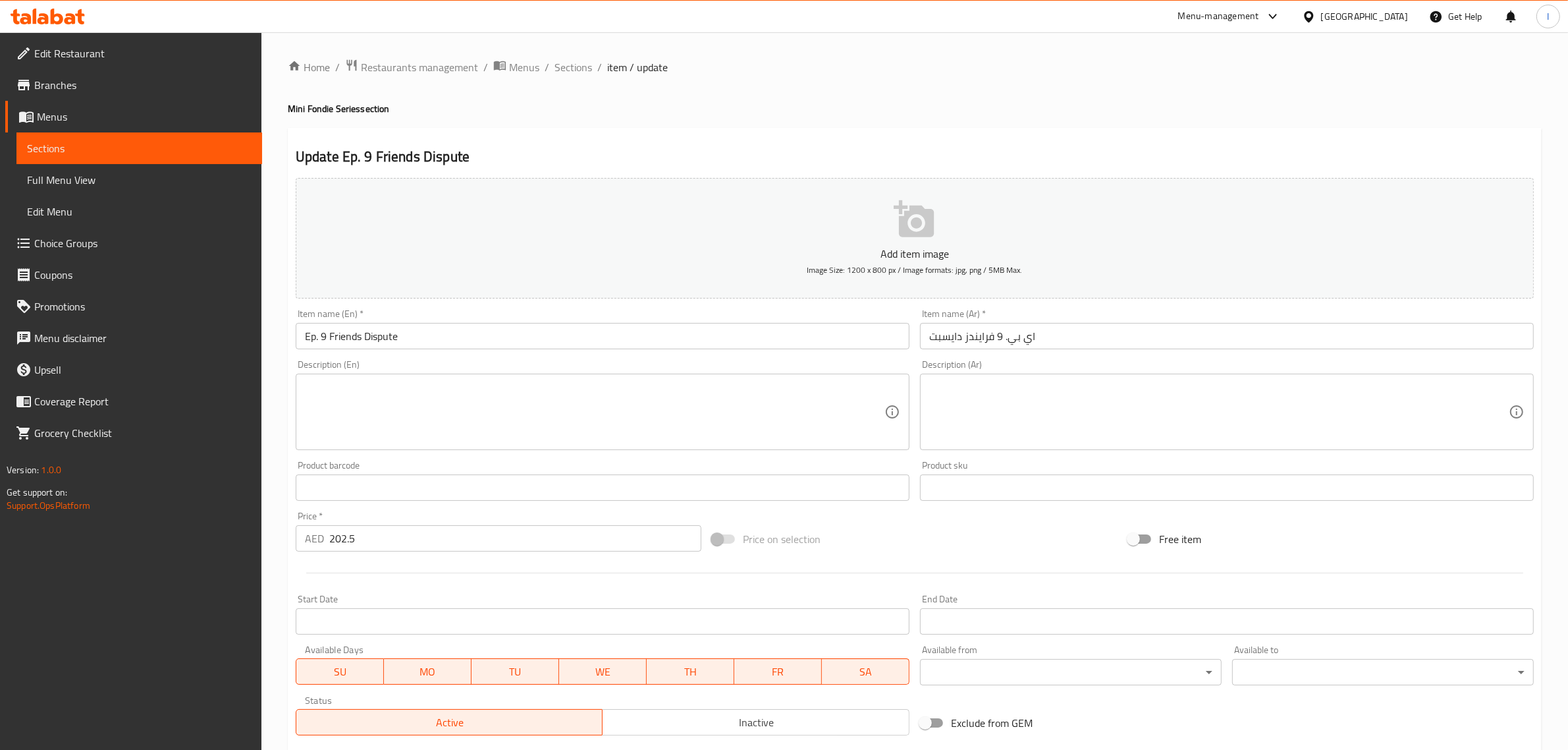
click at [936, 342] on input "اي بي. 9 فرايندز دايسبت" at bounding box center [1227, 336] width 614 height 26
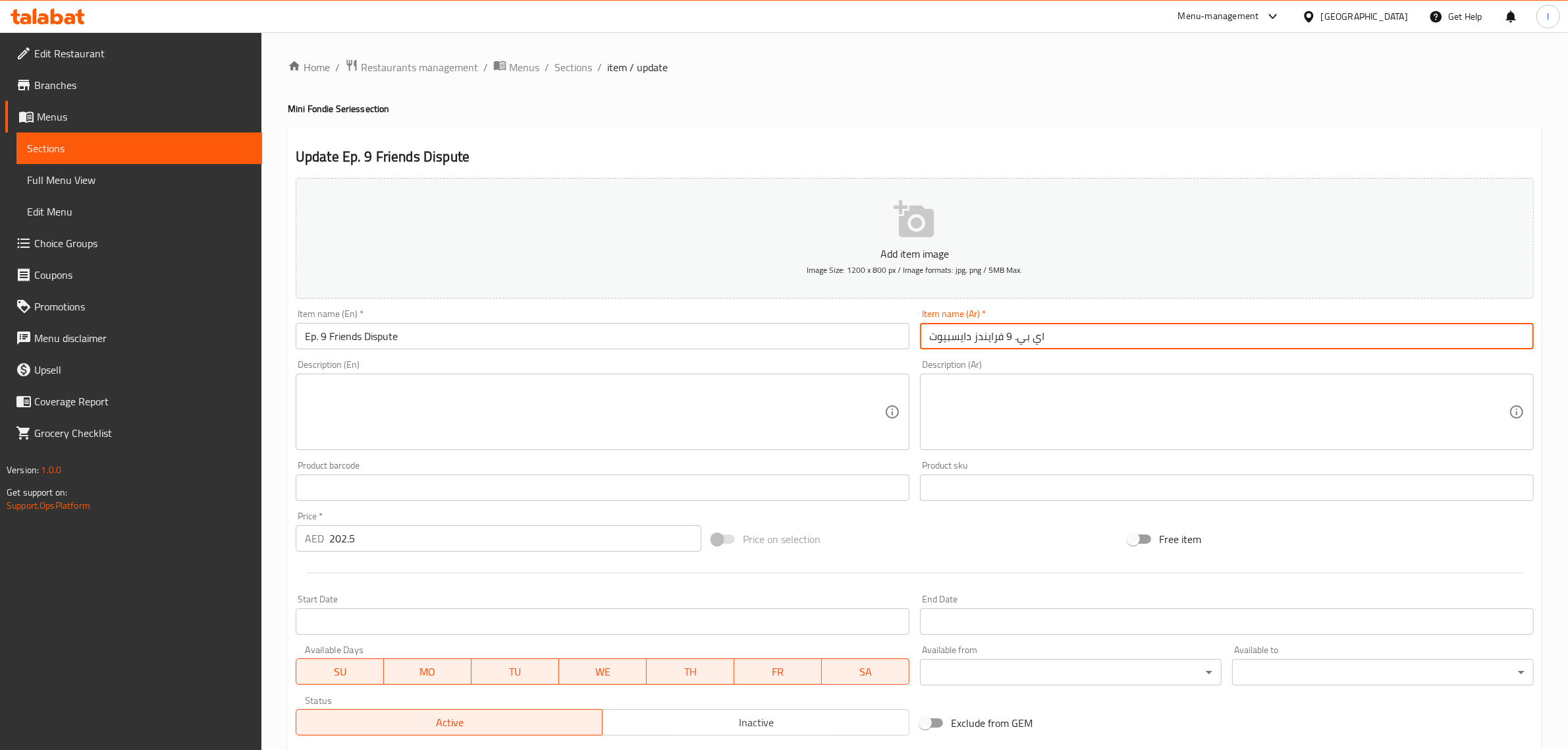
click at [964, 340] on input "اي بي. 9 فرايندز دايسبيوت" at bounding box center [1227, 336] width 614 height 26
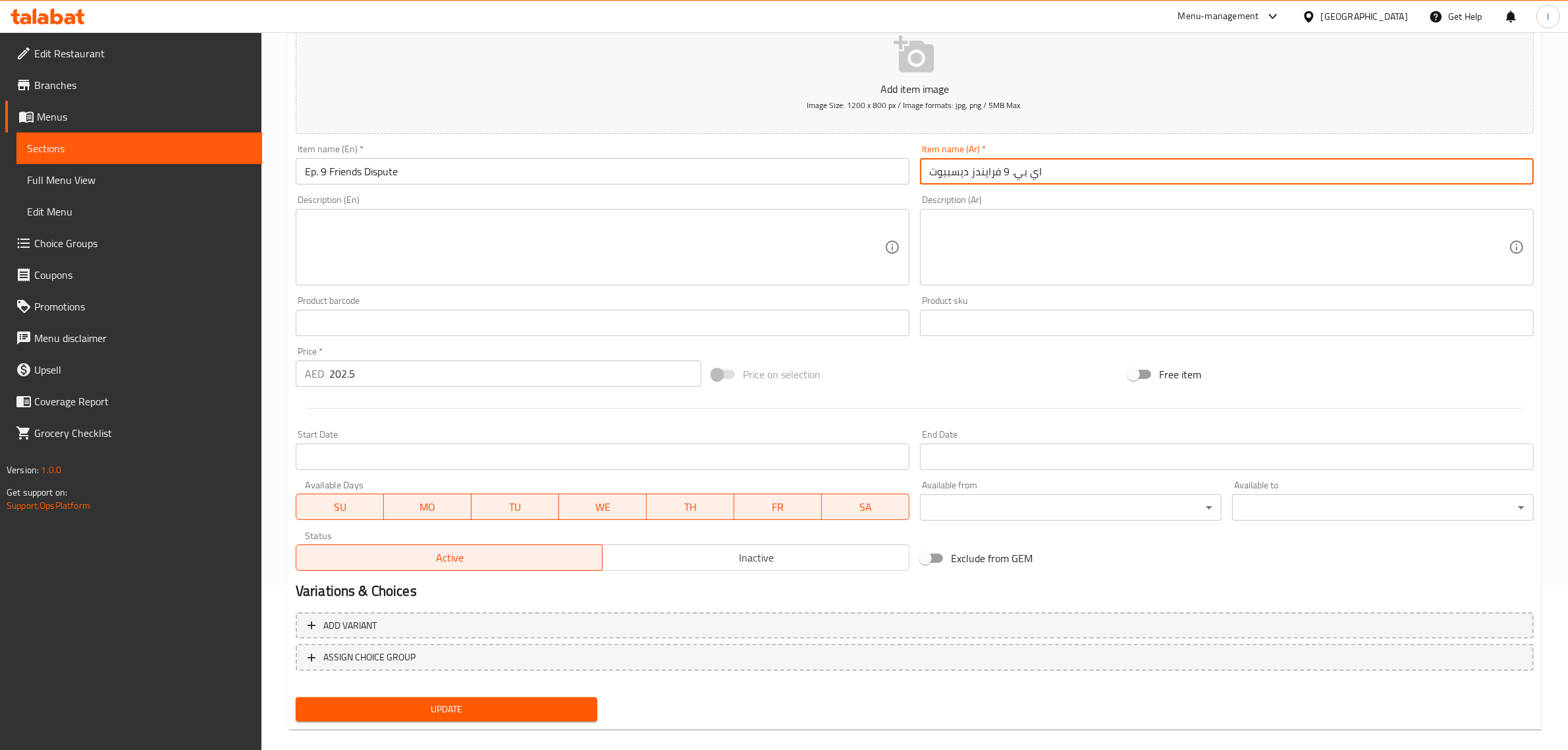
type input "اي بي. 9 فرايندز ديسبيوت"
click at [458, 703] on span "Update" at bounding box center [447, 709] width 281 height 17
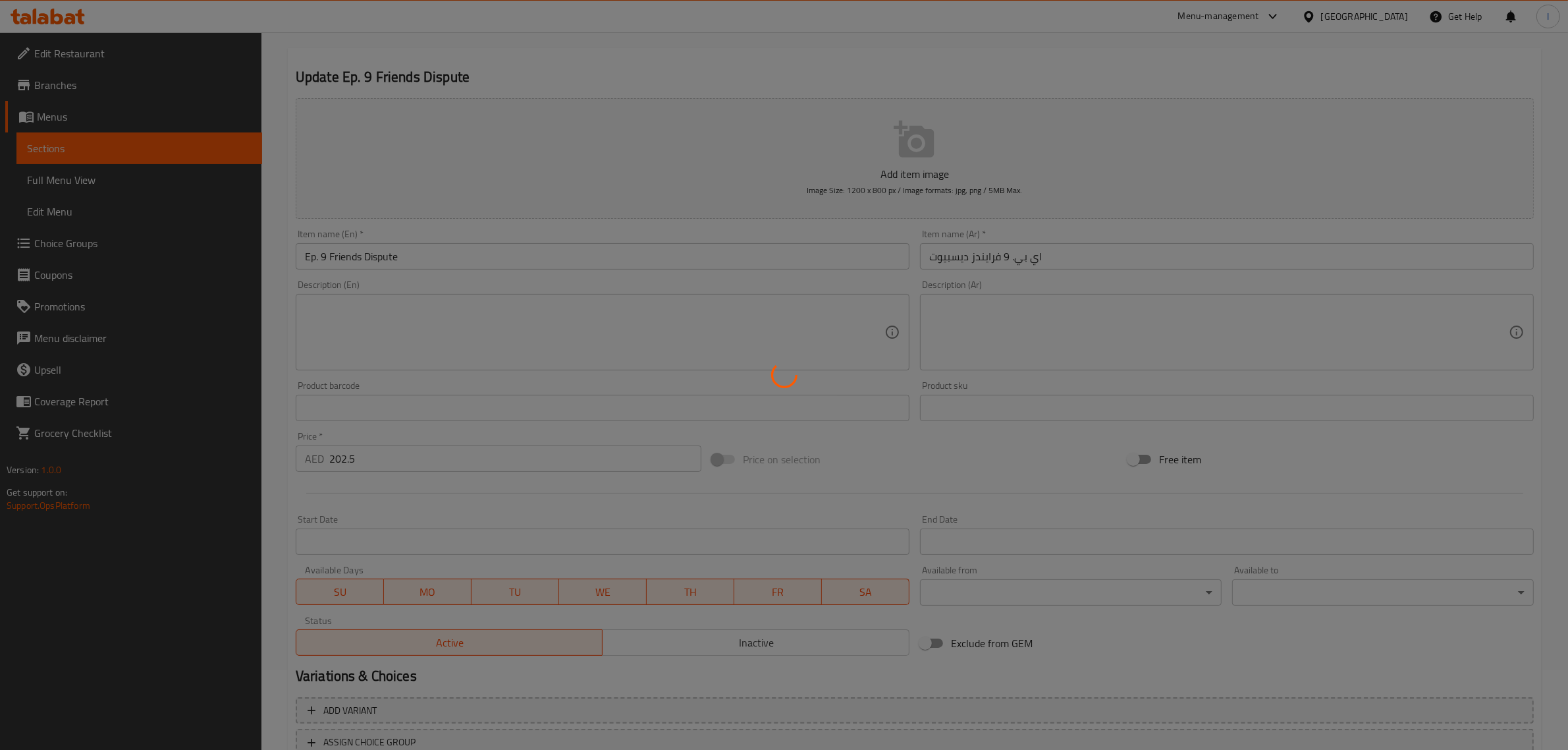
scroll to position [0, 0]
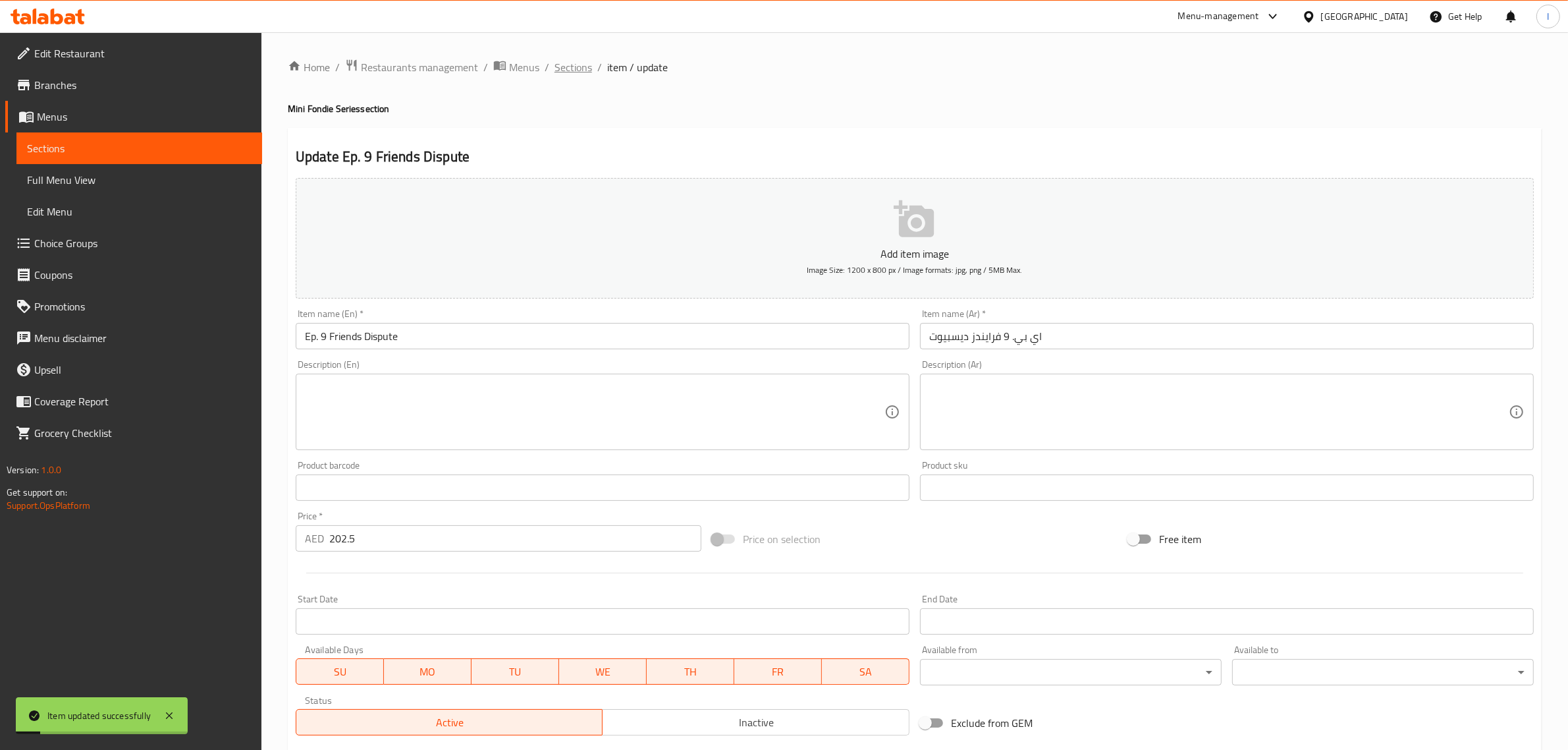
click at [584, 67] on span "Sections" at bounding box center [573, 67] width 38 height 16
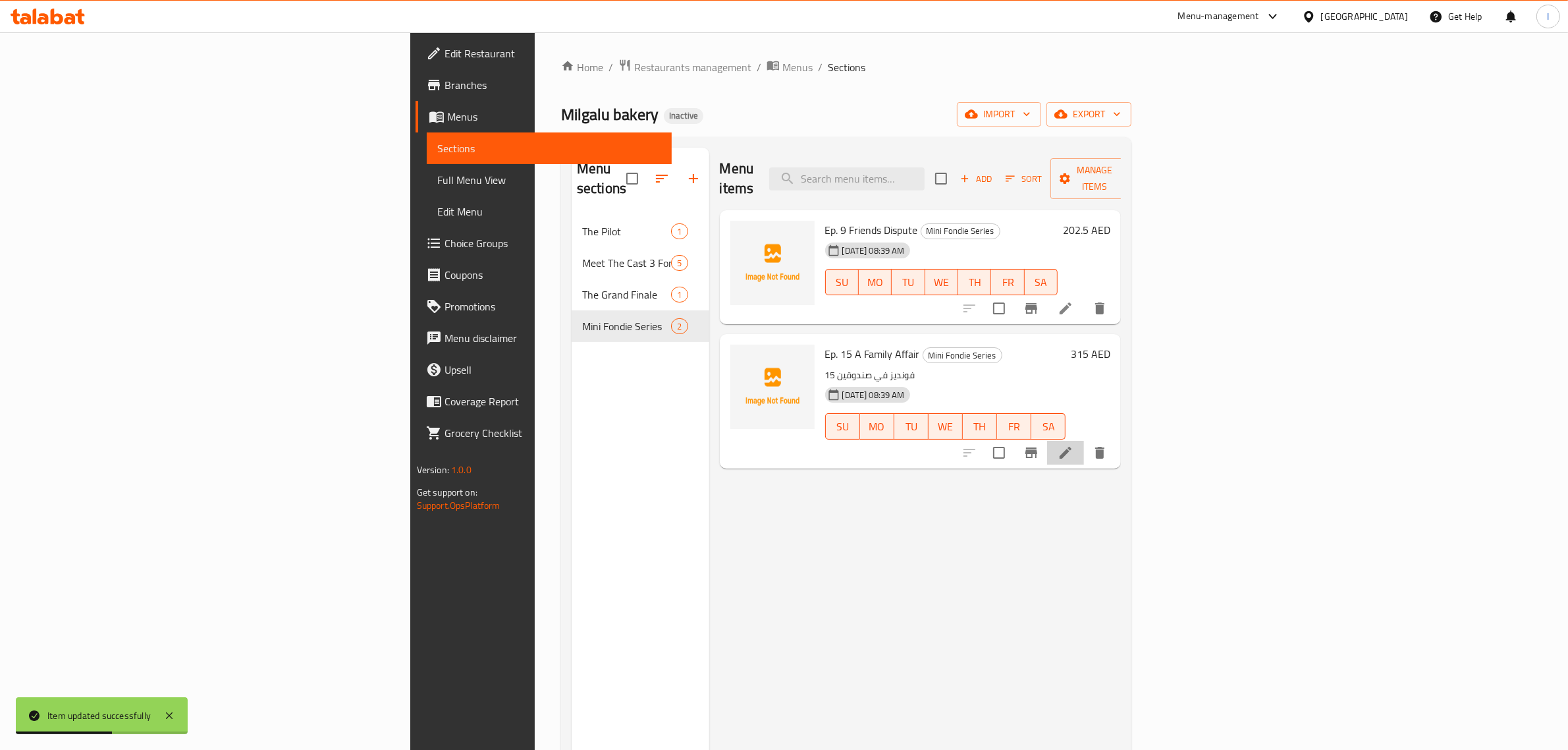
click at [1084, 441] on li at bounding box center [1065, 453] width 37 height 24
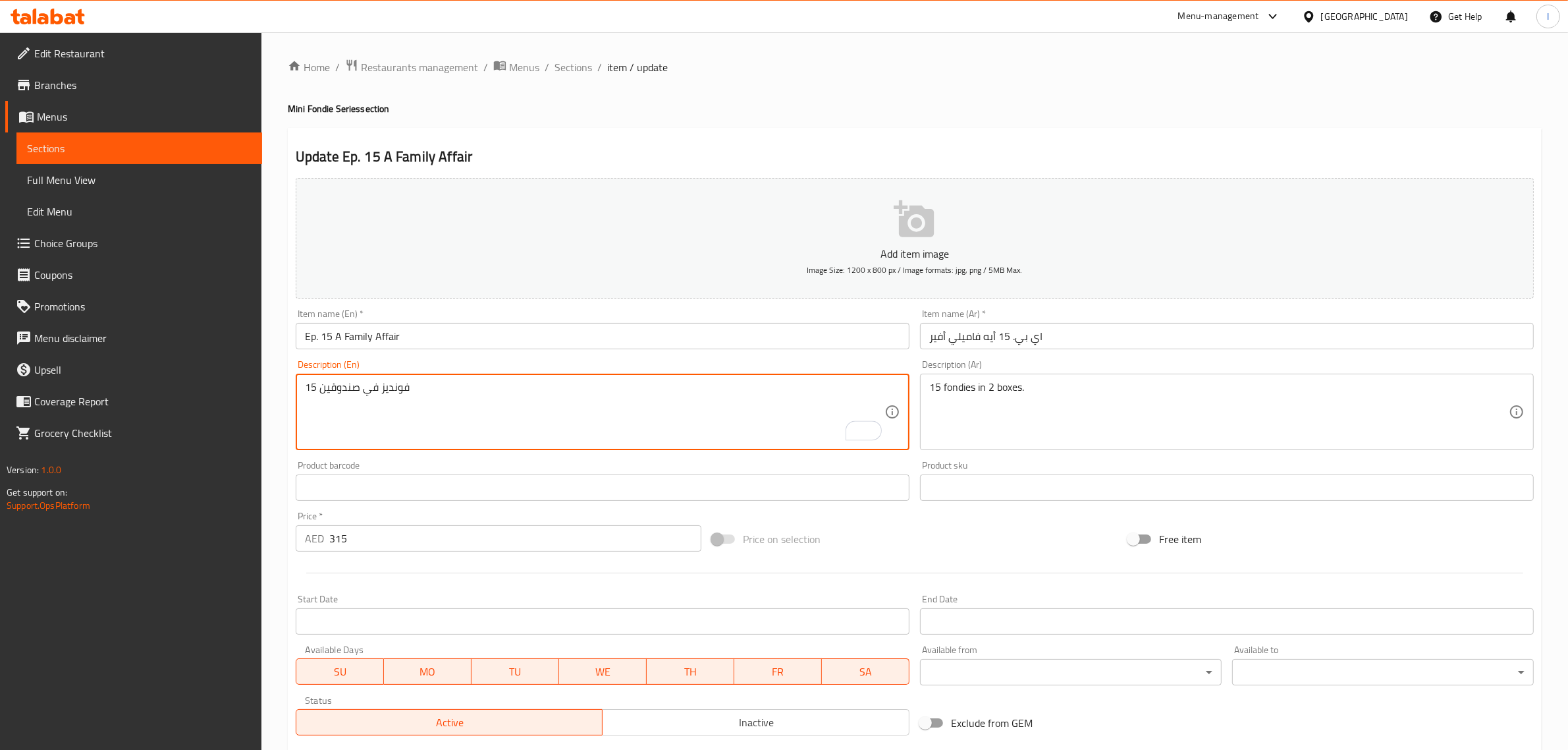
drag, startPoint x: 430, startPoint y: 389, endPoint x: 240, endPoint y: 390, distance: 190.0
click at [240, 390] on div "Edit Restaurant Branches Menus Sections Full Menu View Edit Menu Choice Groups …" at bounding box center [784, 481] width 1568 height 899
click at [277, 381] on div "Home / Restaurants management / Menus / Sections / item / update Mini Fondie Se…" at bounding box center [915, 481] width 1307 height 899
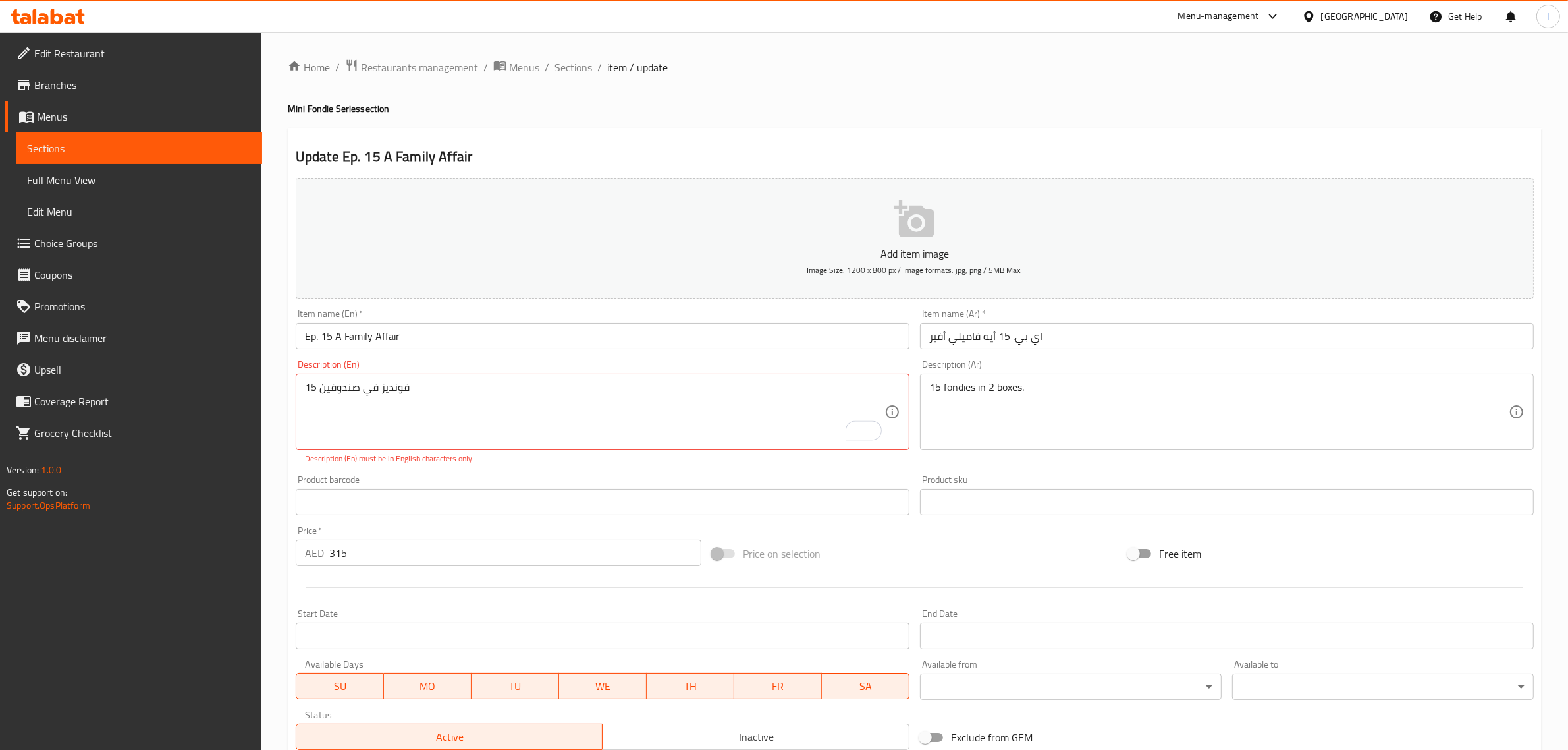
click at [279, 420] on div "Home / Restaurants management / Menus / Sections / item / update Mini Fondie Se…" at bounding box center [915, 489] width 1307 height 914
drag, startPoint x: 435, startPoint y: 393, endPoint x: 220, endPoint y: 391, distance: 215.0
click at [220, 391] on div "Edit Restaurant Branches Menus Sections Full Menu View Edit Menu Choice Groups …" at bounding box center [784, 489] width 1568 height 914
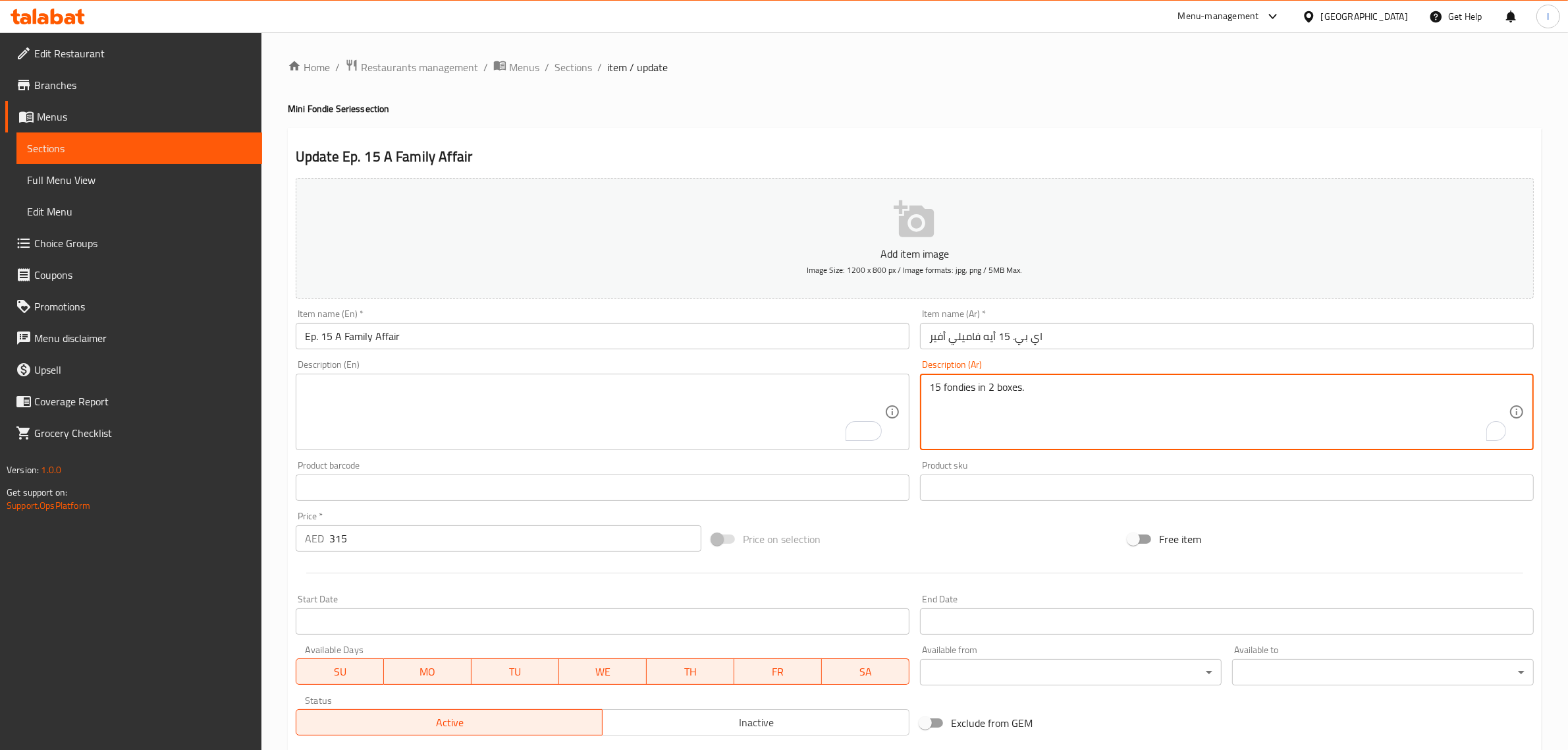
paste textarea "15 فونديز في صندوقين"
drag, startPoint x: 1024, startPoint y: 389, endPoint x: 810, endPoint y: 397, distance: 214.1
click at [810, 397] on div "Add item image Image Size: 1200 x 800 px / Image formats: jpg, png / 5MB Max. I…" at bounding box center [915, 456] width 1249 height 568
type textarea "15 فونديز في صندوقين"
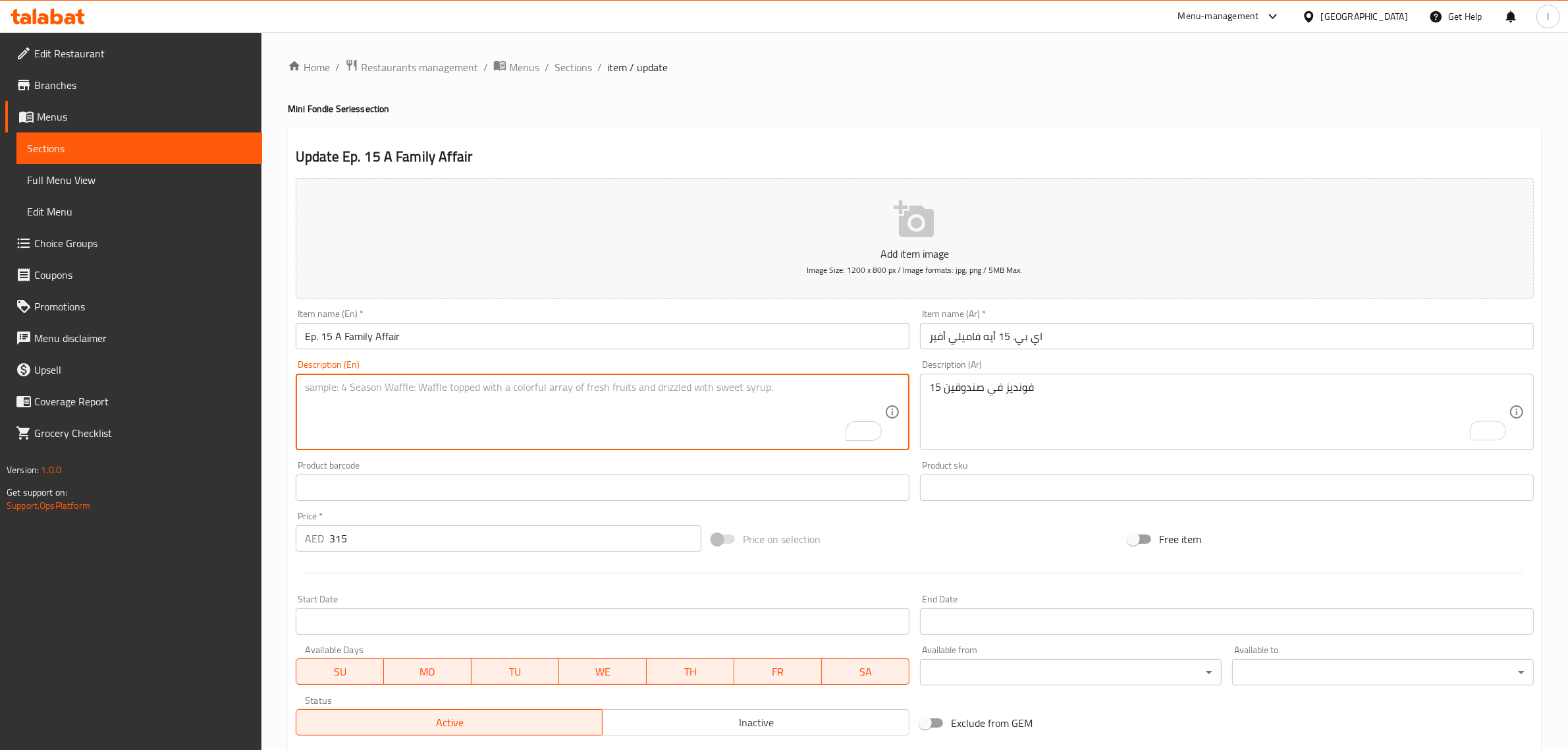
click at [378, 401] on textarea "To enrich screen reader interactions, please activate Accessibility in Grammarl…" at bounding box center [594, 412] width 580 height 63
paste textarea "15 fondies in 2 boxes."
type textarea "15 fondies in 2 boxes."
click at [255, 417] on link "Grocery Checklist" at bounding box center [134, 432] width 257 height 31
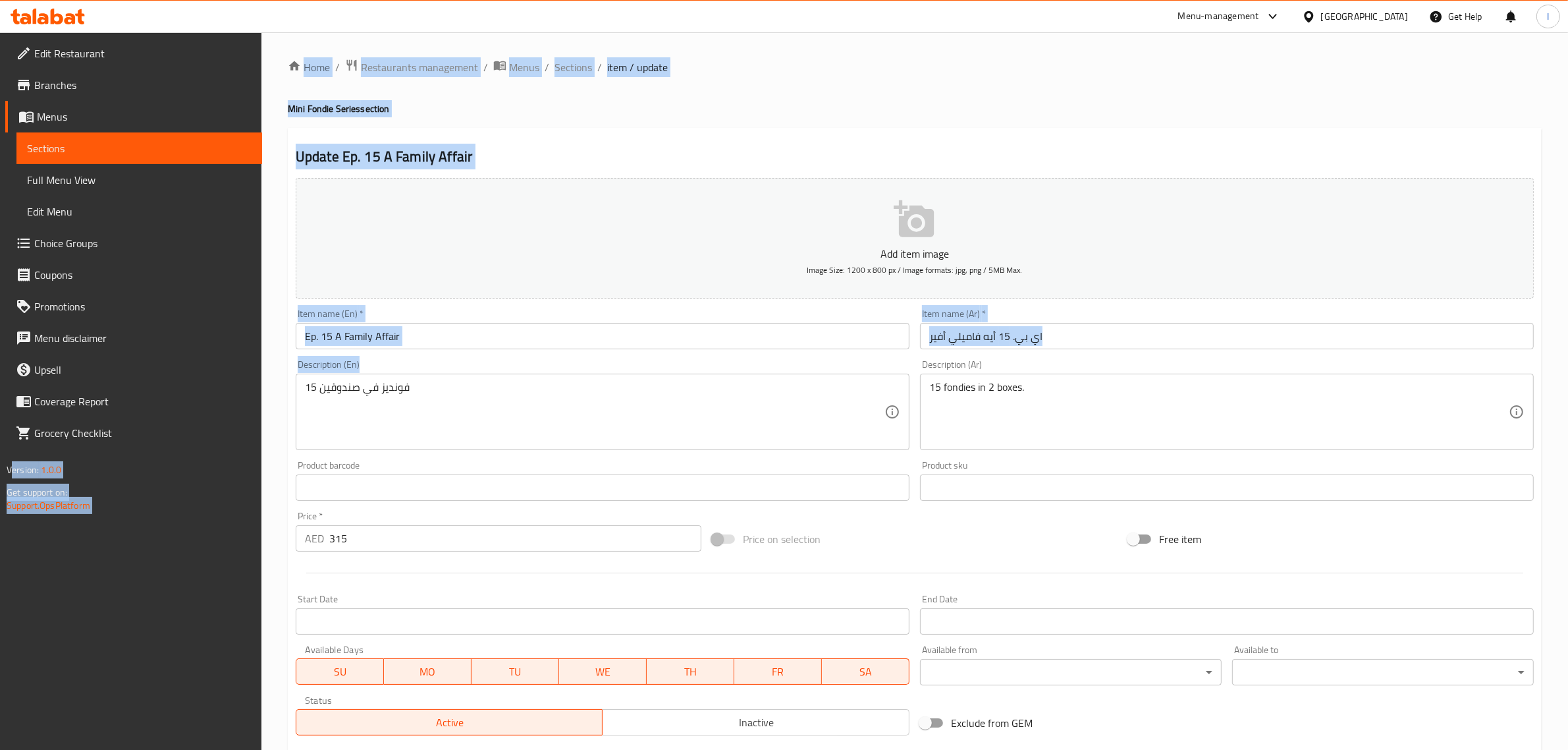
drag, startPoint x: 519, startPoint y: 379, endPoint x: 241, endPoint y: 379, distance: 278.0
click at [241, 379] on div "Edit Restaurant Branches Menus Sections Full Menu View Edit Menu Choice Groups …" at bounding box center [784, 481] width 1568 height 899
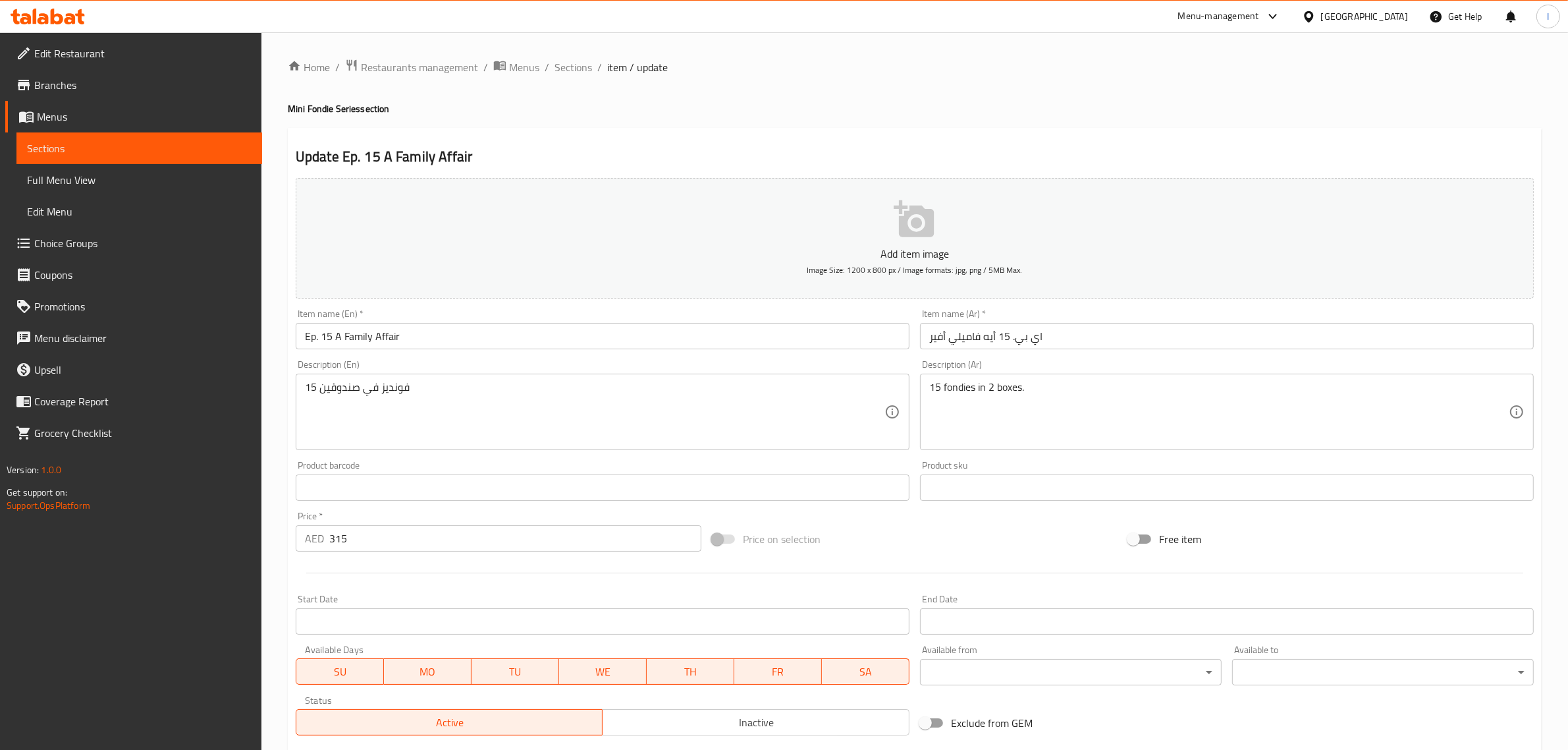
click at [395, 390] on textarea "15 فونديز في صندوقين" at bounding box center [594, 412] width 580 height 63
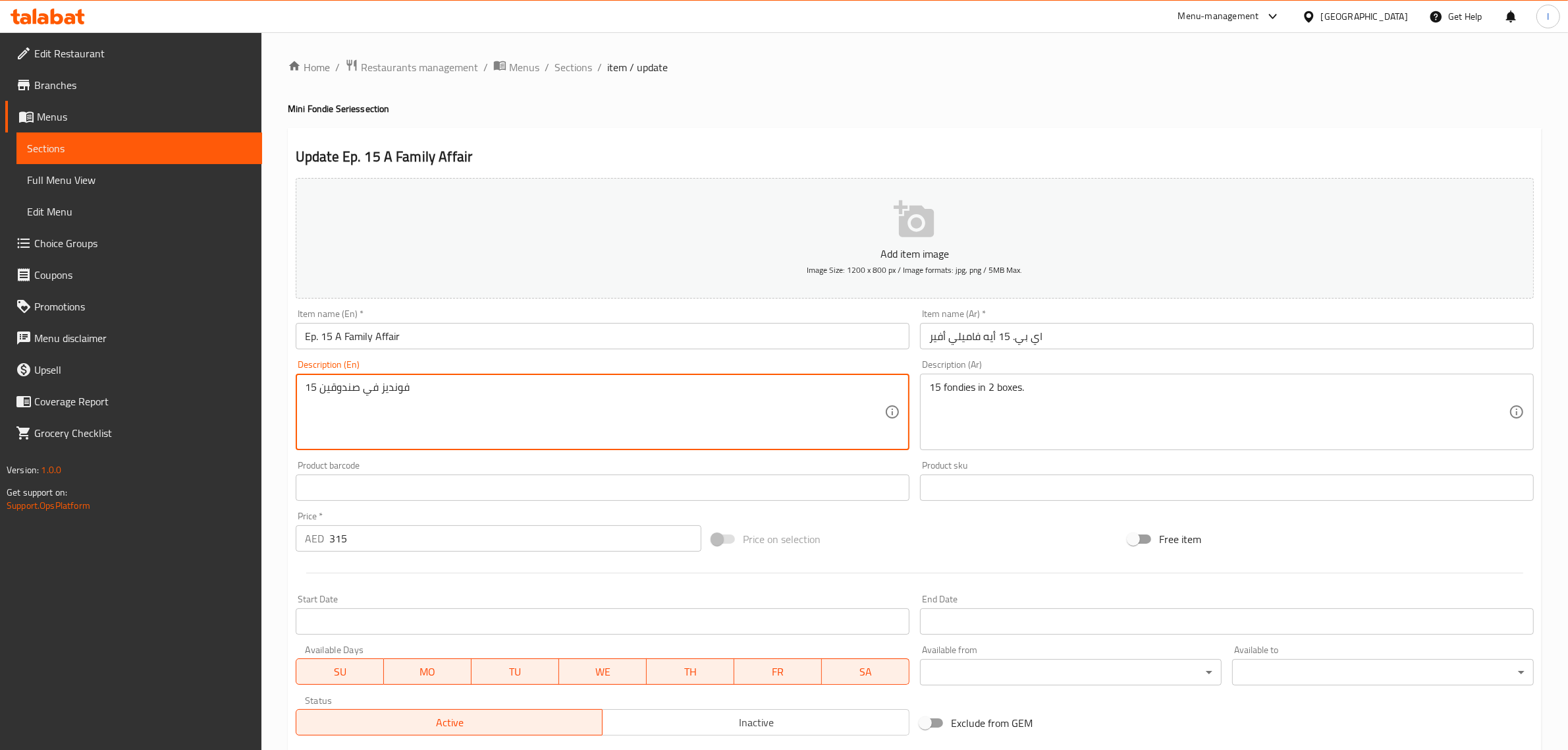
click at [395, 390] on textarea "15 فونديز في صندوقين" at bounding box center [594, 412] width 580 height 63
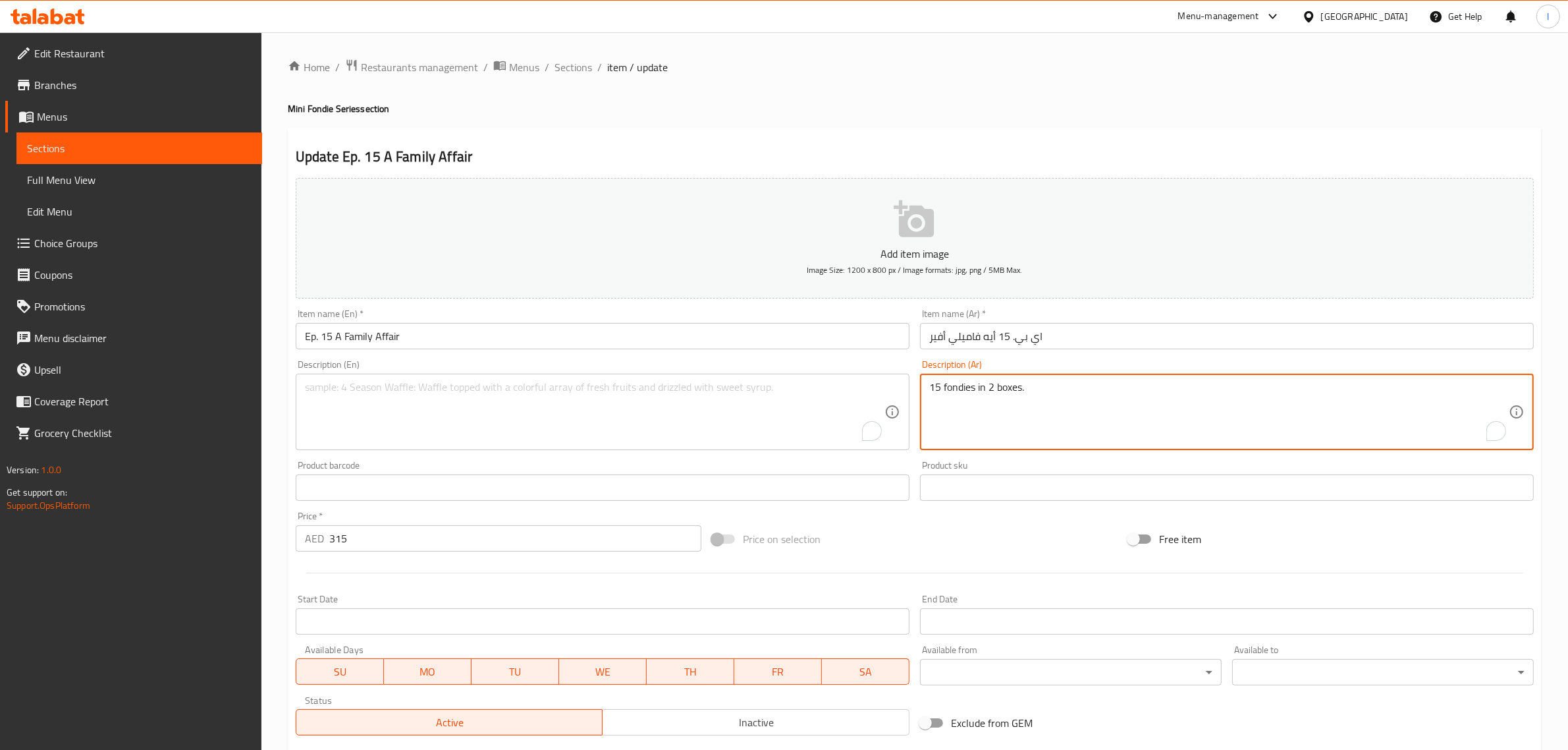
paste textarea "15 فونديز في صندوقين"
drag, startPoint x: 1024, startPoint y: 390, endPoint x: 390, endPoint y: 397, distance: 634.0
click at [812, 384] on div "Add item image Image Size: 1200 x 800 px / Image formats: jpg, png / 5MB Max. I…" at bounding box center [915, 456] width 1249 height 568
type textarea "15 فونديز في صندوقين"
click at [390, 397] on textarea "To enrich screen reader interactions, please activate Accessibility in Grammarl…" at bounding box center [594, 412] width 580 height 63
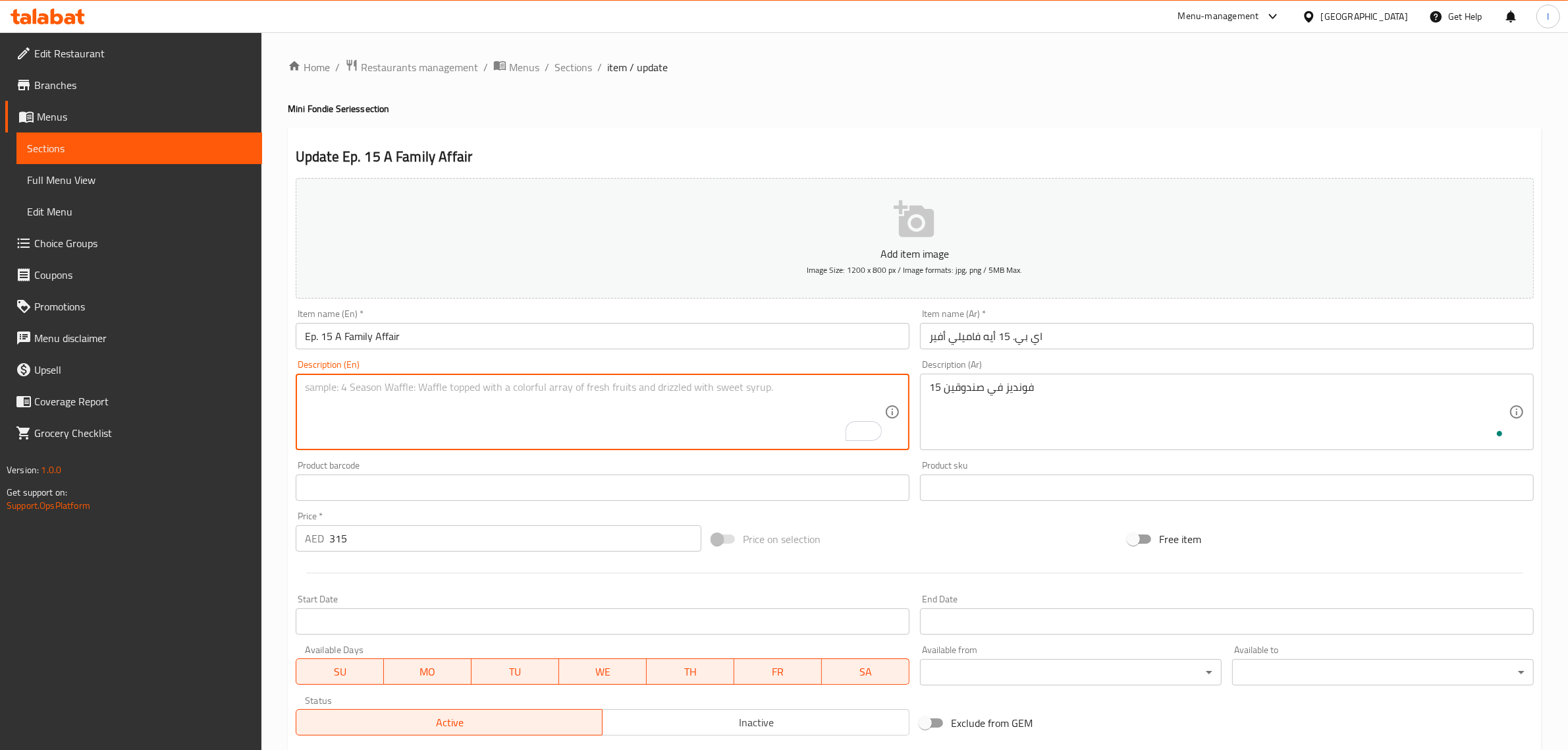
paste textarea "15 fondies in 2 boxes."
type textarea "15 fondies in 2 boxes."
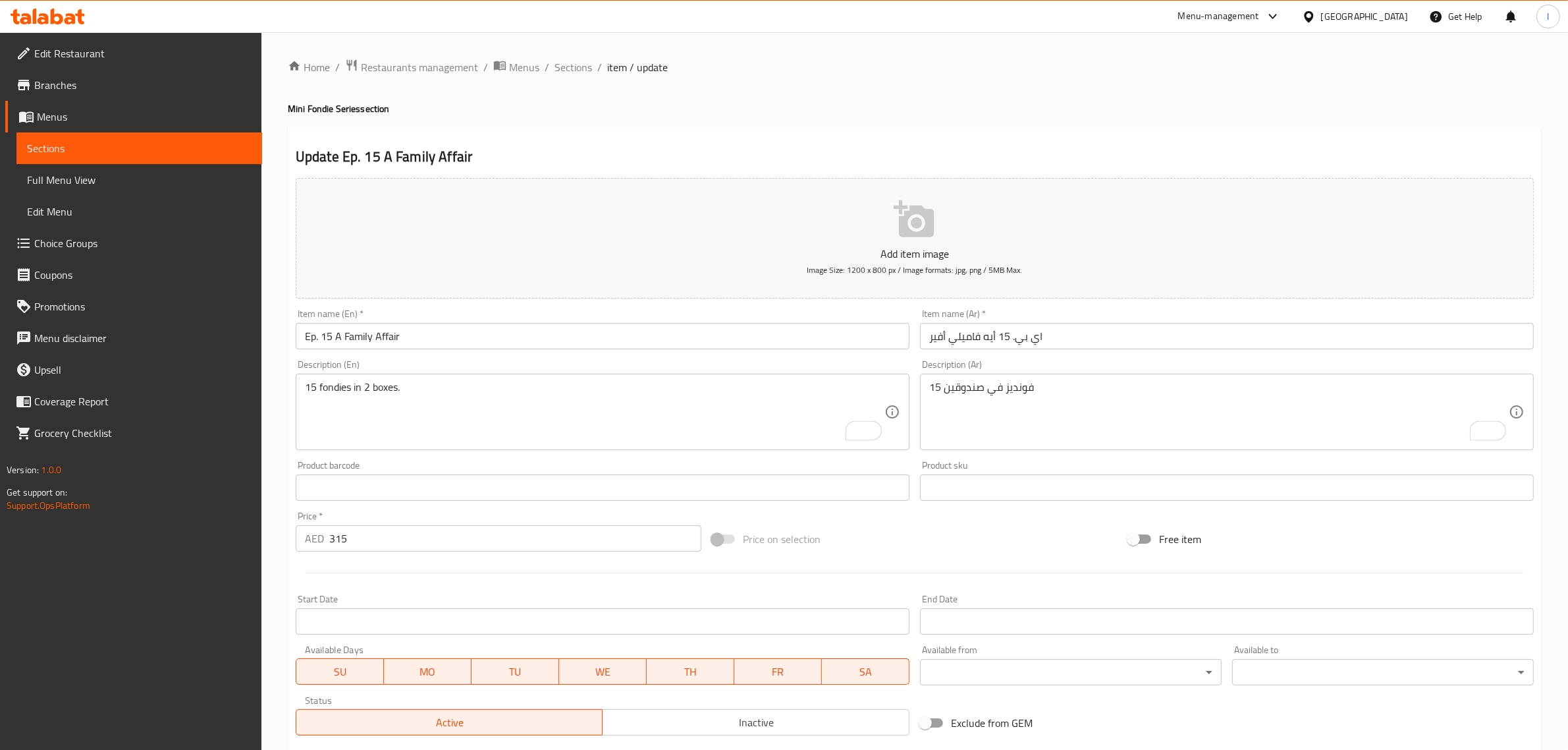
click at [277, 376] on div "Home / Restaurants management / Menus / Sections / item / update Mini Fondie Se…" at bounding box center [915, 481] width 1307 height 899
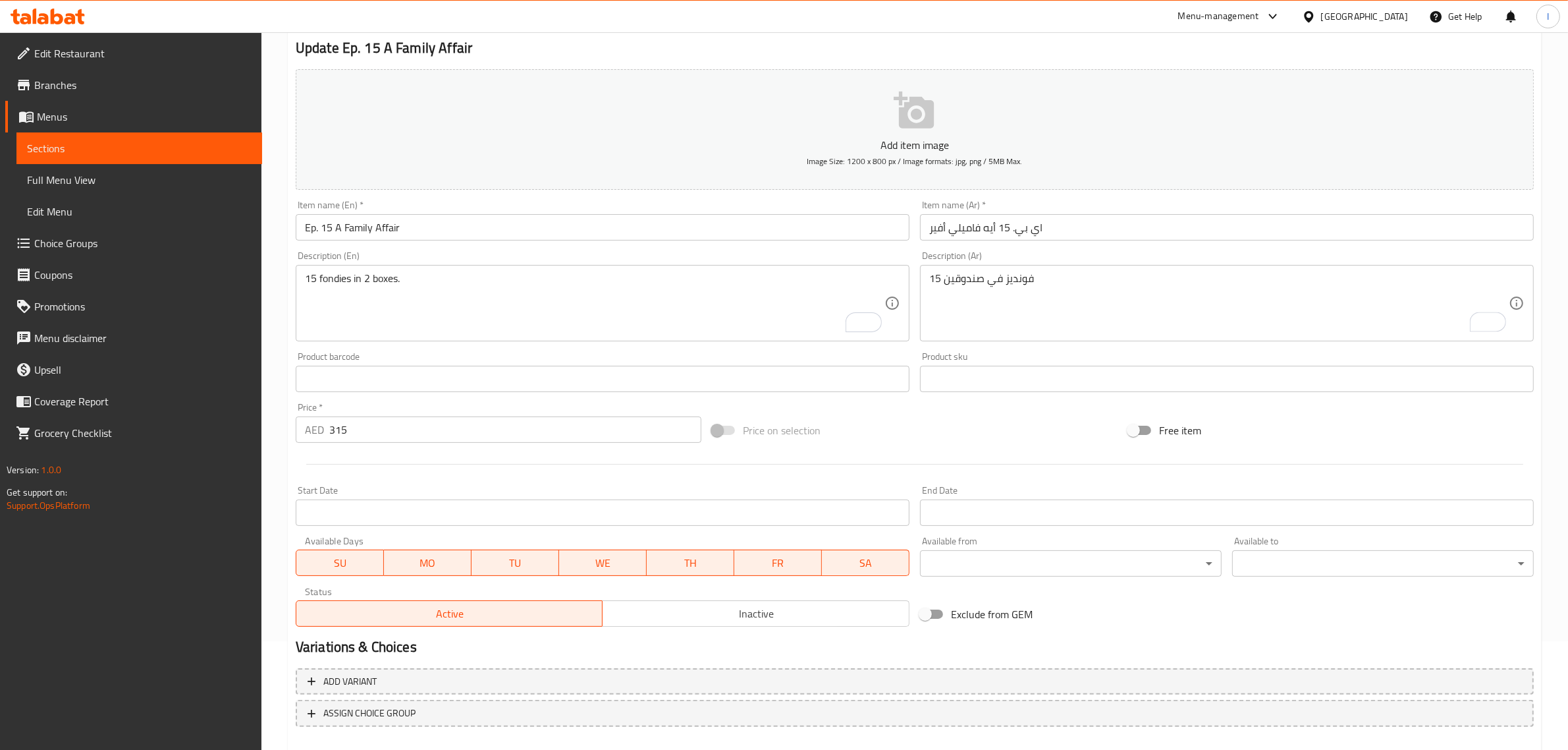
scroll to position [164, 0]
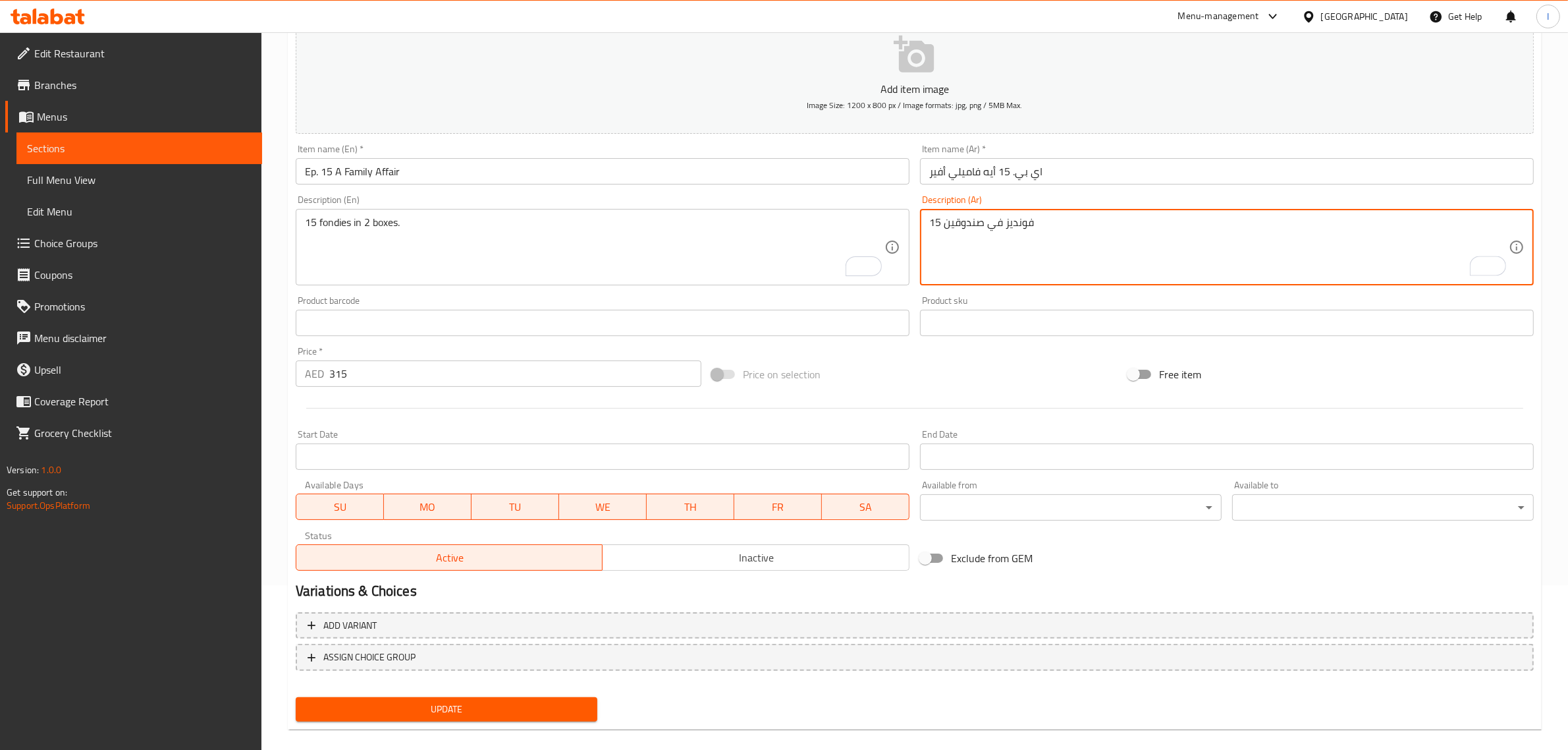
click at [948, 225] on textarea "15 فونديز في صندوقين" at bounding box center [1218, 248] width 580 height 63
click at [265, 242] on div "Home / Restaurants management / Menus / Sections / item / update Mini Fondie Se…" at bounding box center [915, 317] width 1307 height 899
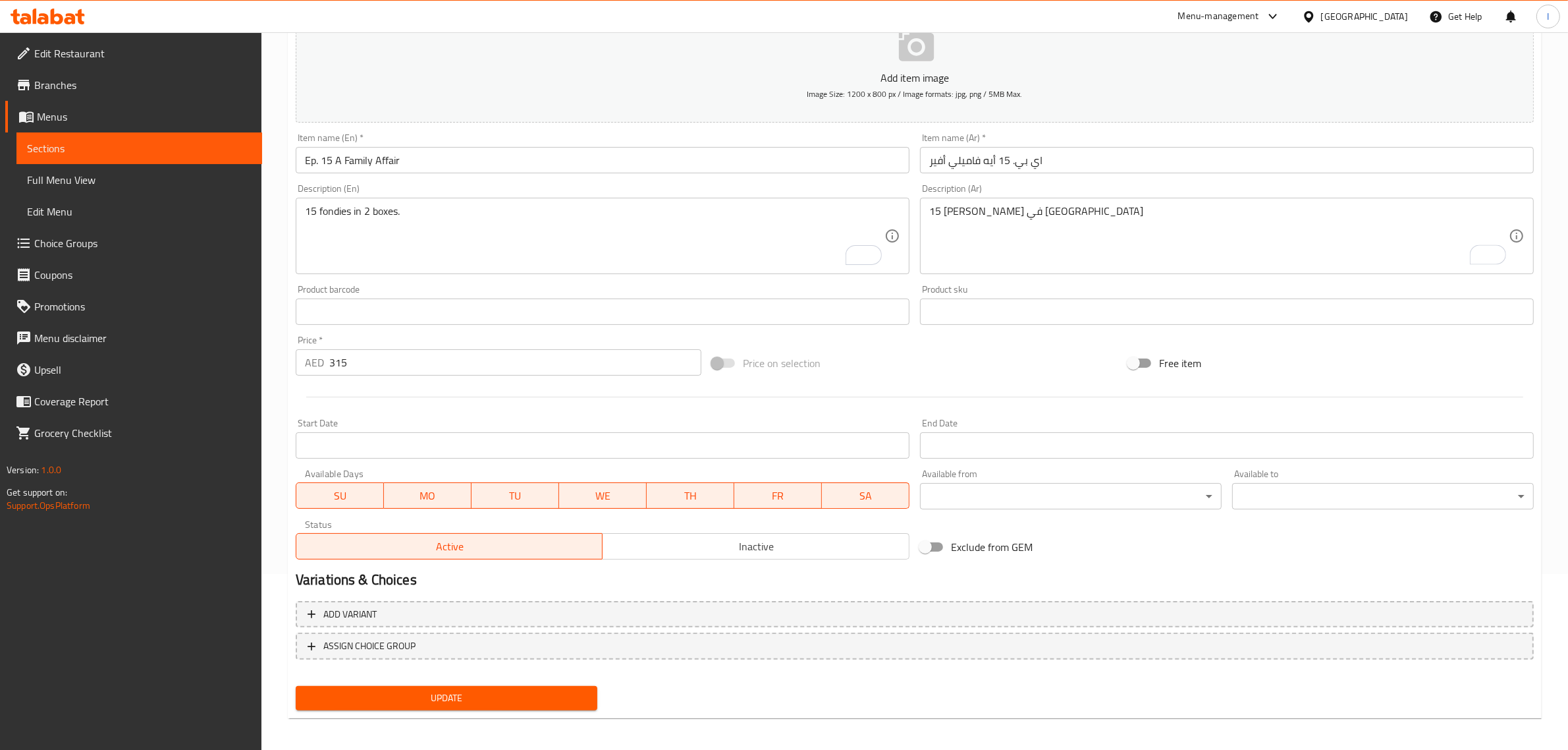
scroll to position [179, 0]
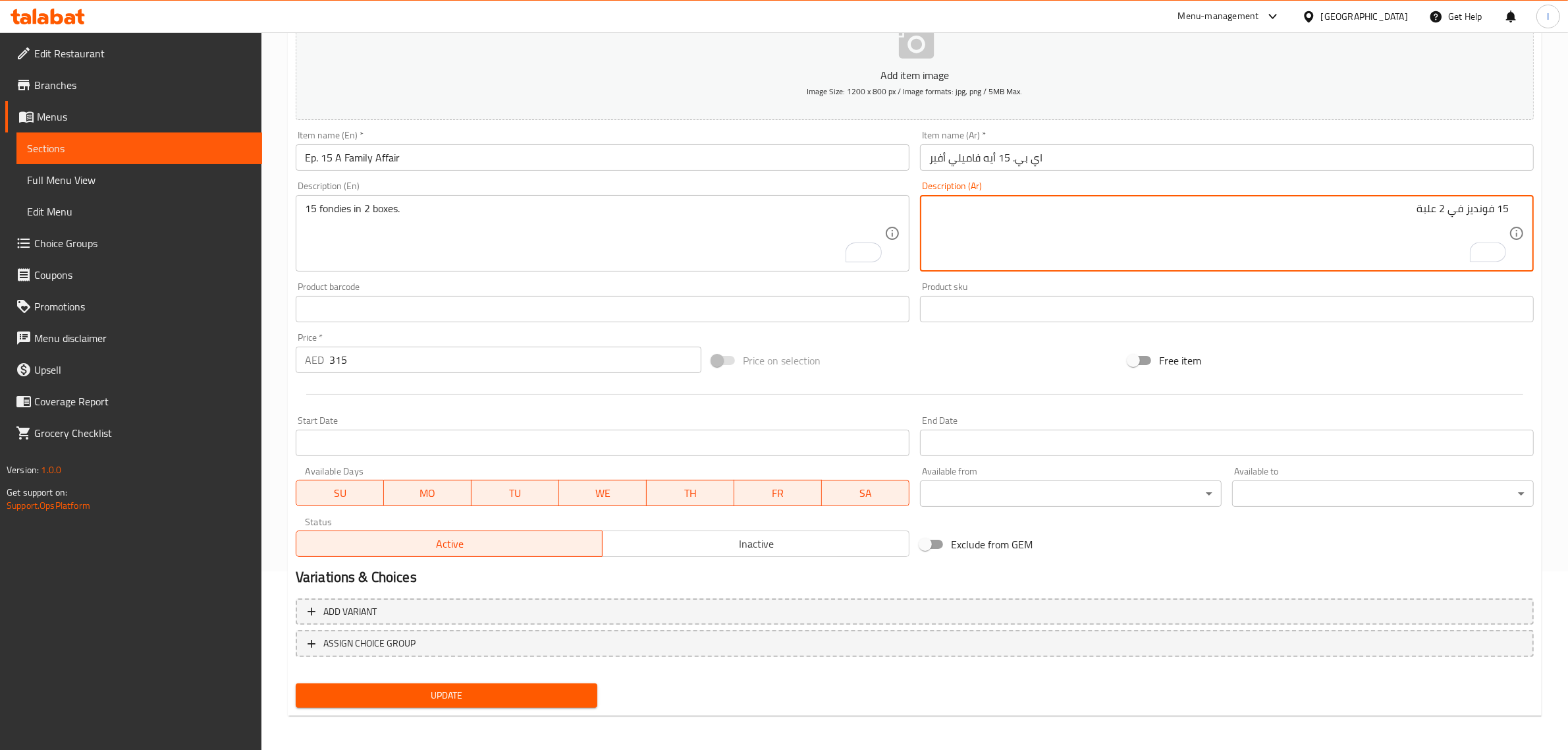
type textarea "15 فونديز في 2 علبة"
click at [534, 692] on span "Update" at bounding box center [447, 695] width 281 height 17
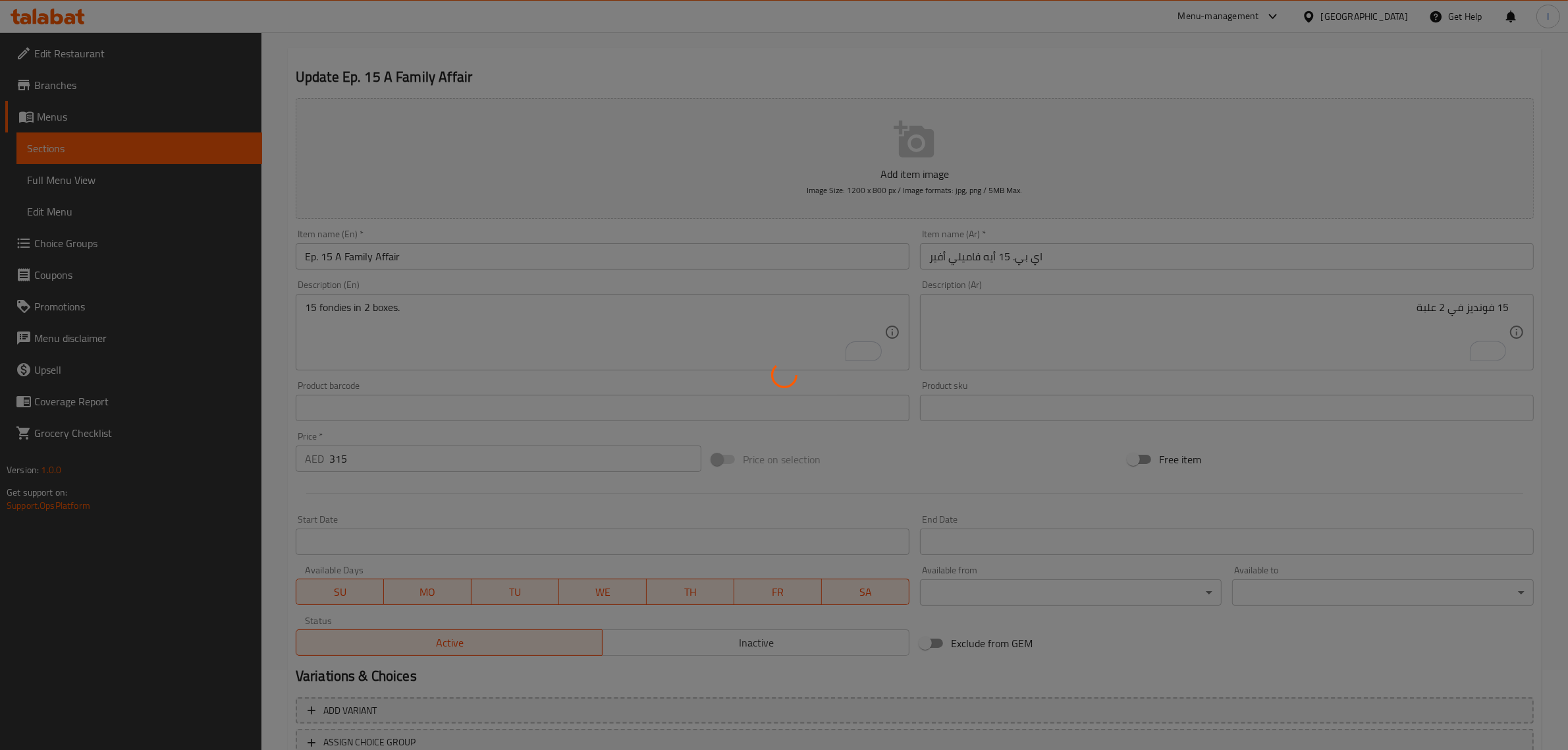
scroll to position [0, 0]
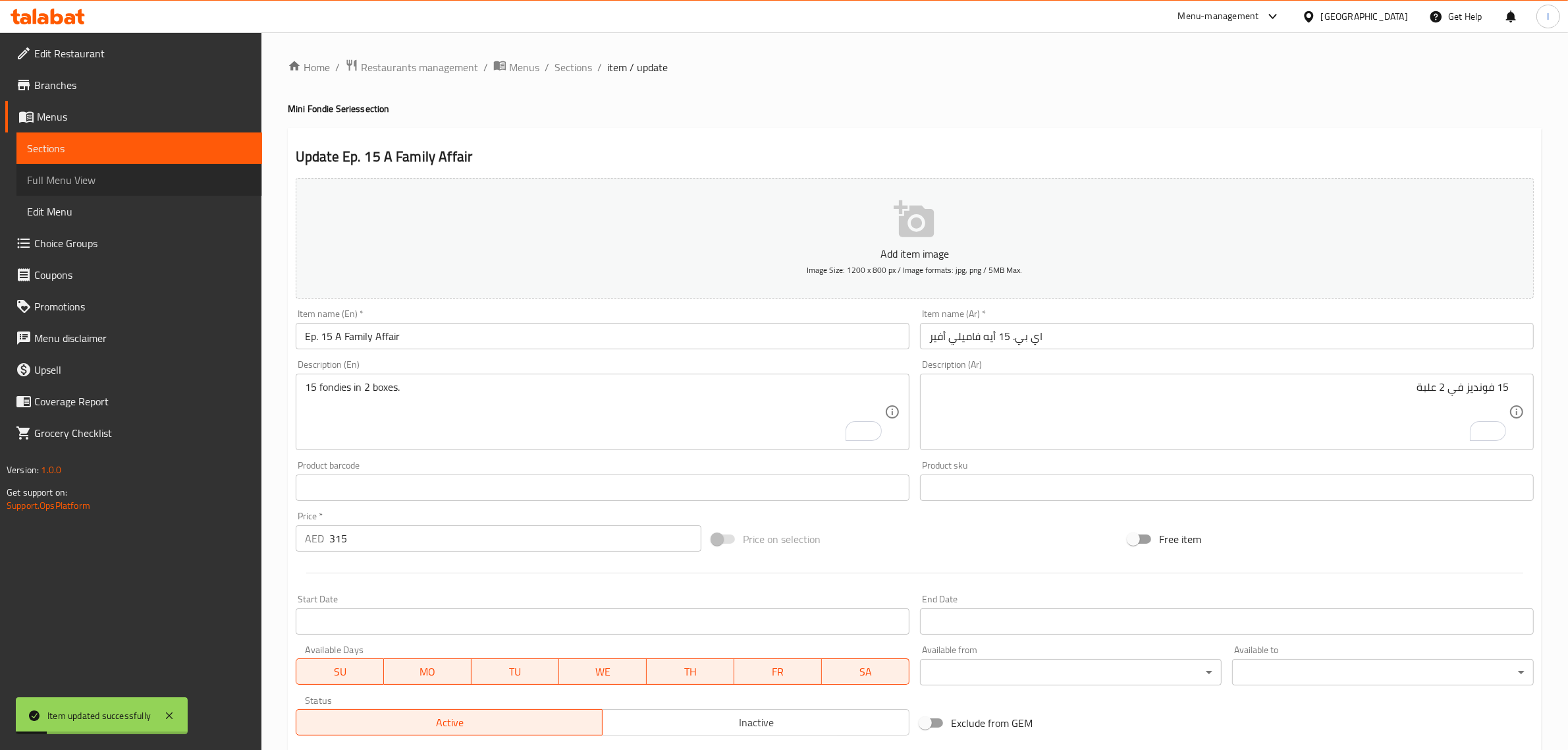
click at [81, 176] on span "Full Menu View" at bounding box center [139, 180] width 224 height 16
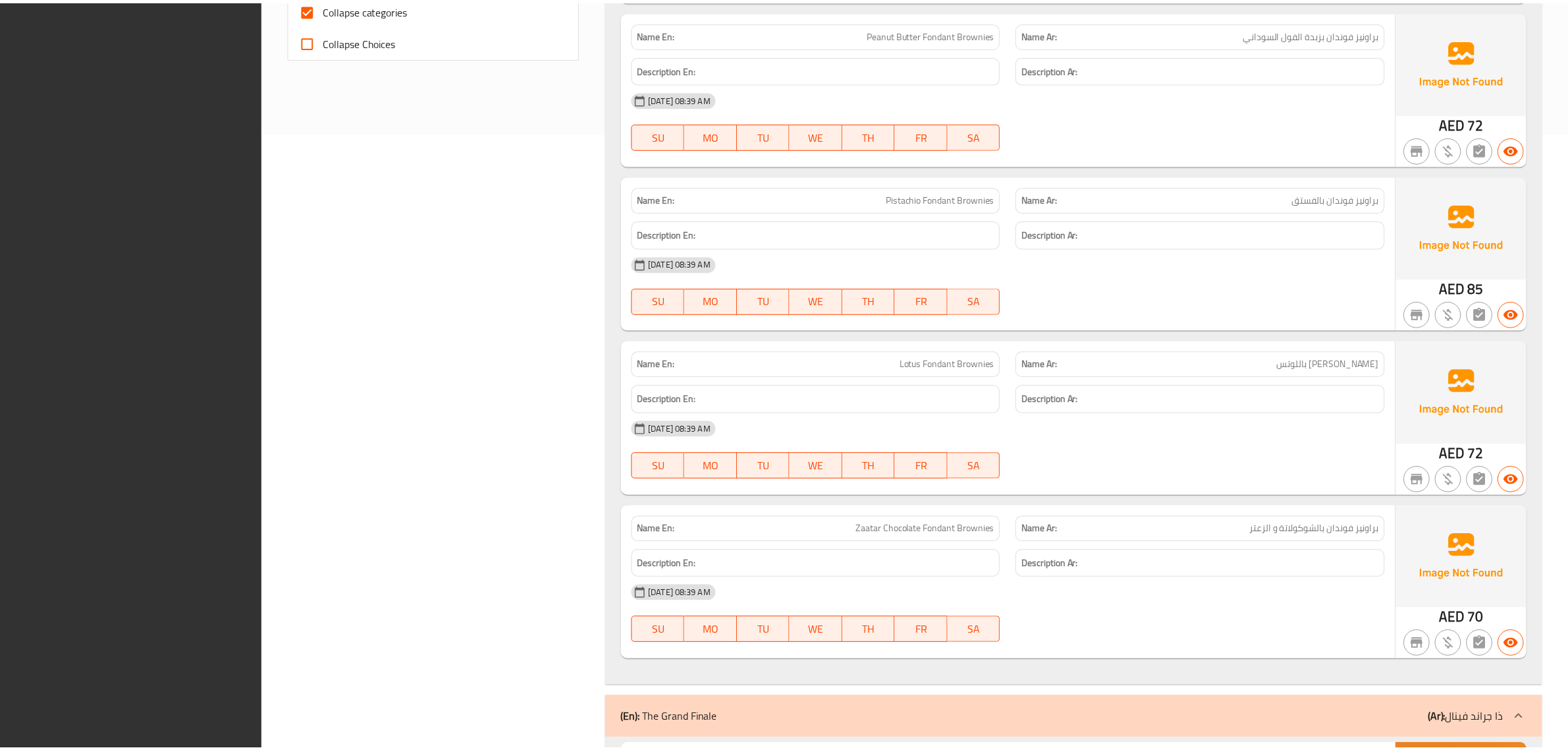
scroll to position [1223, 0]
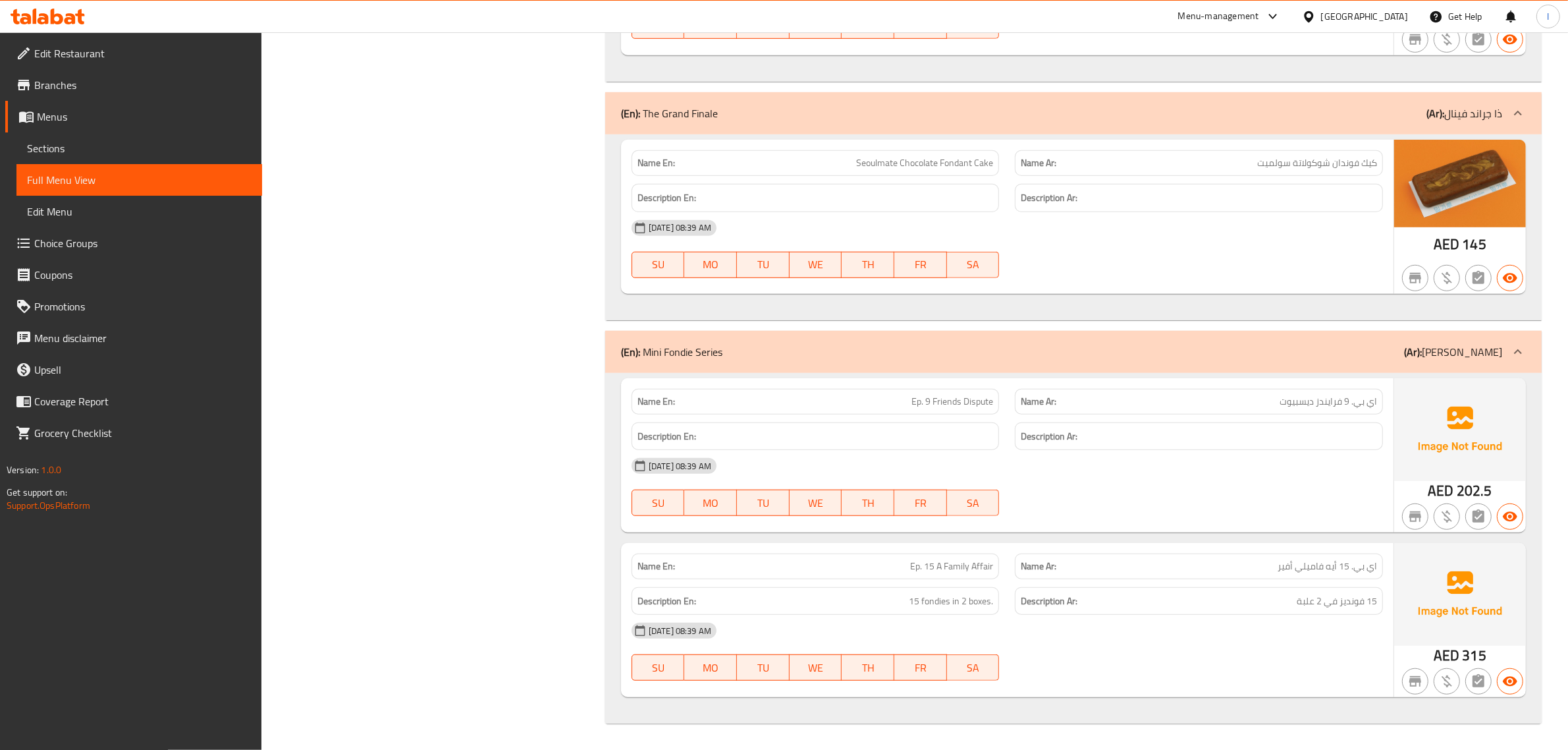
click at [934, 560] on span "Ep. 15 A Family Affair" at bounding box center [952, 566] width 83 height 14
copy span "Ep. 15 A Family Affair"
